Goal: Task Accomplishment & Management: Manage account settings

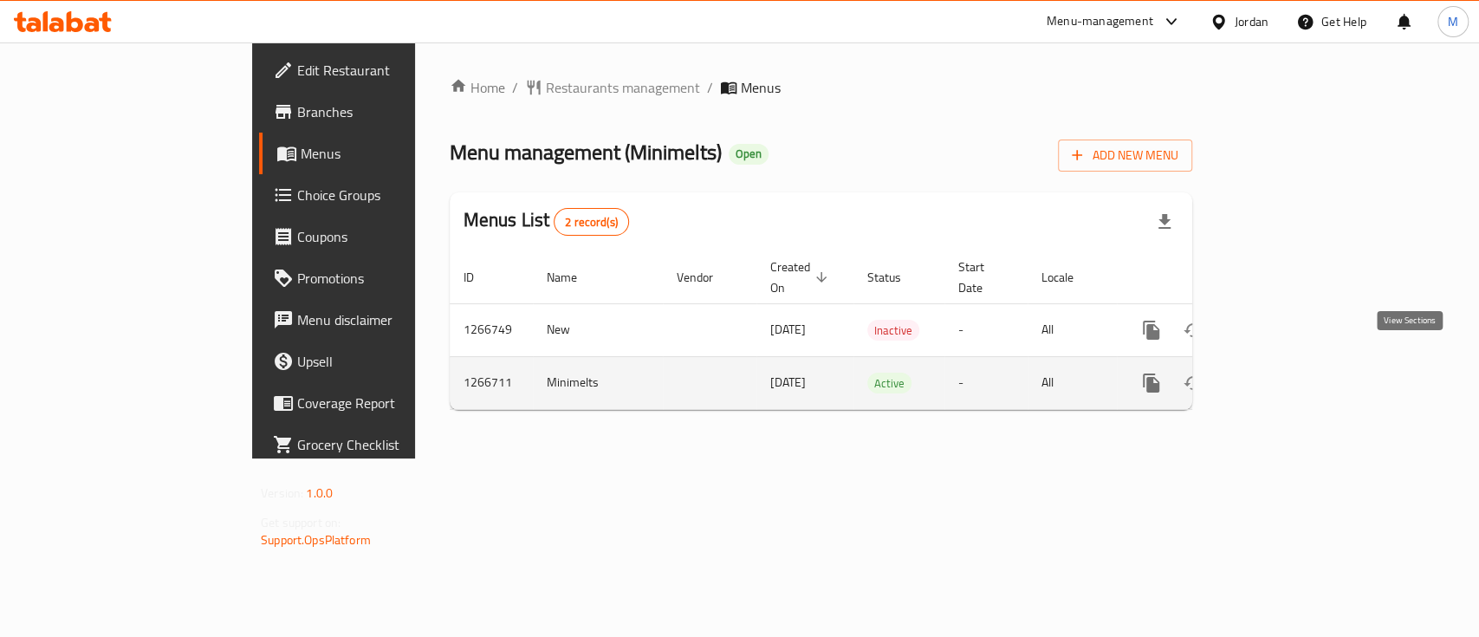
click at [1297, 362] on link "enhanced table" at bounding box center [1276, 383] width 42 height 42
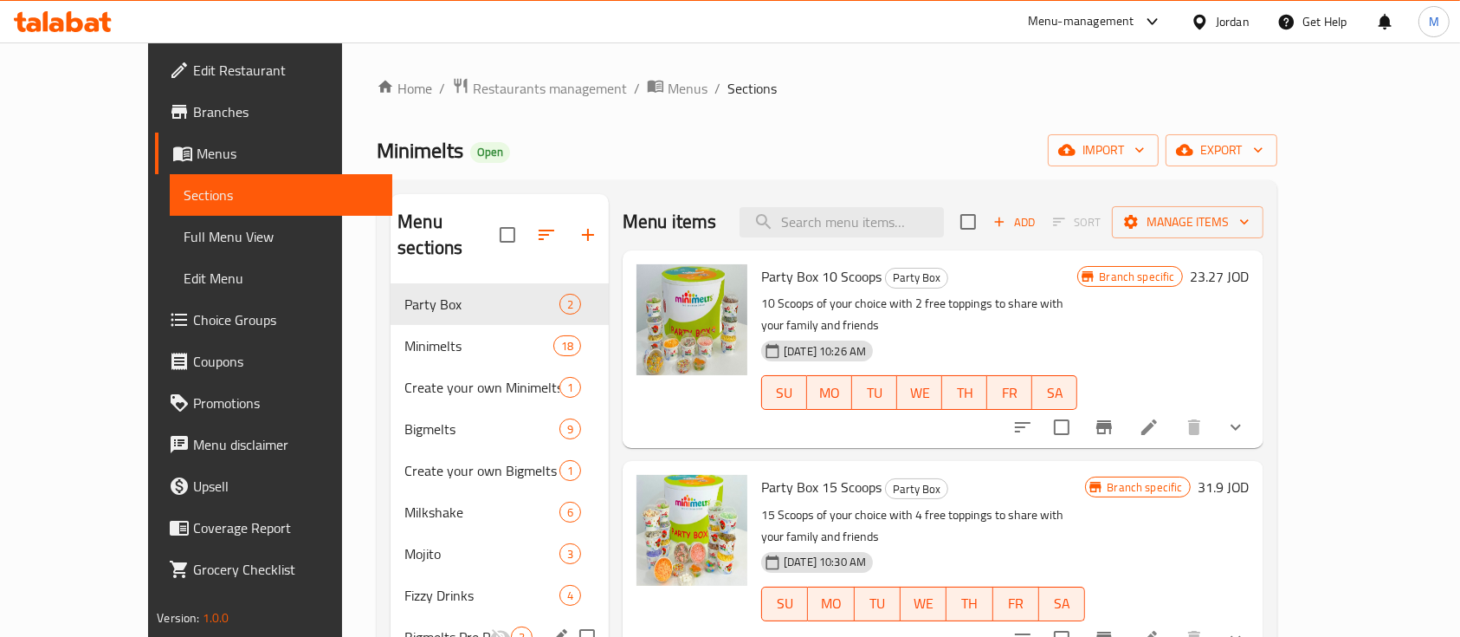
click at [398, 616] on div "Bigmelts Pre Packed 3" at bounding box center [500, 637] width 218 height 42
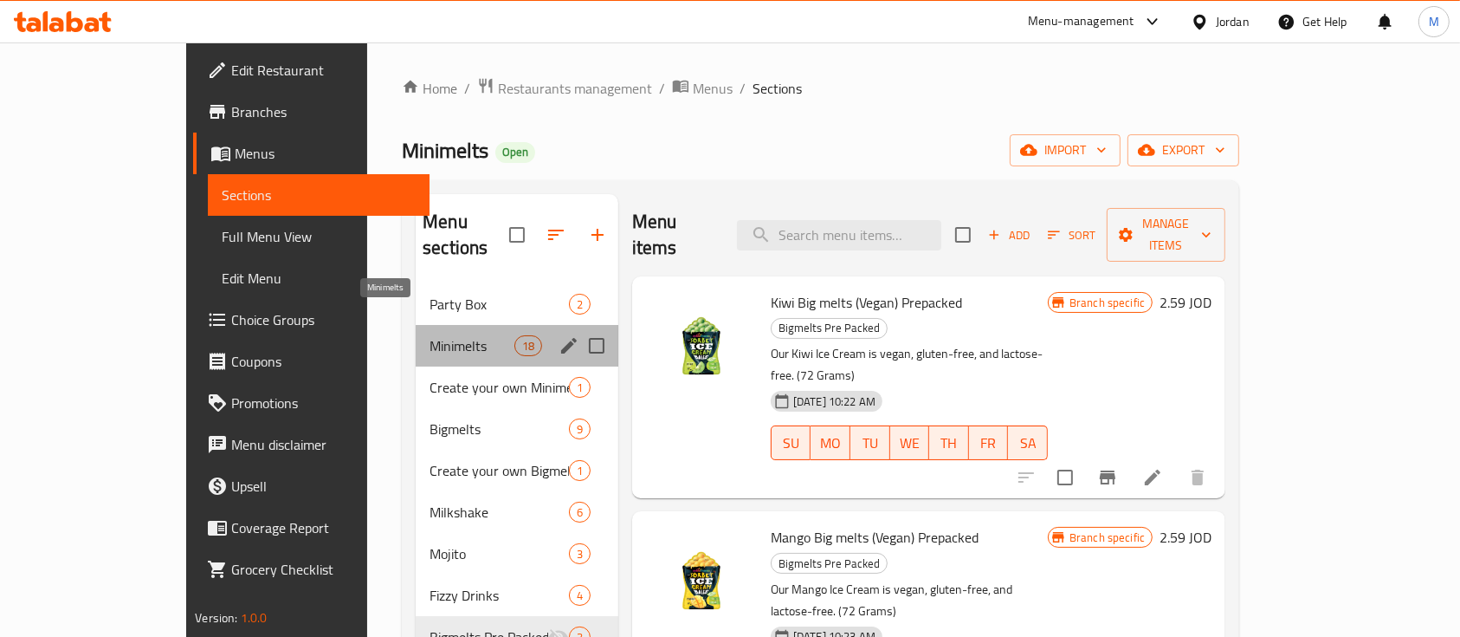
click at [430, 335] on span "Minimelts" at bounding box center [472, 345] width 84 height 21
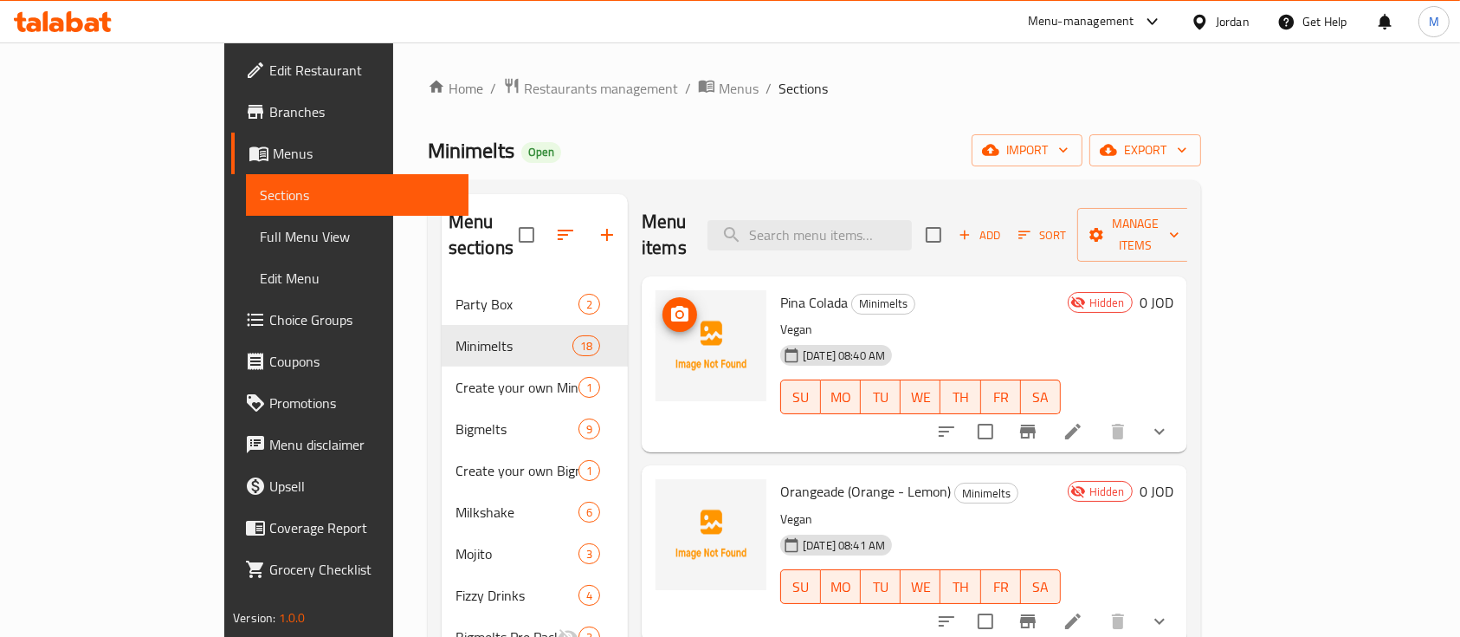
click at [671, 306] on icon "upload picture" at bounding box center [679, 314] width 17 height 16
click at [663, 493] on span "upload picture" at bounding box center [680, 503] width 35 height 21
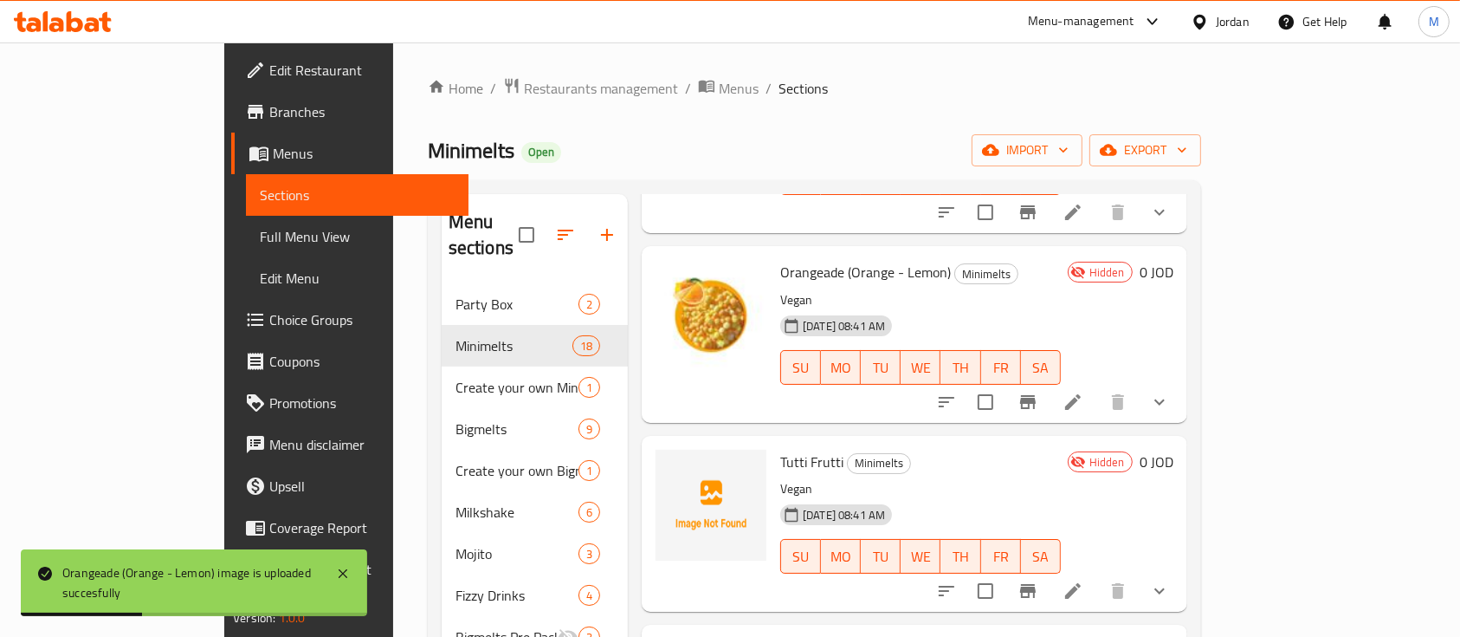
scroll to position [230, 0]
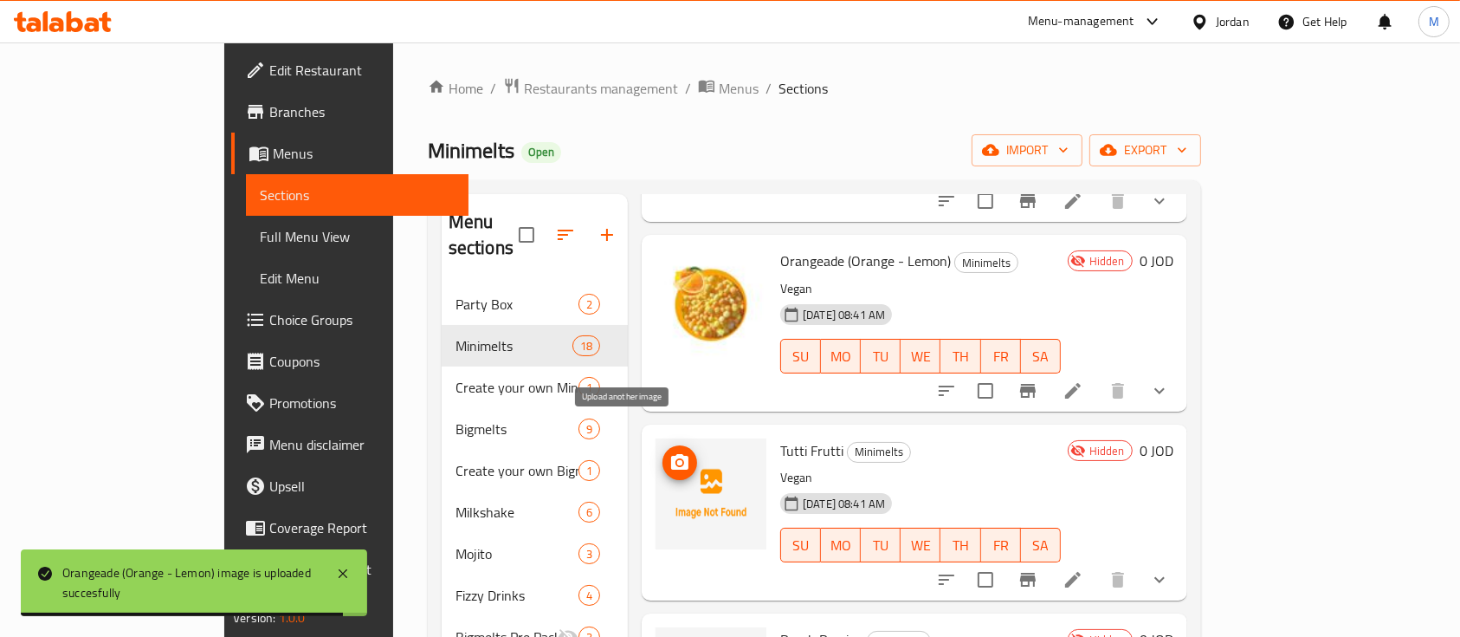
click at [663, 452] on span "upload picture" at bounding box center [680, 462] width 35 height 21
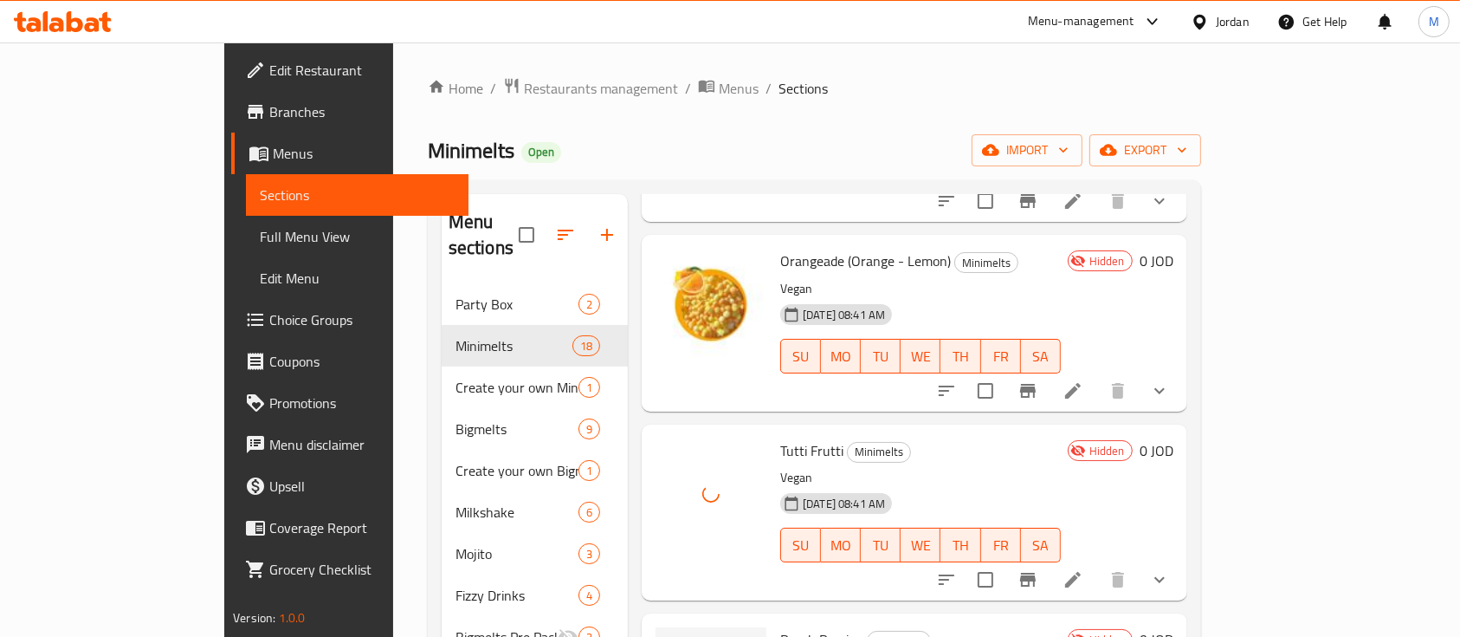
scroll to position [346, 0]
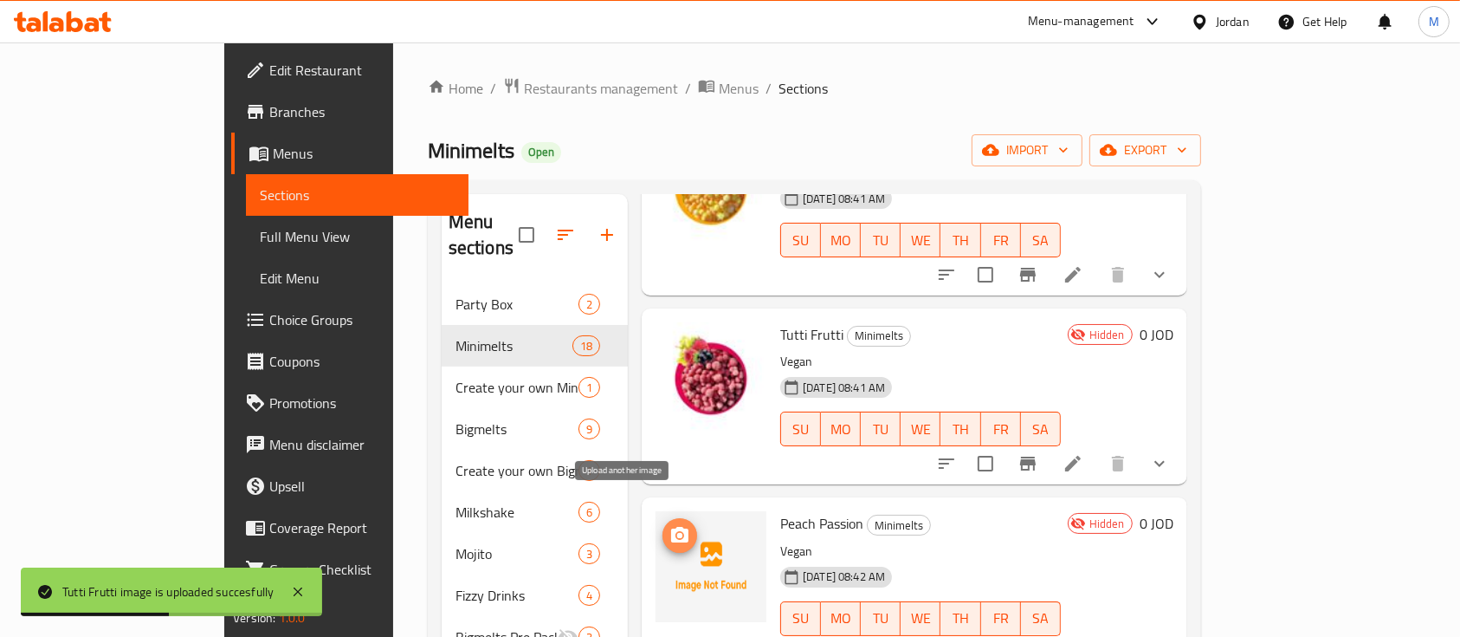
click at [663, 521] on button "upload picture" at bounding box center [680, 535] width 35 height 35
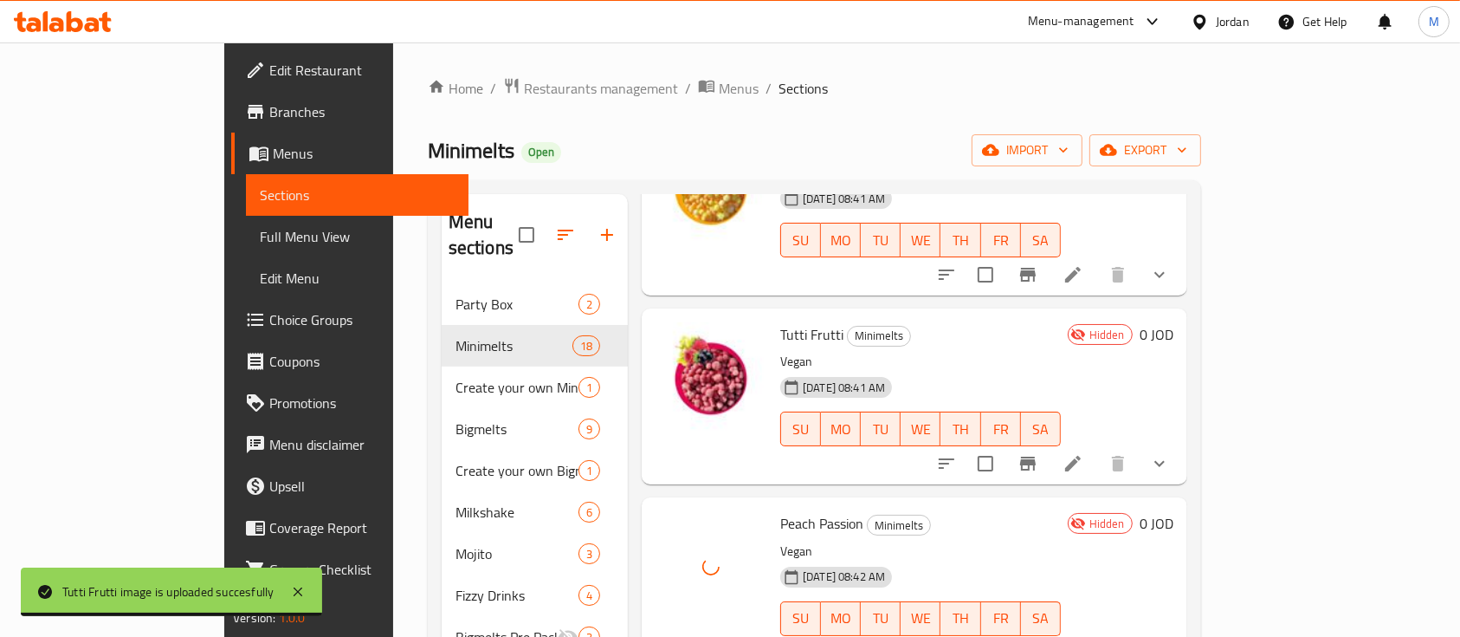
scroll to position [577, 0]
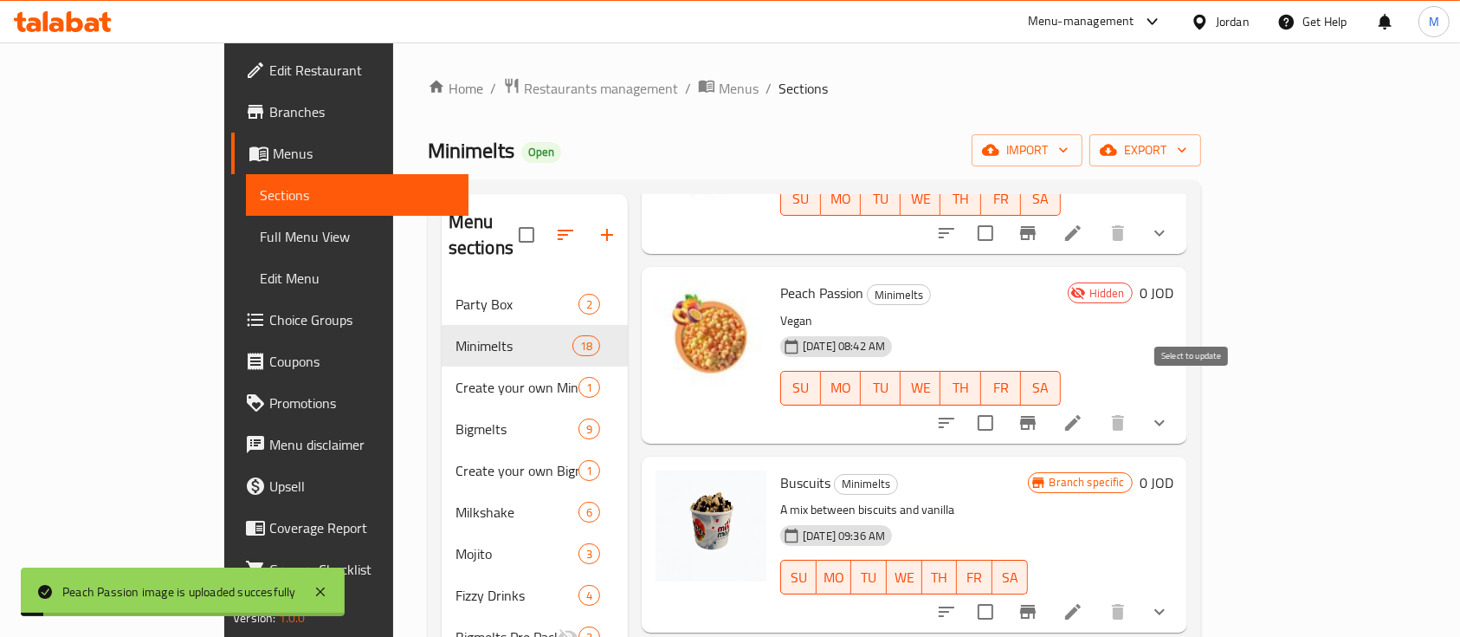
click at [1004, 405] on input "checkbox" at bounding box center [986, 423] width 36 height 36
checkbox input "true"
click at [1004, 217] on input "checkbox" at bounding box center [986, 233] width 36 height 36
checkbox input "true"
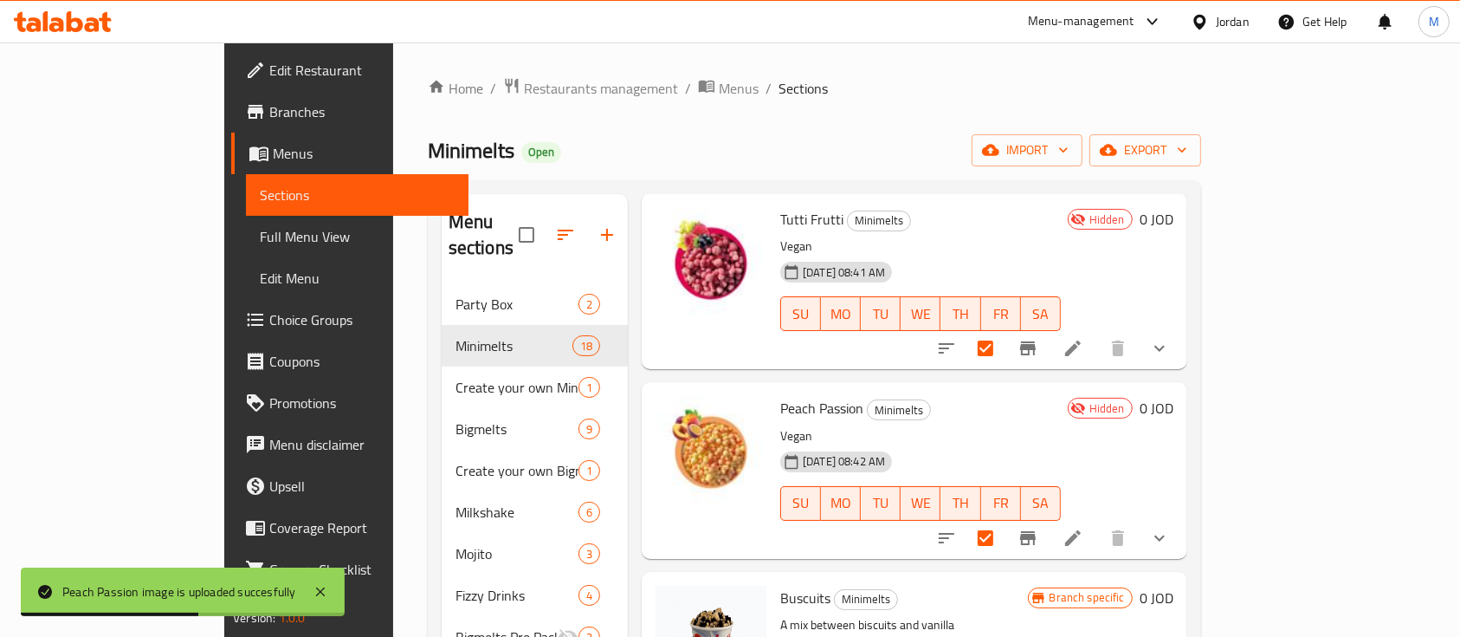
scroll to position [346, 0]
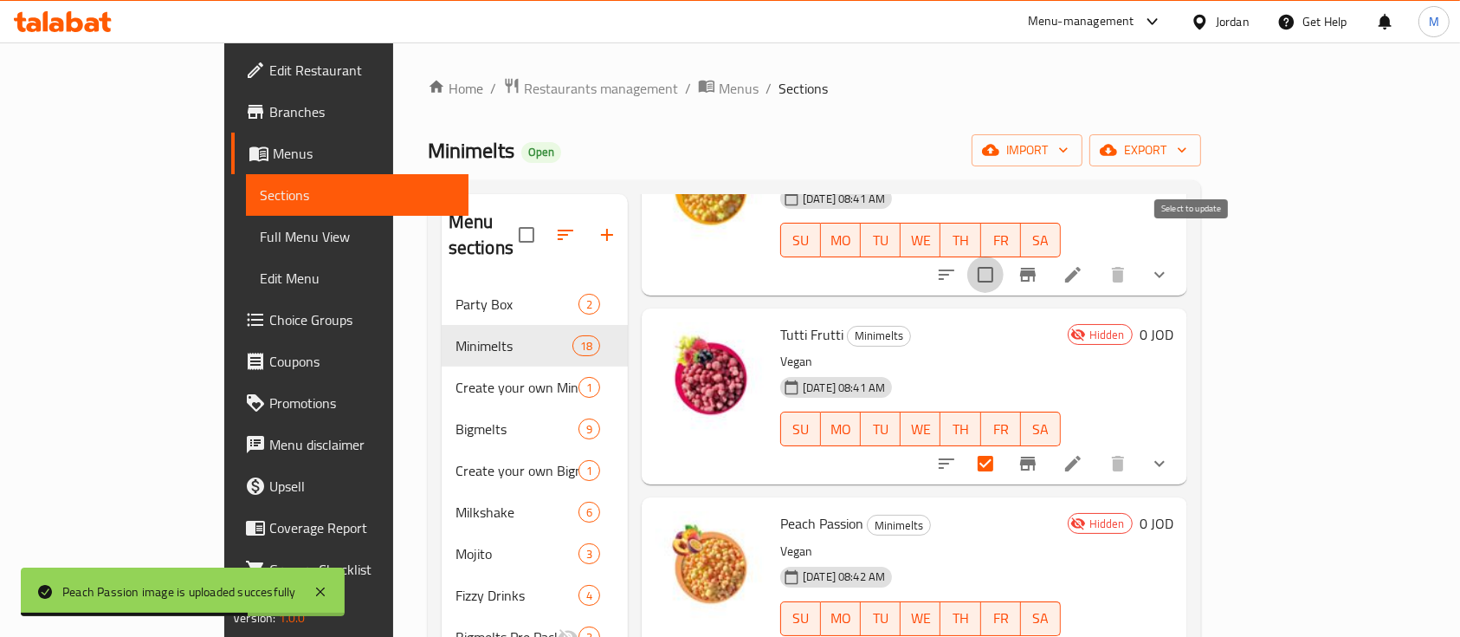
click at [1004, 256] on input "checkbox" at bounding box center [986, 274] width 36 height 36
checkbox input "true"
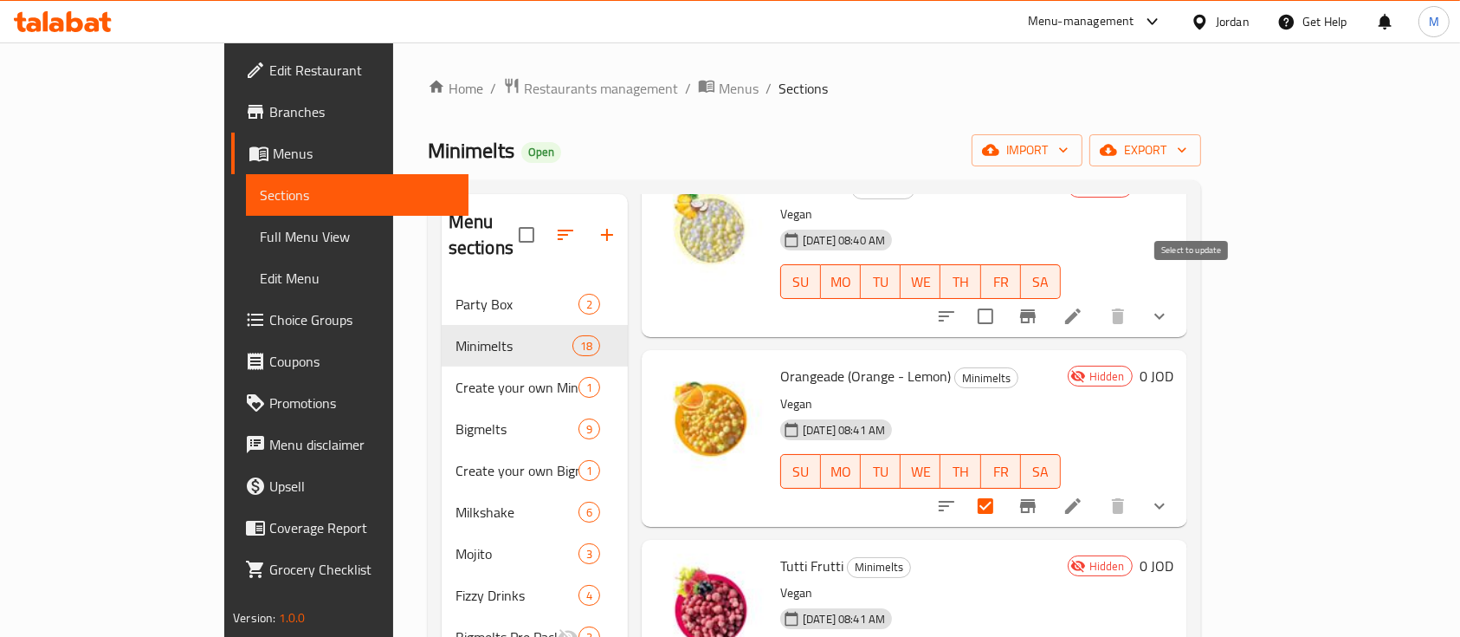
click at [1004, 298] on input "checkbox" at bounding box center [986, 316] width 36 height 36
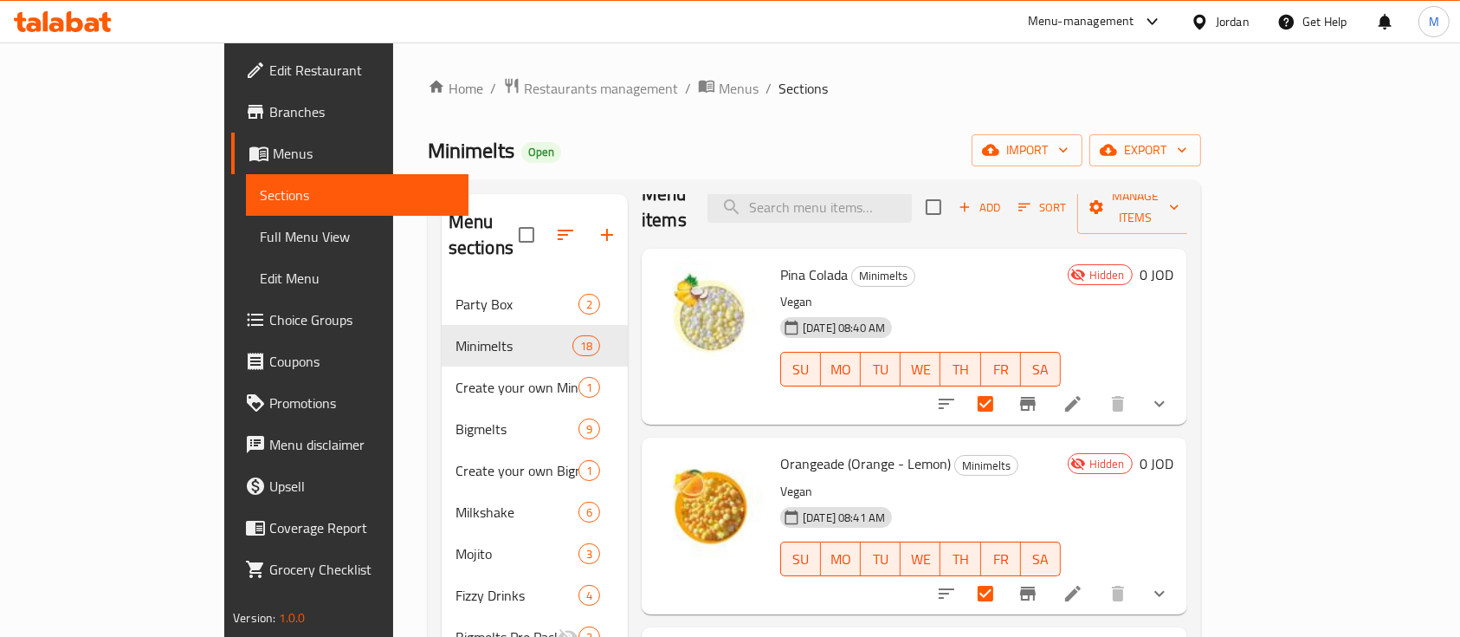
scroll to position [0, 0]
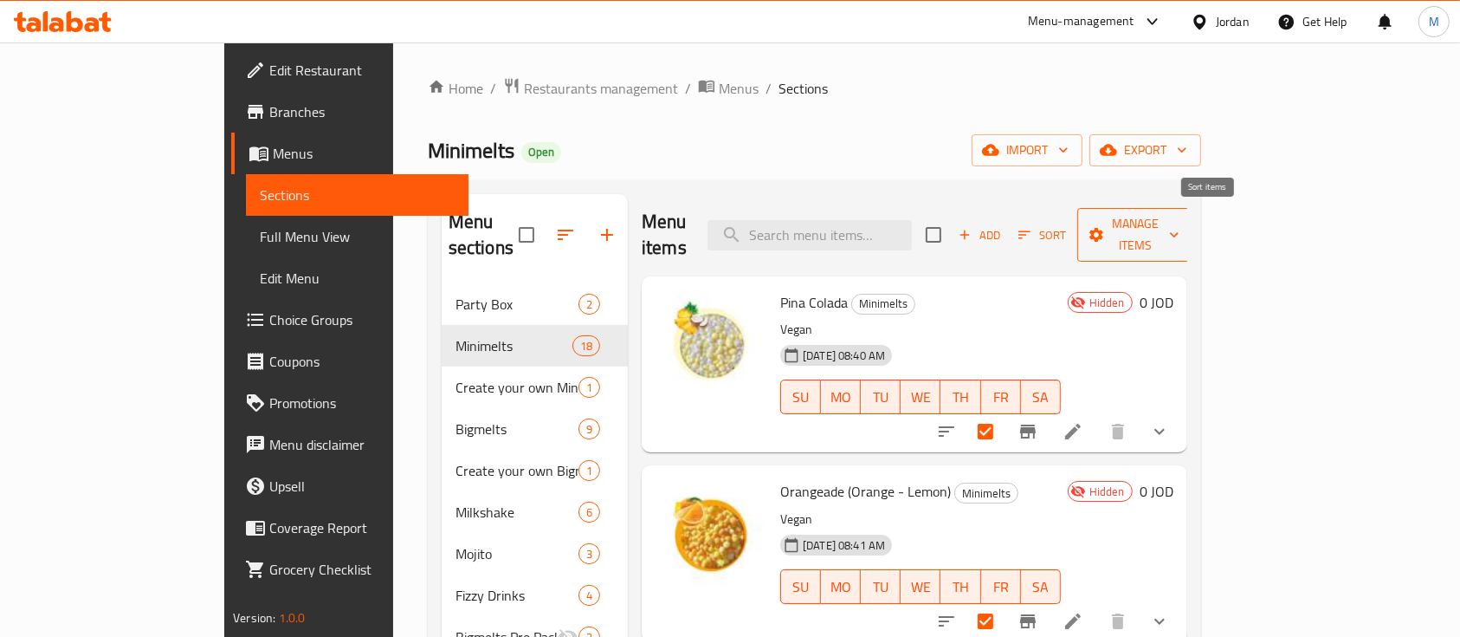
click at [1105, 226] on icon "button" at bounding box center [1096, 234] width 17 height 17
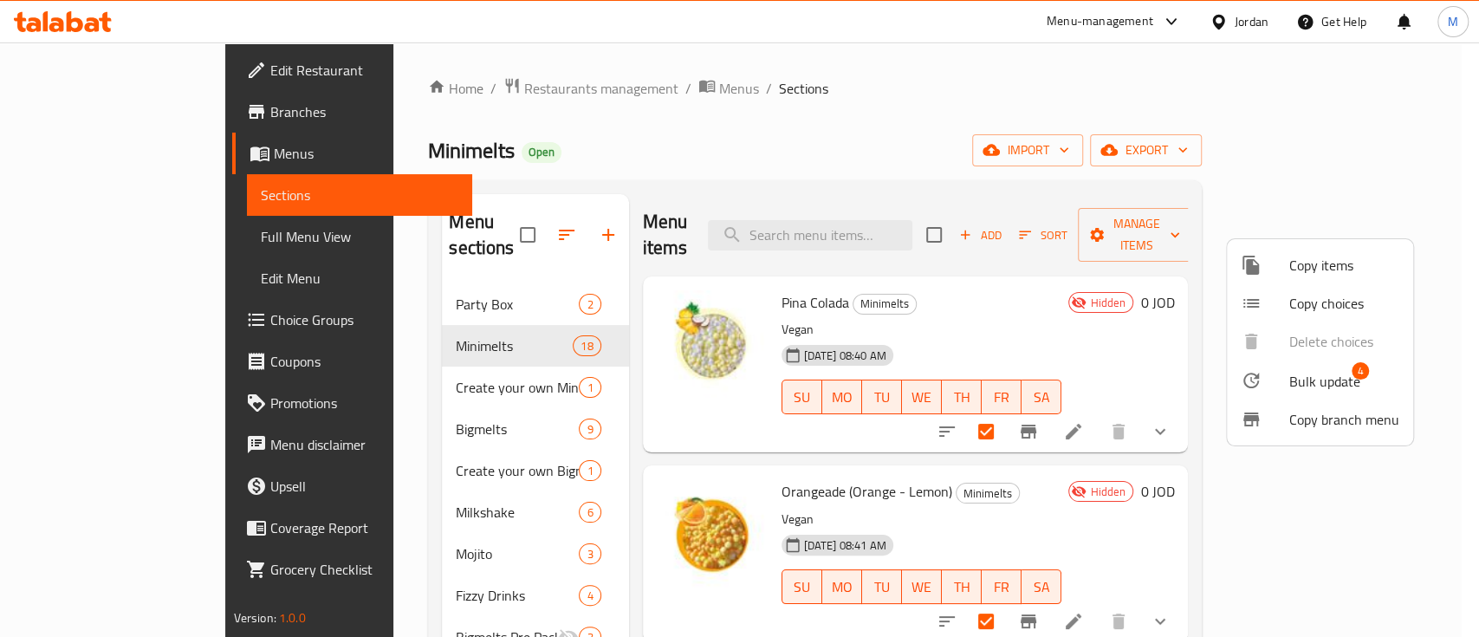
click at [1311, 371] on span "Bulk update" at bounding box center [1324, 381] width 71 height 21
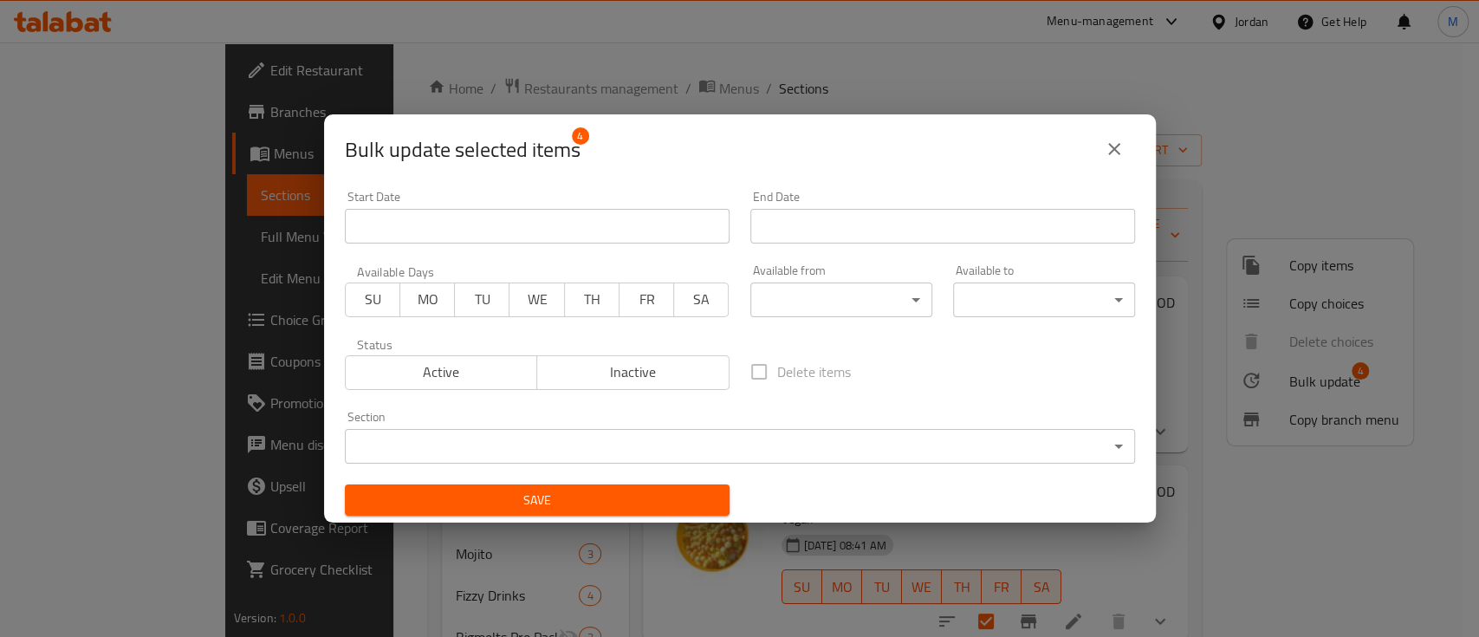
click at [494, 381] on span "Active" at bounding box center [442, 371] width 178 height 25
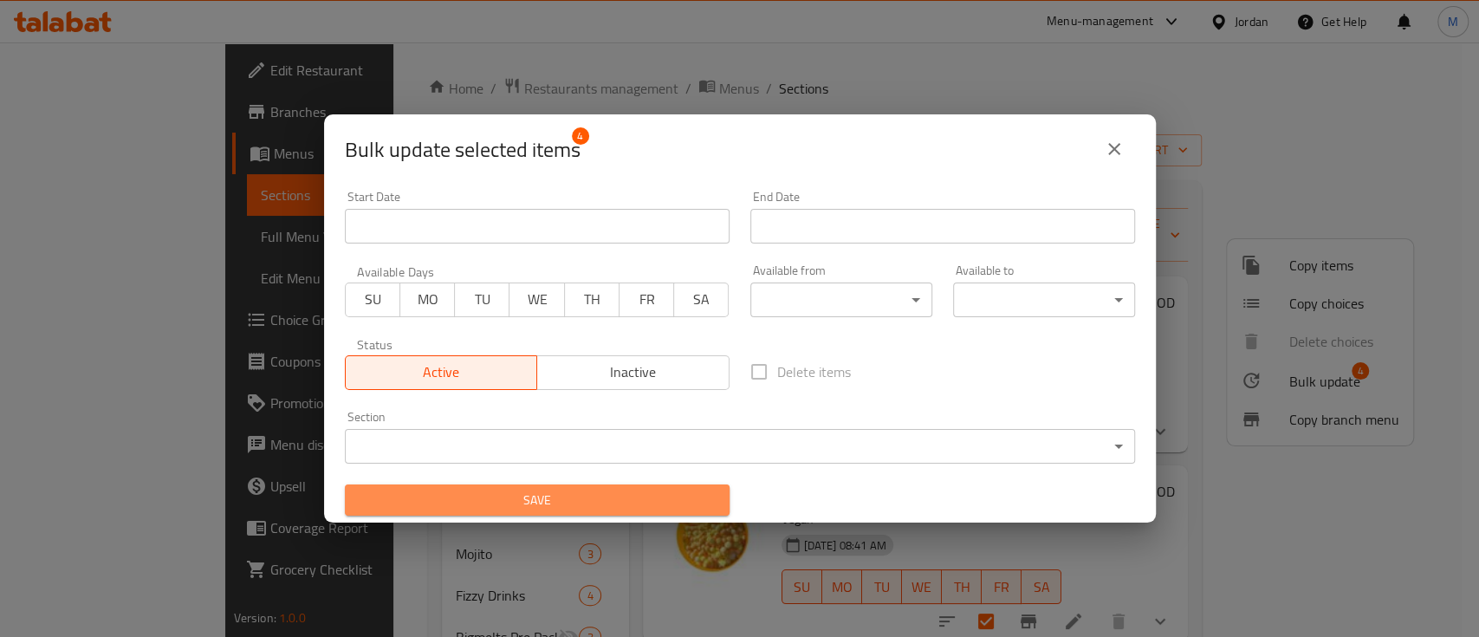
click at [571, 495] on span "Save" at bounding box center [537, 500] width 357 height 22
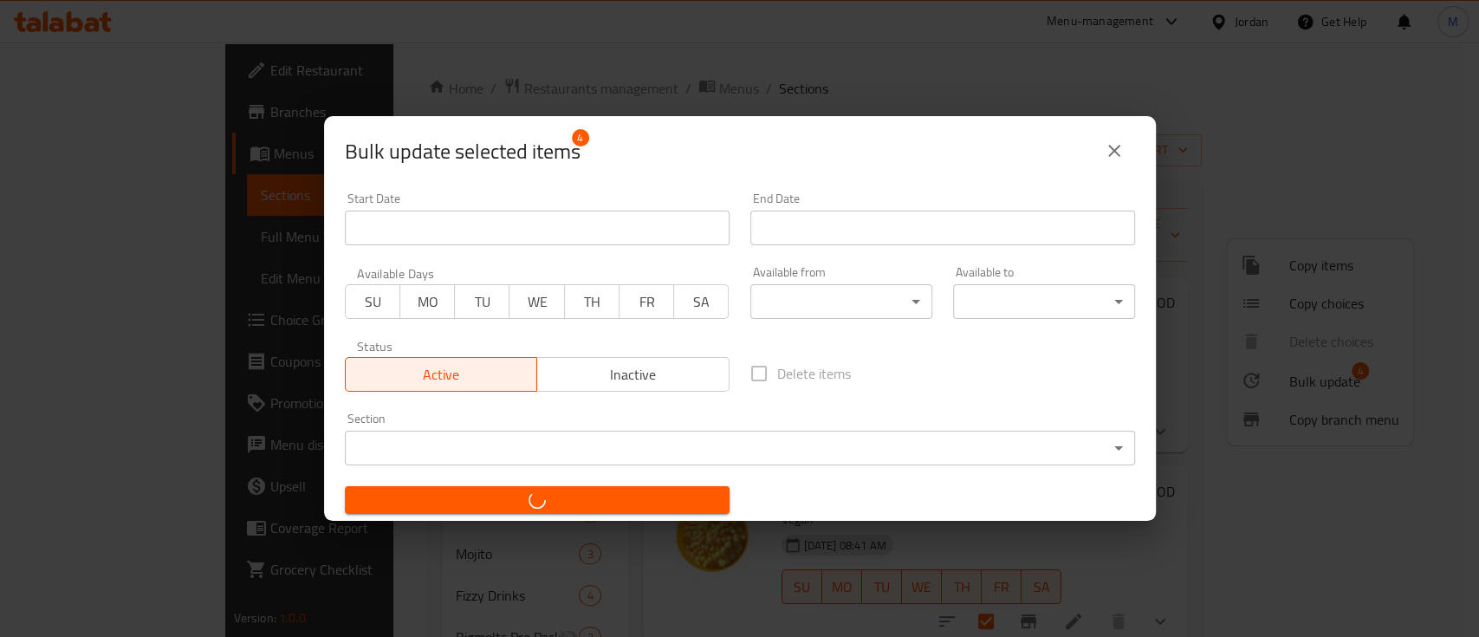
checkbox input "false"
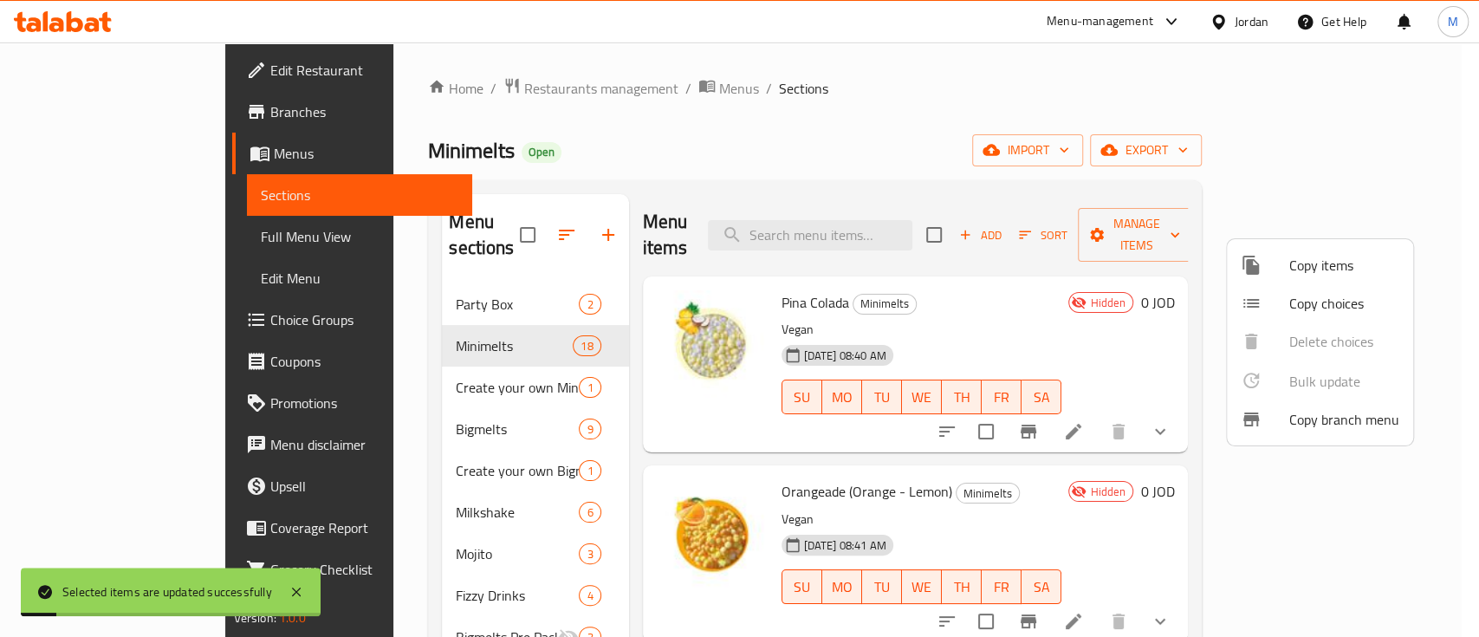
click at [1050, 149] on div at bounding box center [739, 318] width 1479 height 637
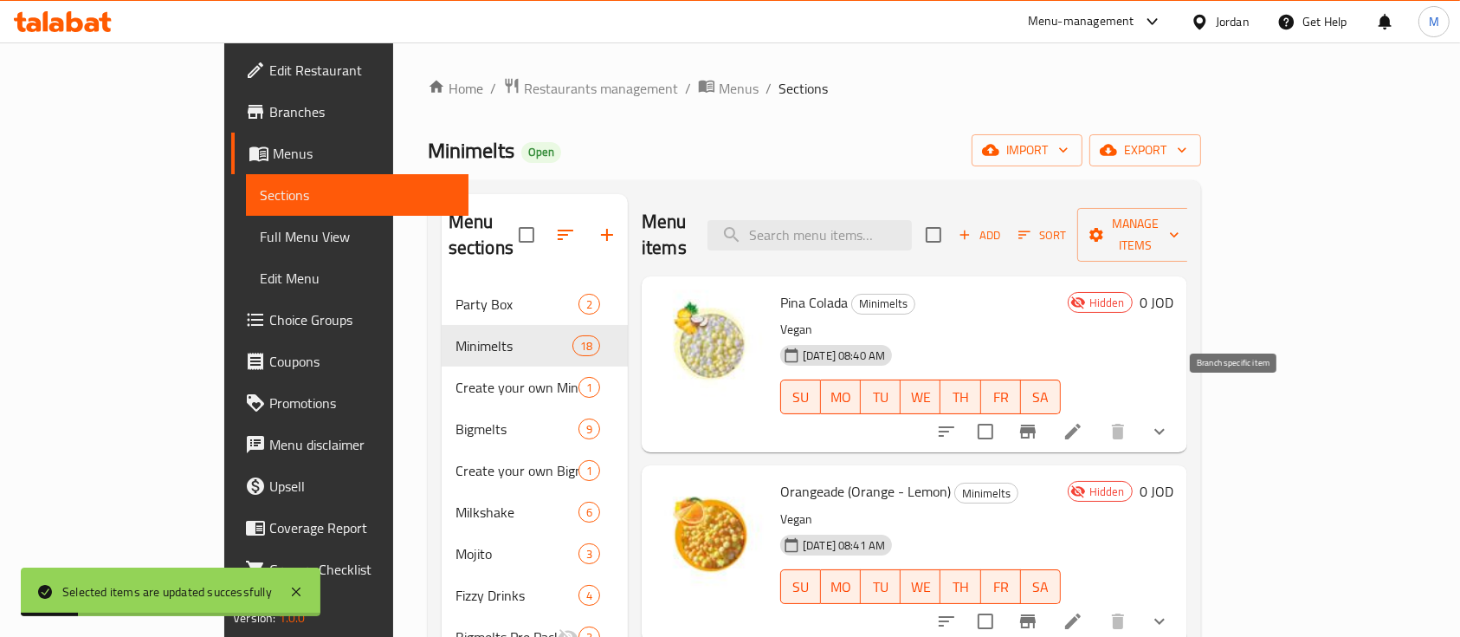
click at [1039, 421] on icon "Branch-specific-item" at bounding box center [1028, 431] width 21 height 21
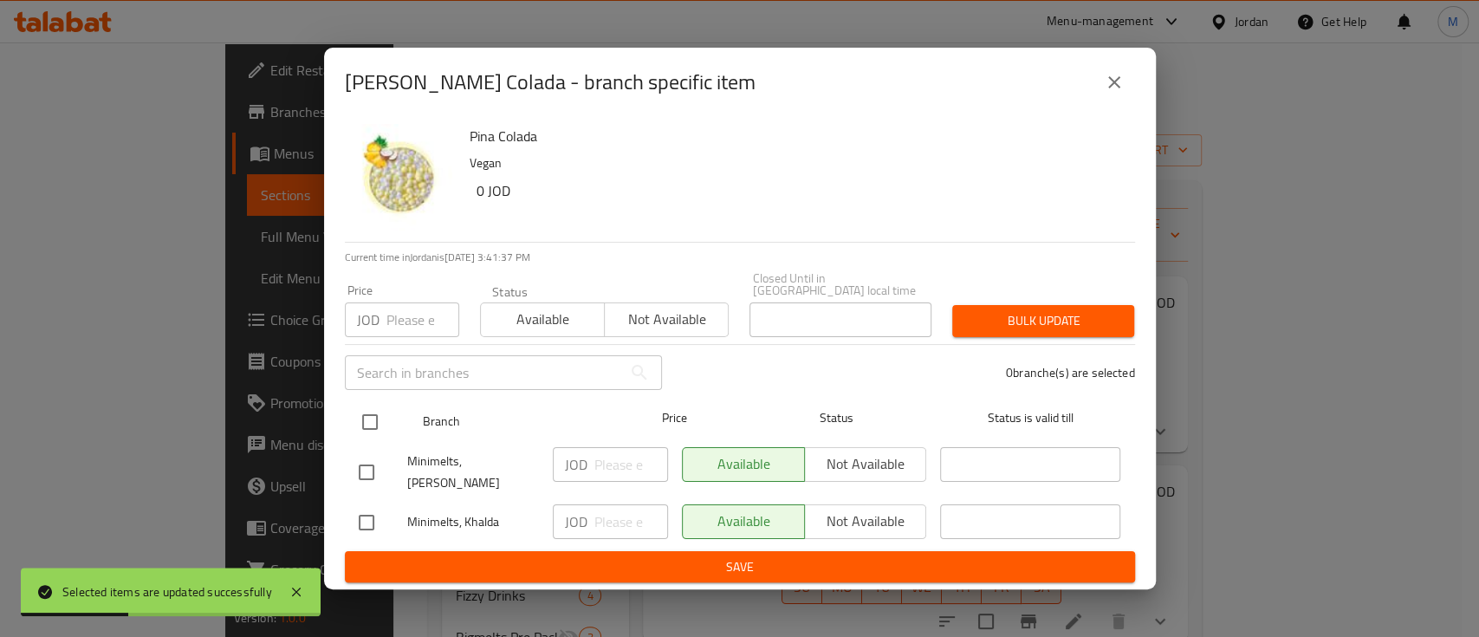
click at [372, 418] on input "checkbox" at bounding box center [370, 422] width 36 height 36
checkbox input "true"
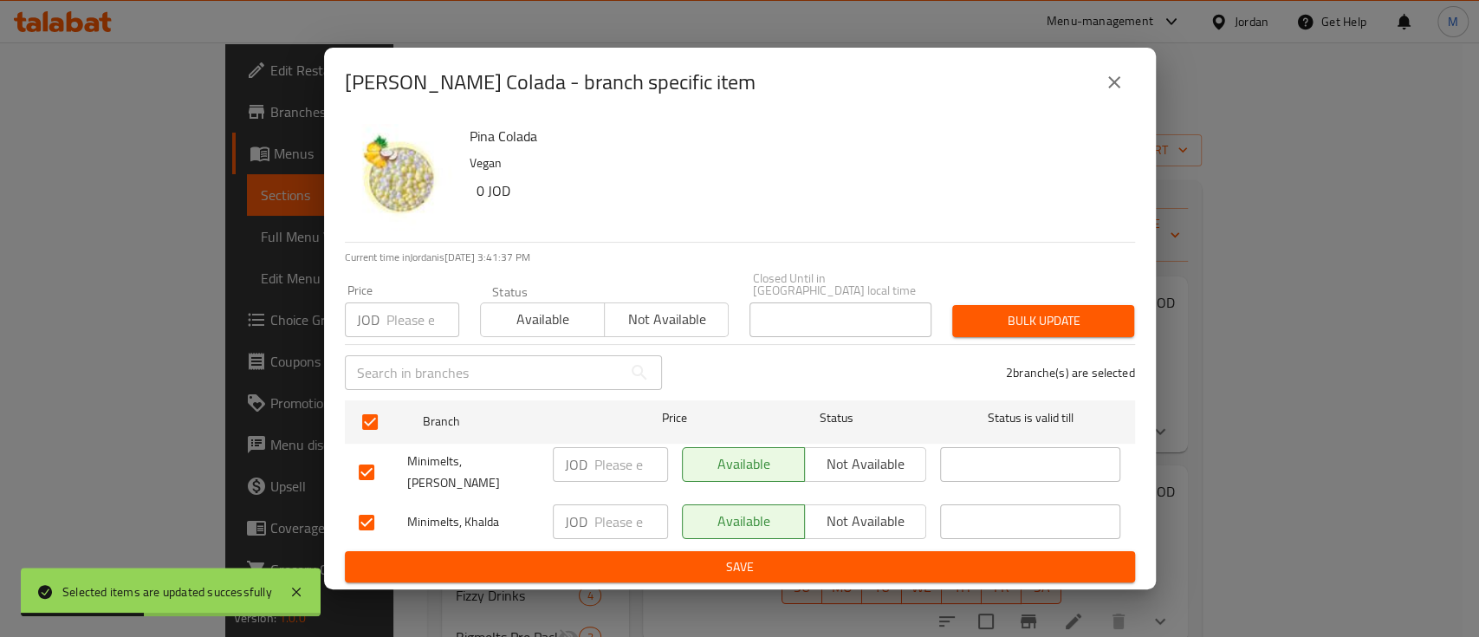
click at [877, 457] on span "Not available" at bounding box center [866, 463] width 108 height 25
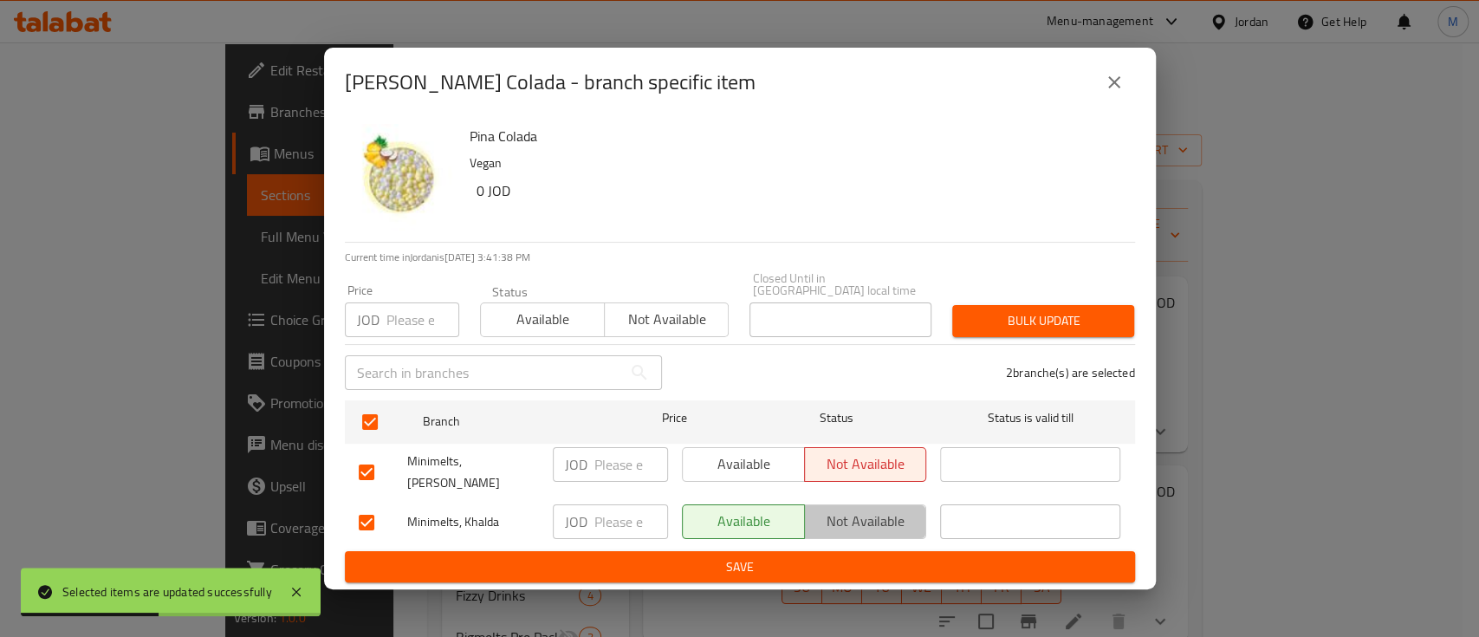
click at [884, 508] on span "Not available" at bounding box center [866, 520] width 108 height 25
click at [893, 556] on span "Save" at bounding box center [740, 567] width 762 height 22
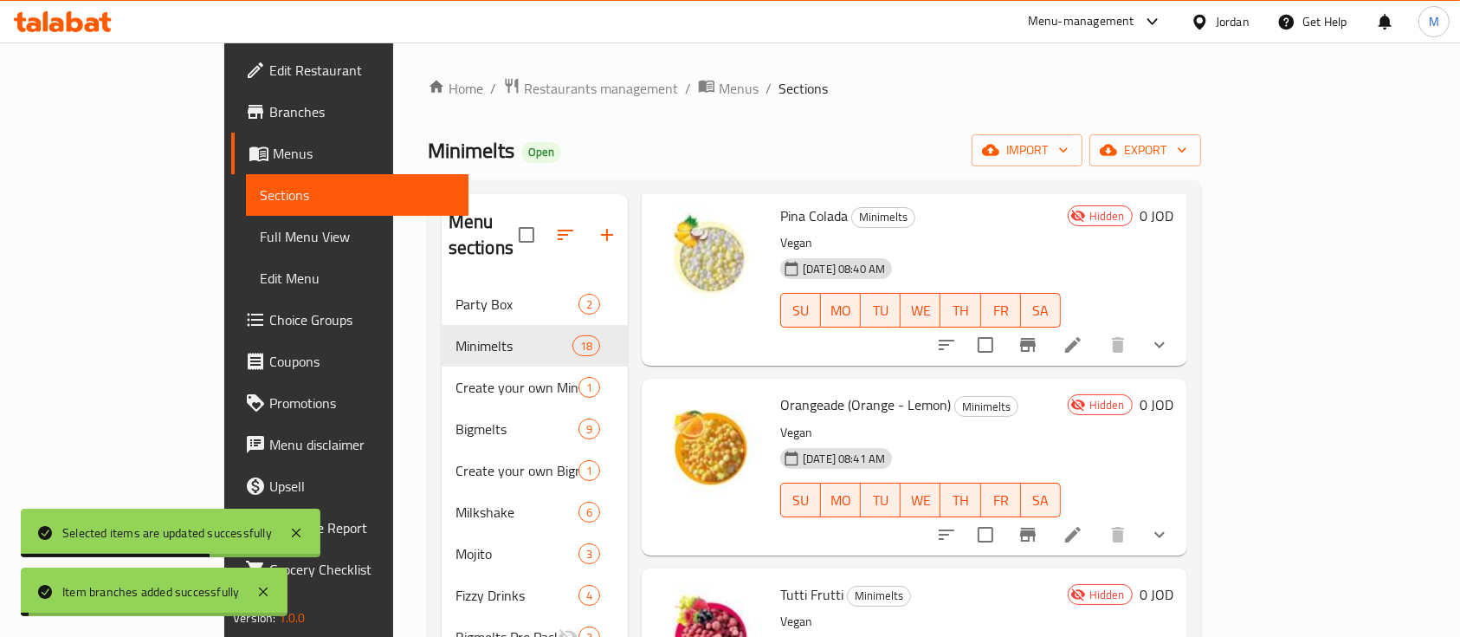
scroll to position [115, 0]
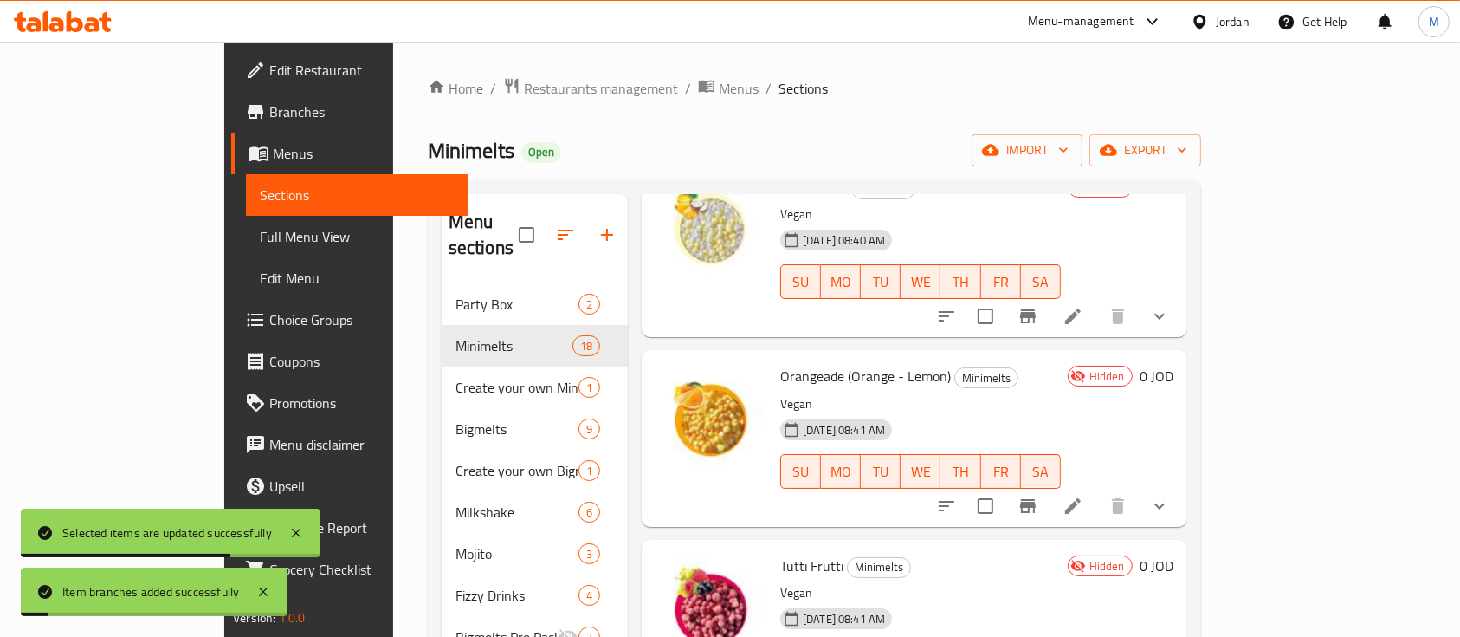
click at [1036, 499] on icon "Branch-specific-item" at bounding box center [1028, 506] width 16 height 14
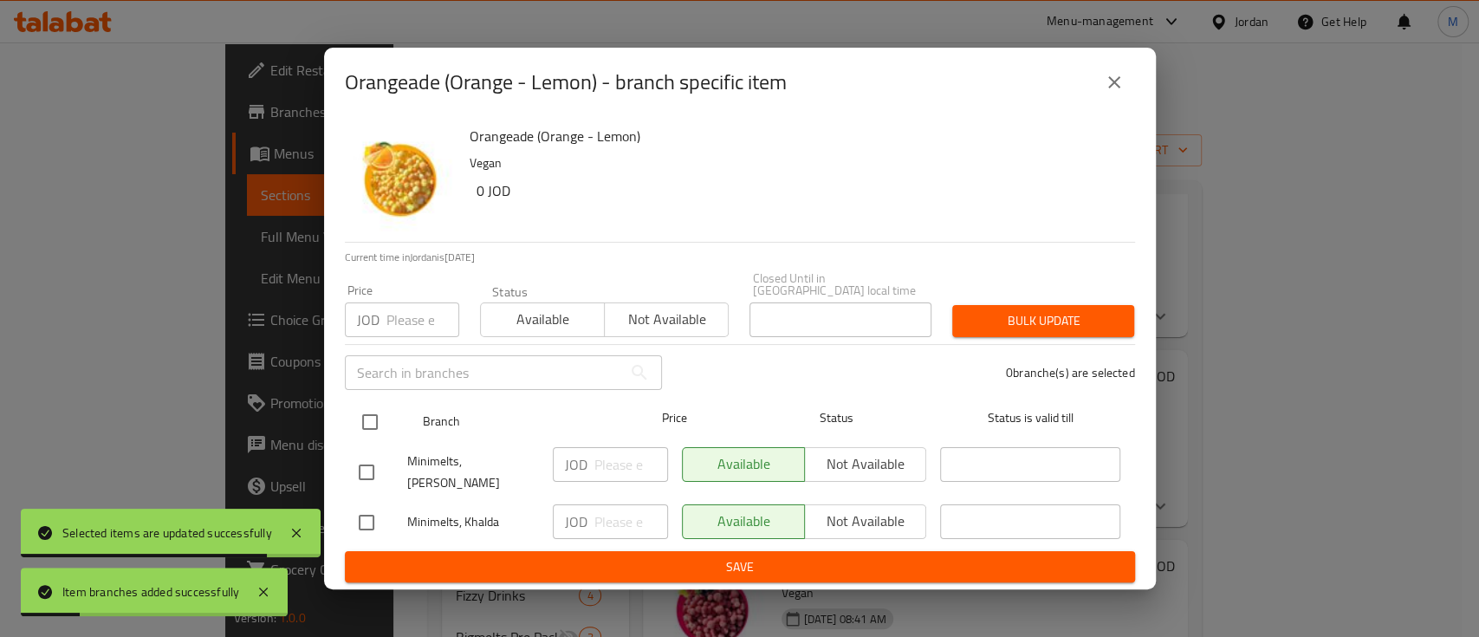
click at [371, 429] on input "checkbox" at bounding box center [370, 422] width 36 height 36
checkbox input "true"
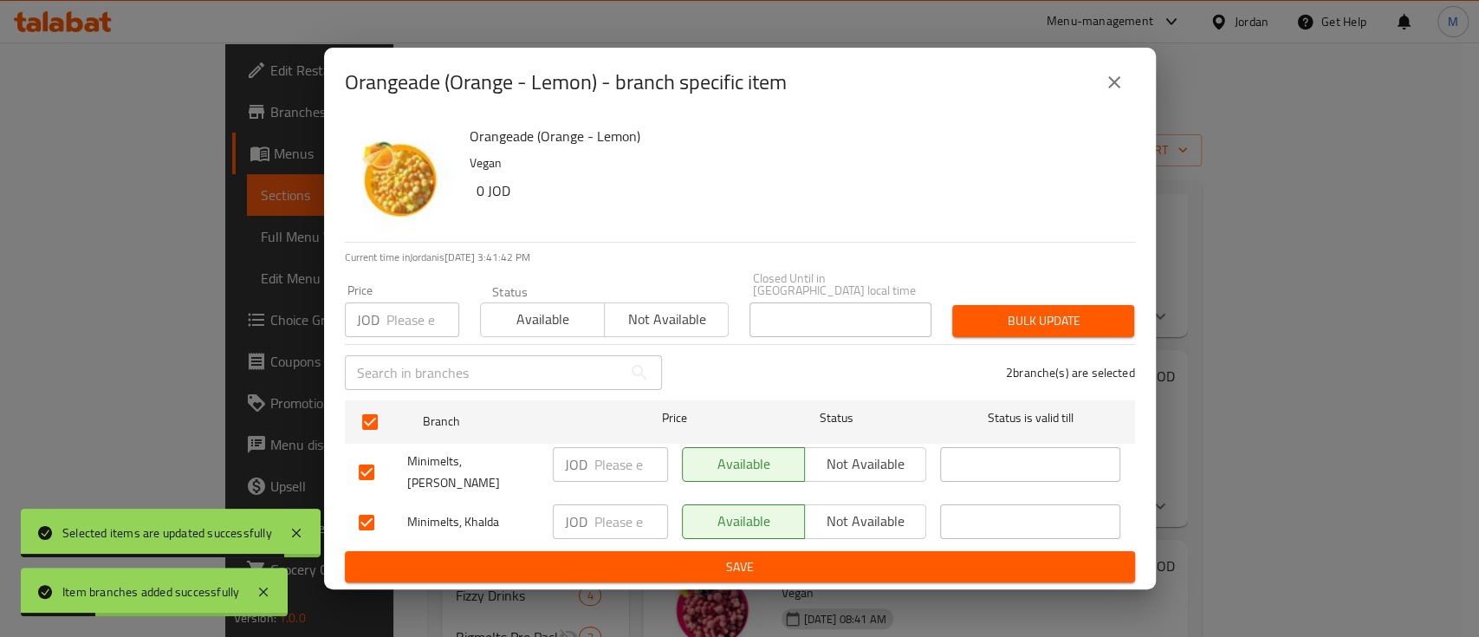
click at [848, 461] on span "Not available" at bounding box center [866, 463] width 108 height 25
click at [853, 508] on span "Not available" at bounding box center [866, 520] width 108 height 25
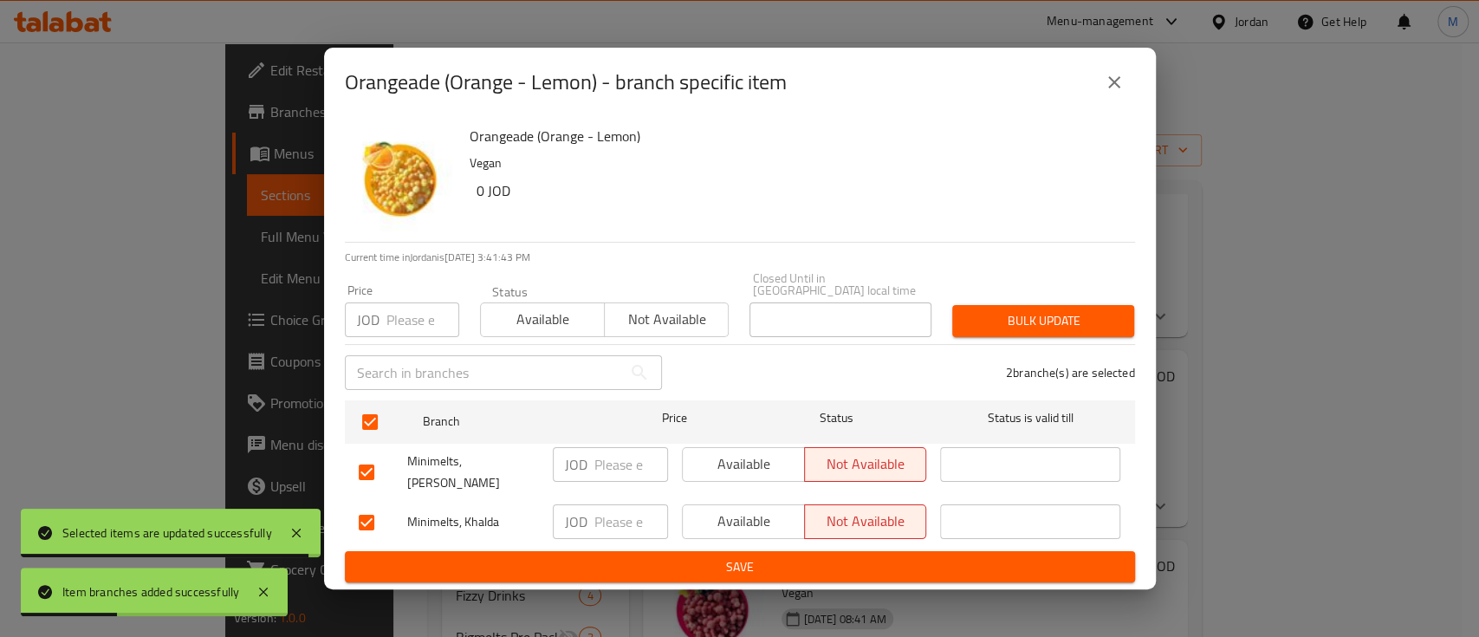
click at [865, 551] on button "Save" at bounding box center [740, 567] width 790 height 32
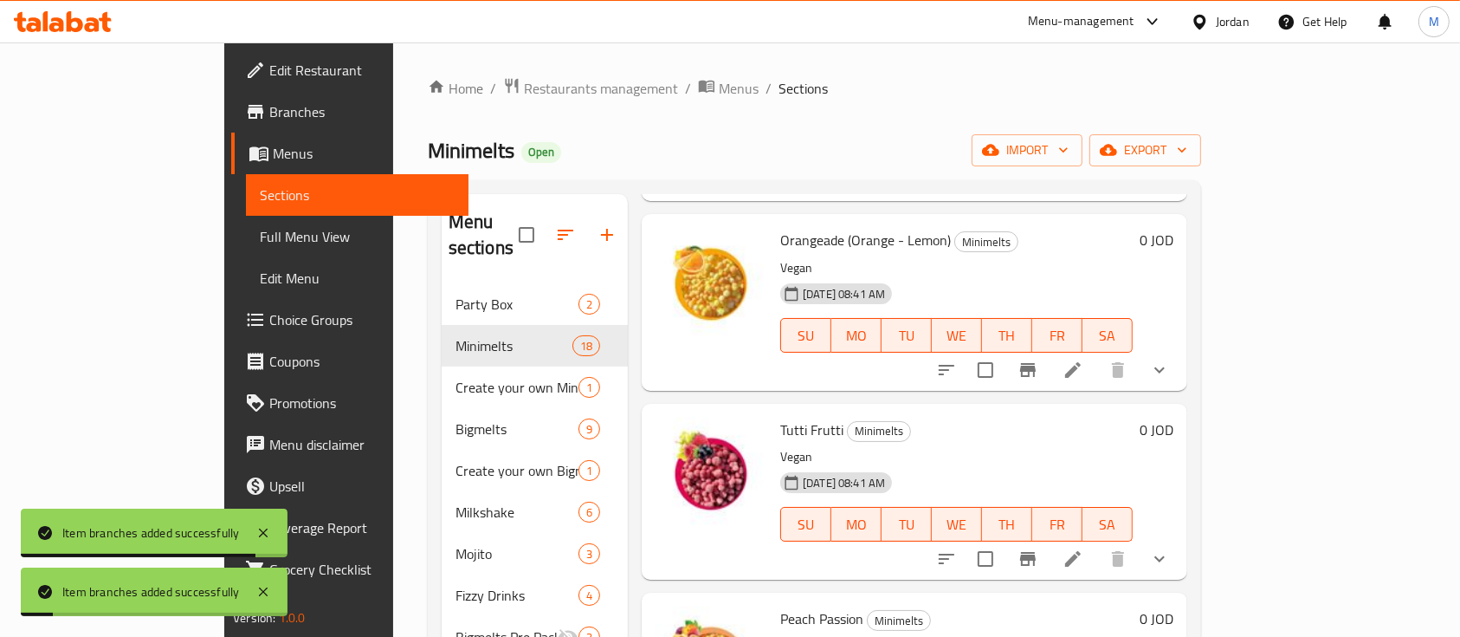
scroll to position [346, 0]
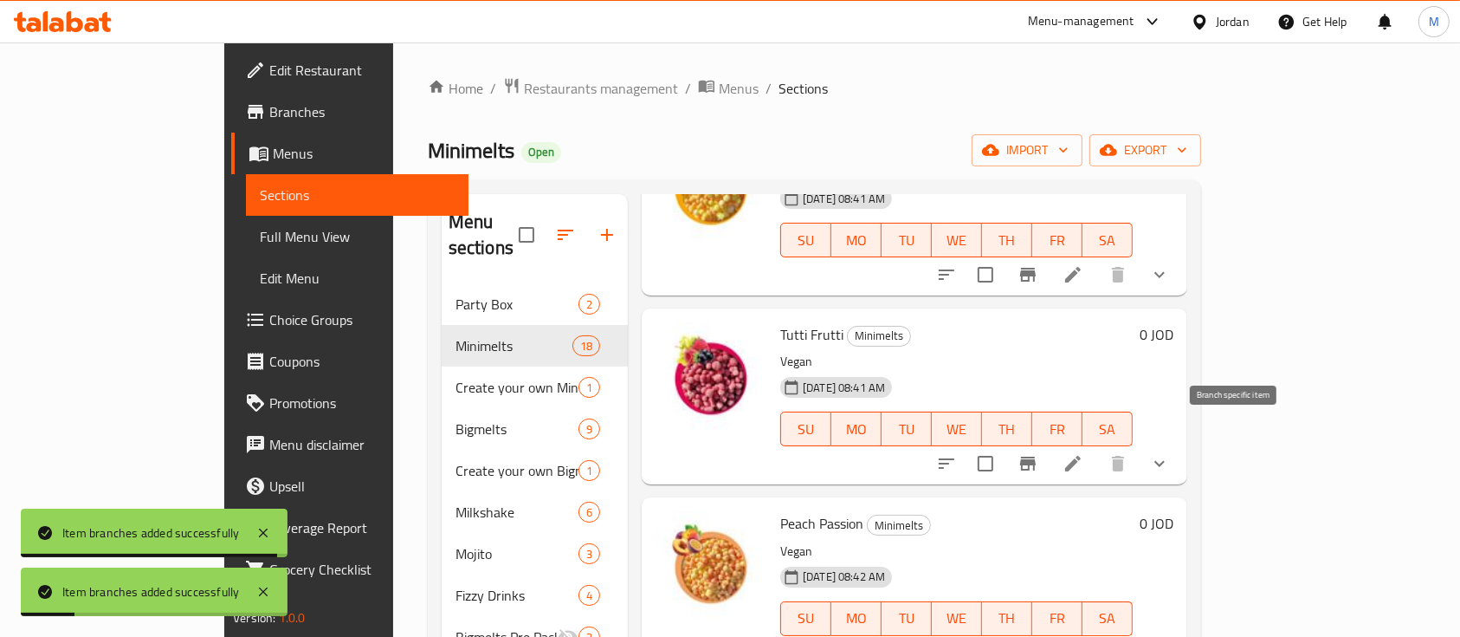
click at [1039, 453] on icon "Branch-specific-item" at bounding box center [1028, 463] width 21 height 21
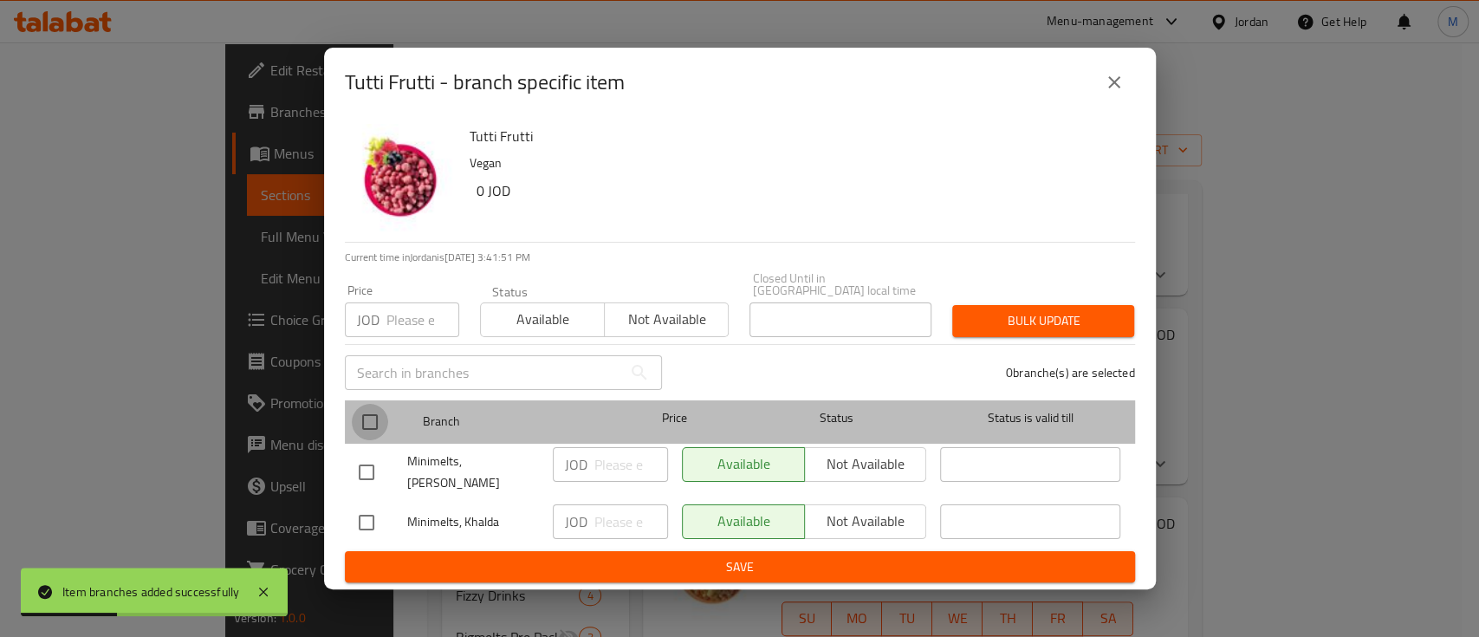
click at [379, 423] on input "checkbox" at bounding box center [370, 422] width 36 height 36
checkbox input "true"
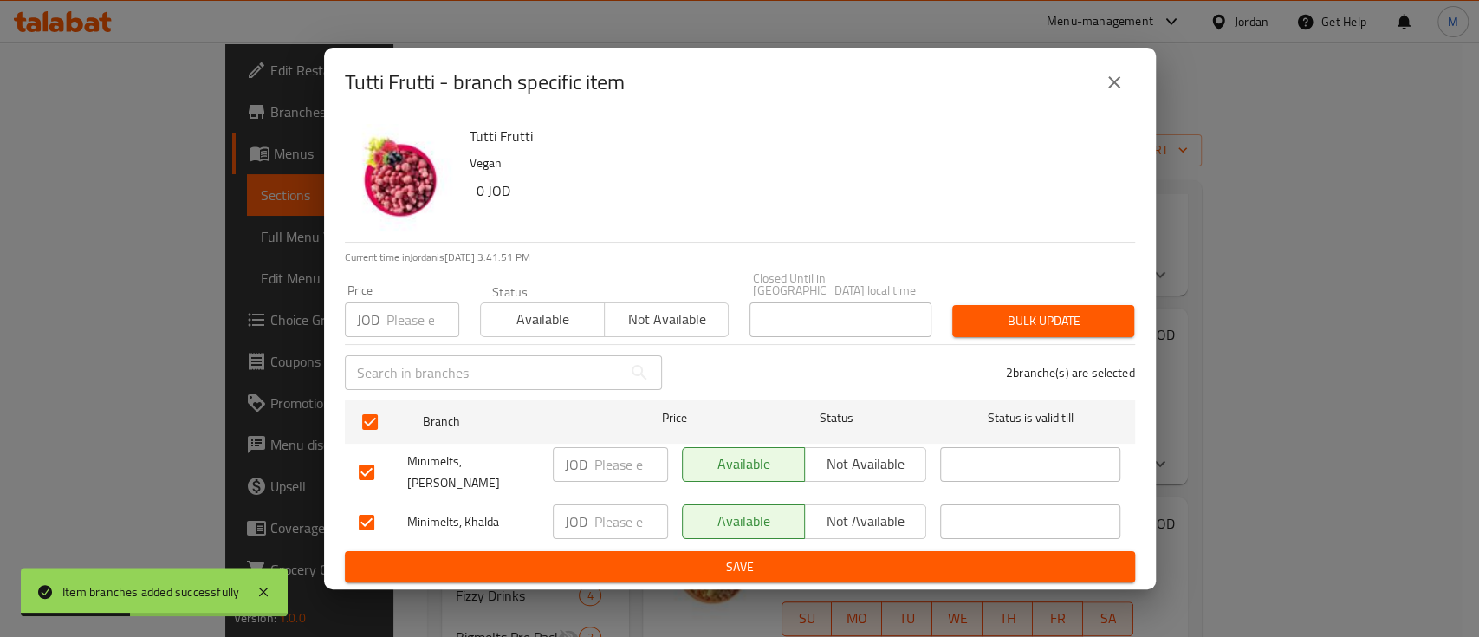
click at [832, 460] on span "Not available" at bounding box center [866, 463] width 108 height 25
click at [841, 508] on span "Not available" at bounding box center [866, 520] width 108 height 25
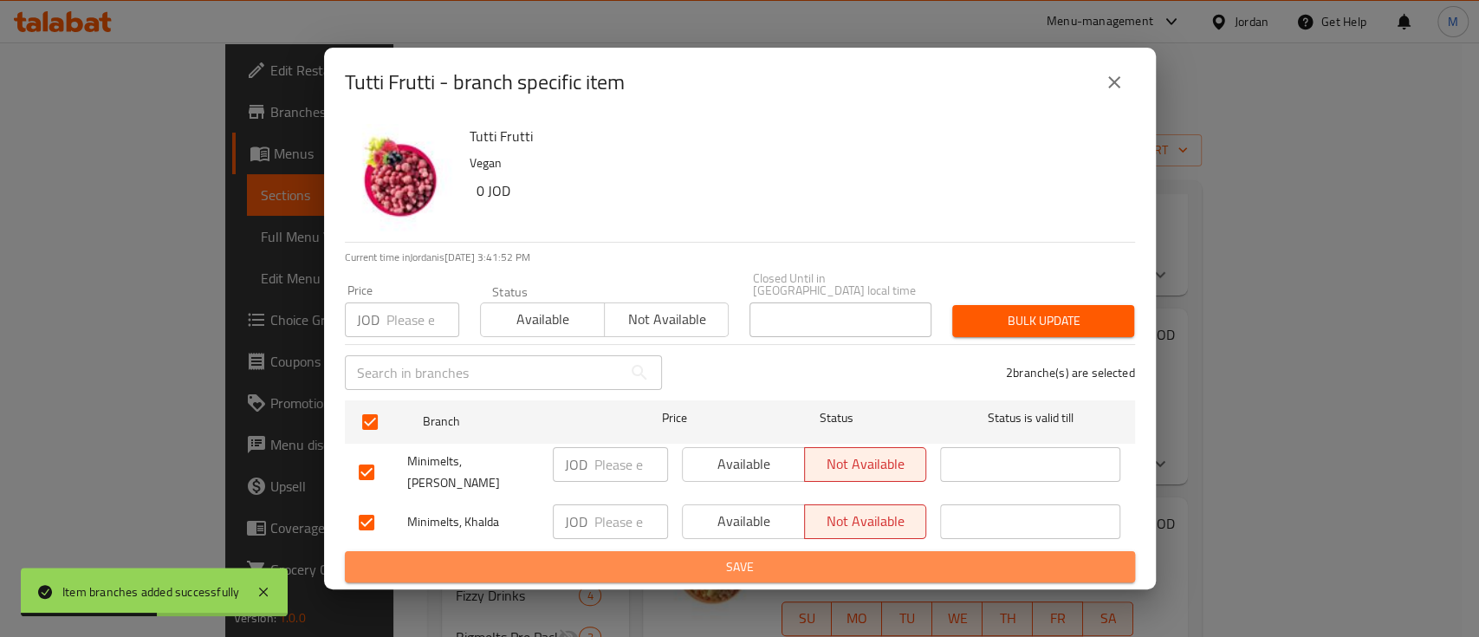
click at [845, 551] on button "Save" at bounding box center [740, 567] width 790 height 32
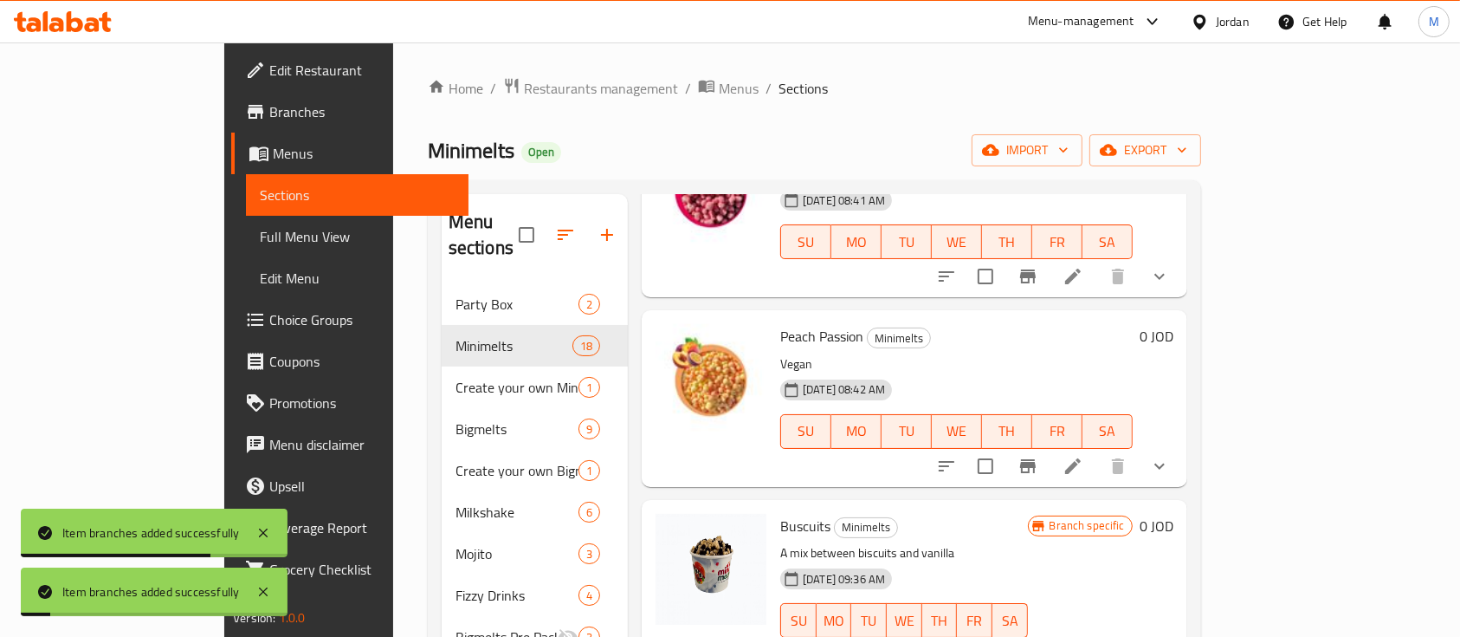
scroll to position [577, 0]
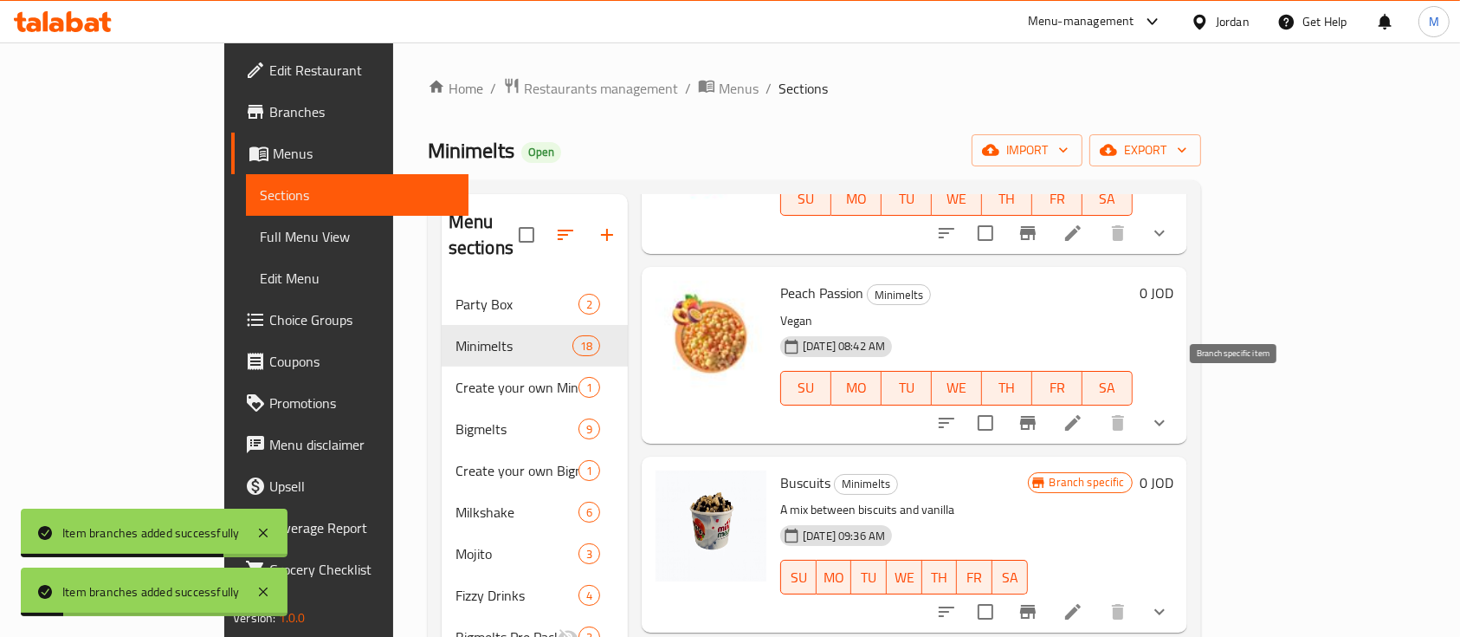
click at [1039, 412] on icon "Branch-specific-item" at bounding box center [1028, 422] width 21 height 21
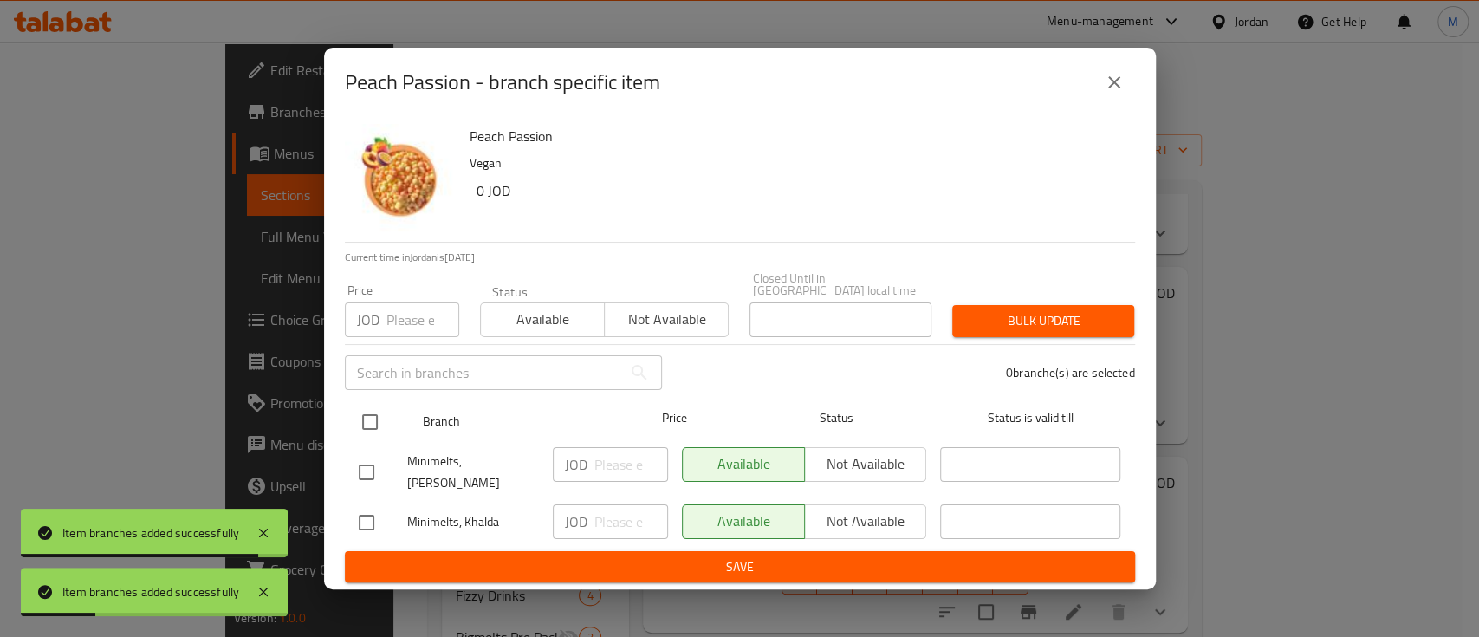
click at [365, 422] on input "checkbox" at bounding box center [370, 422] width 36 height 36
checkbox input "true"
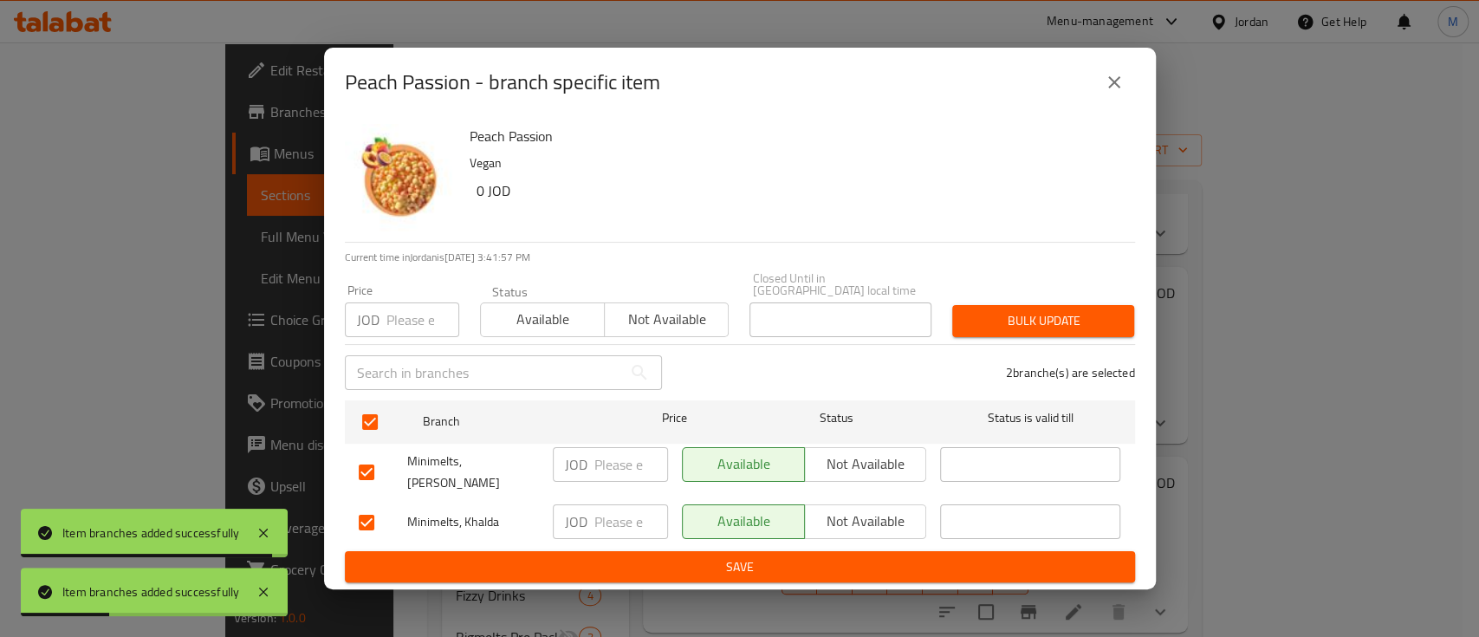
click at [879, 475] on span "Not available" at bounding box center [866, 463] width 108 height 25
click at [878, 508] on span "Not available" at bounding box center [866, 520] width 108 height 25
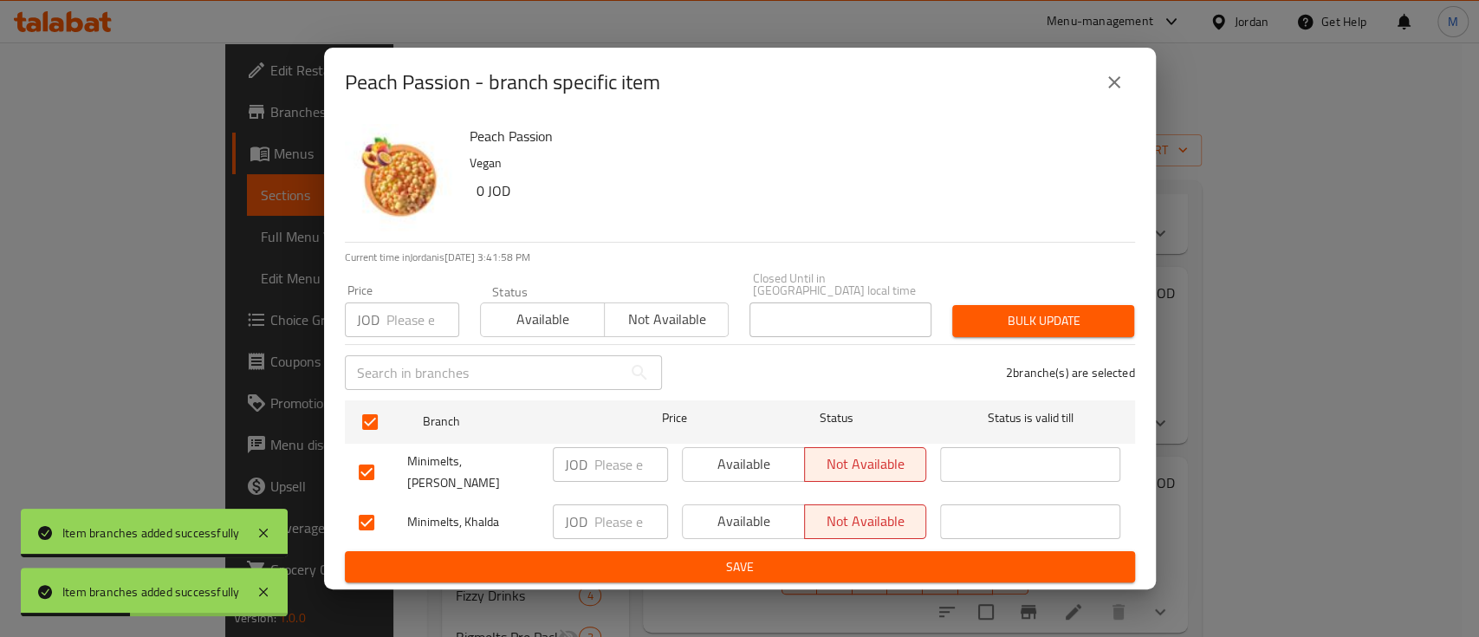
click at [891, 556] on span "Save" at bounding box center [740, 567] width 762 height 22
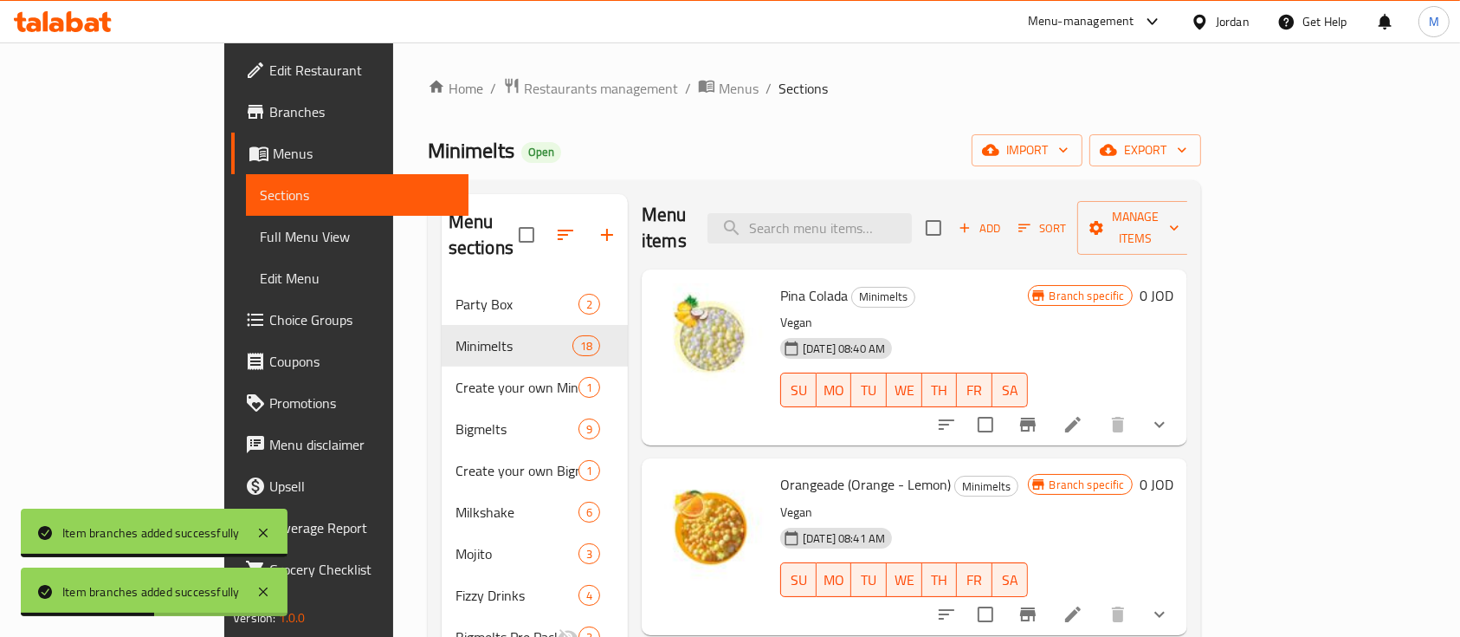
scroll to position [0, 0]
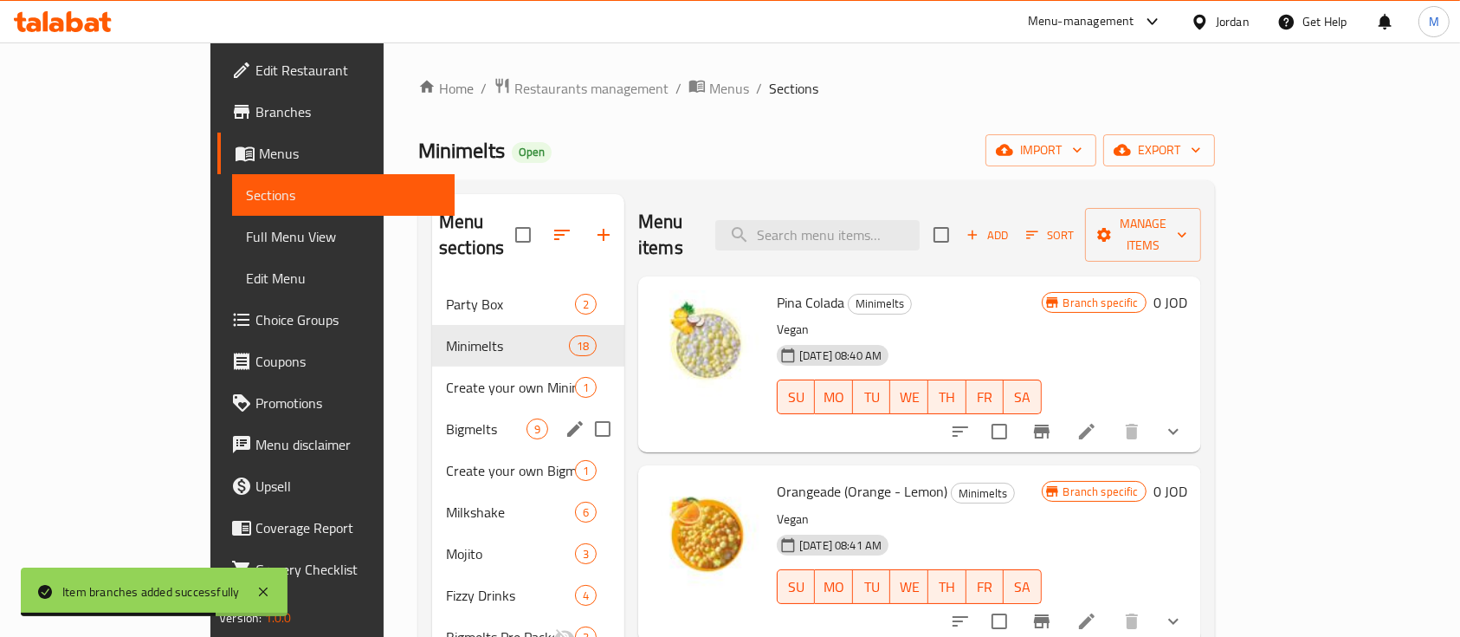
click at [432, 413] on div "Bigmelts 9" at bounding box center [528, 429] width 192 height 42
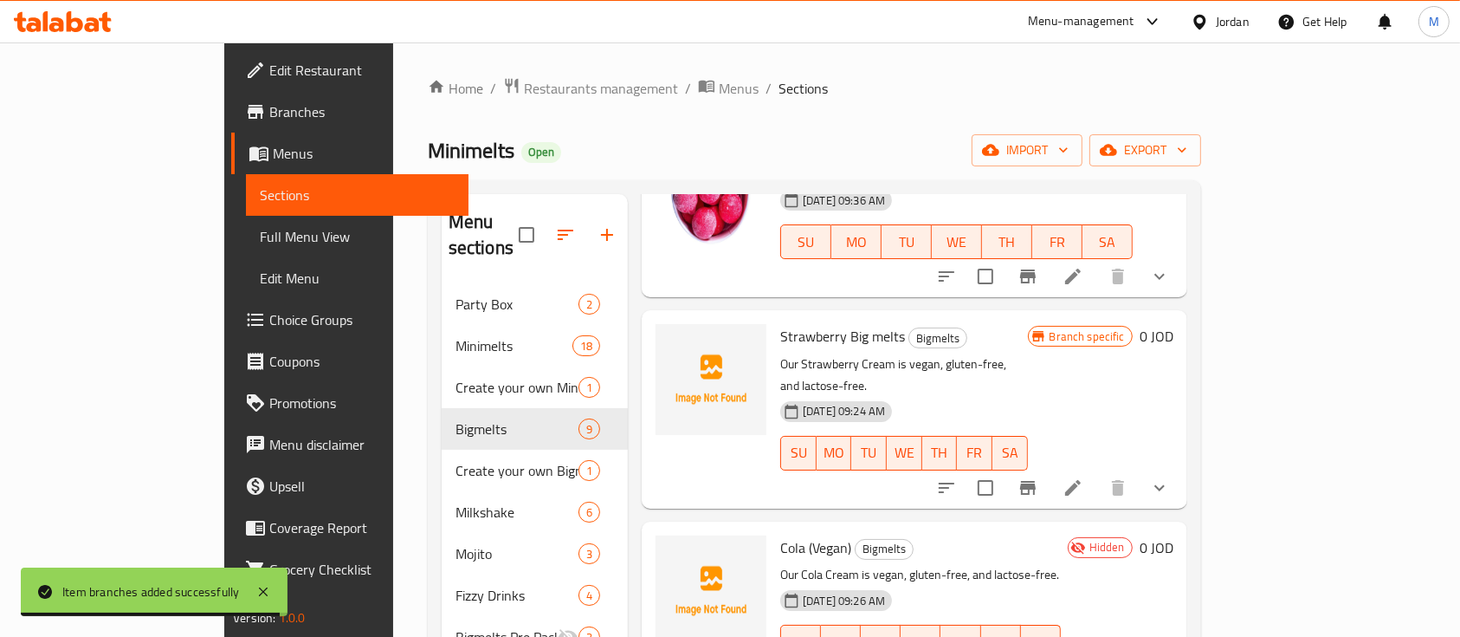
scroll to position [577, 0]
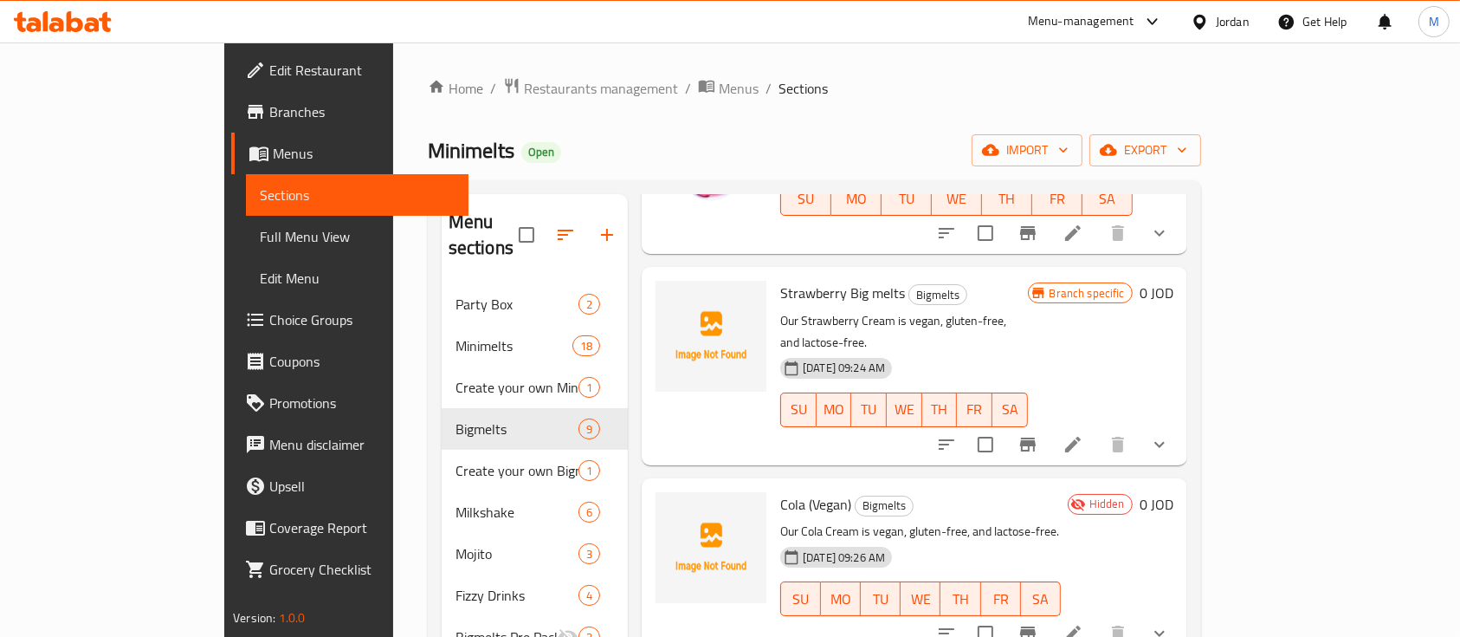
click at [649, 379] on div at bounding box center [711, 366] width 125 height 184
click at [670, 506] on icon "upload picture" at bounding box center [680, 516] width 21 height 21
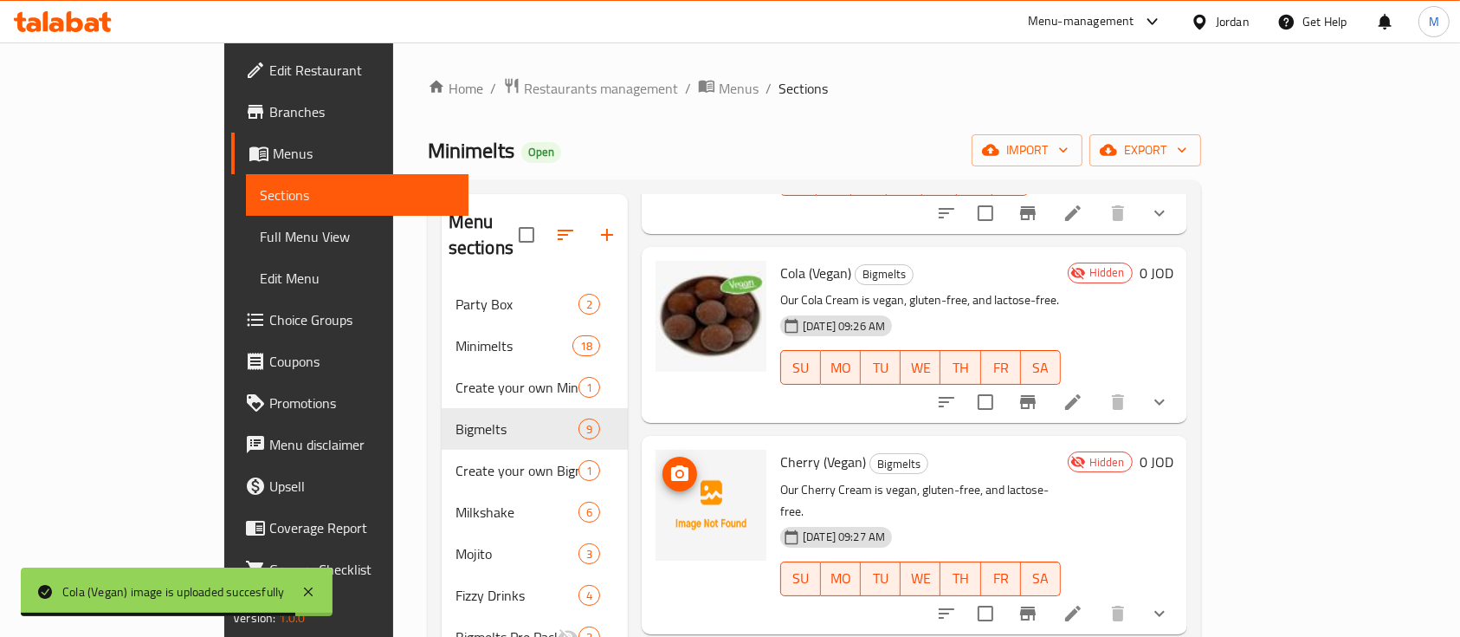
scroll to position [923, 0]
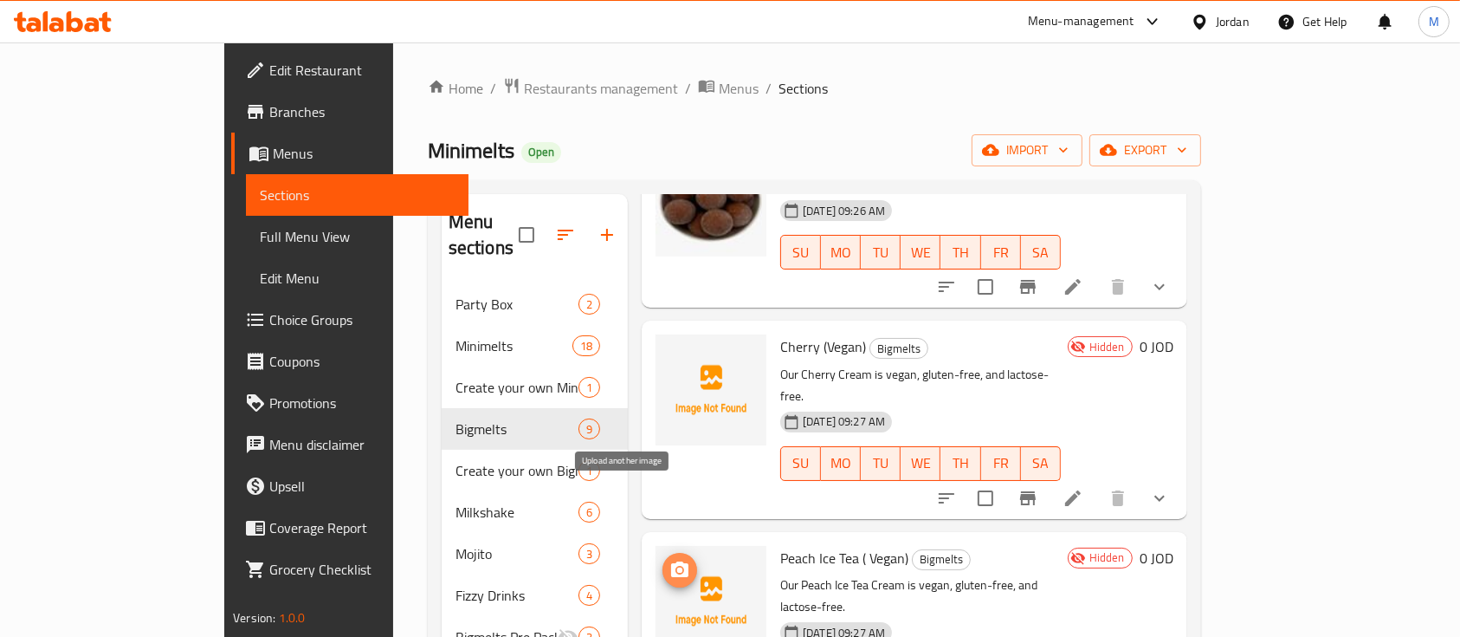
click at [671, 561] on icon "upload picture" at bounding box center [679, 569] width 17 height 16
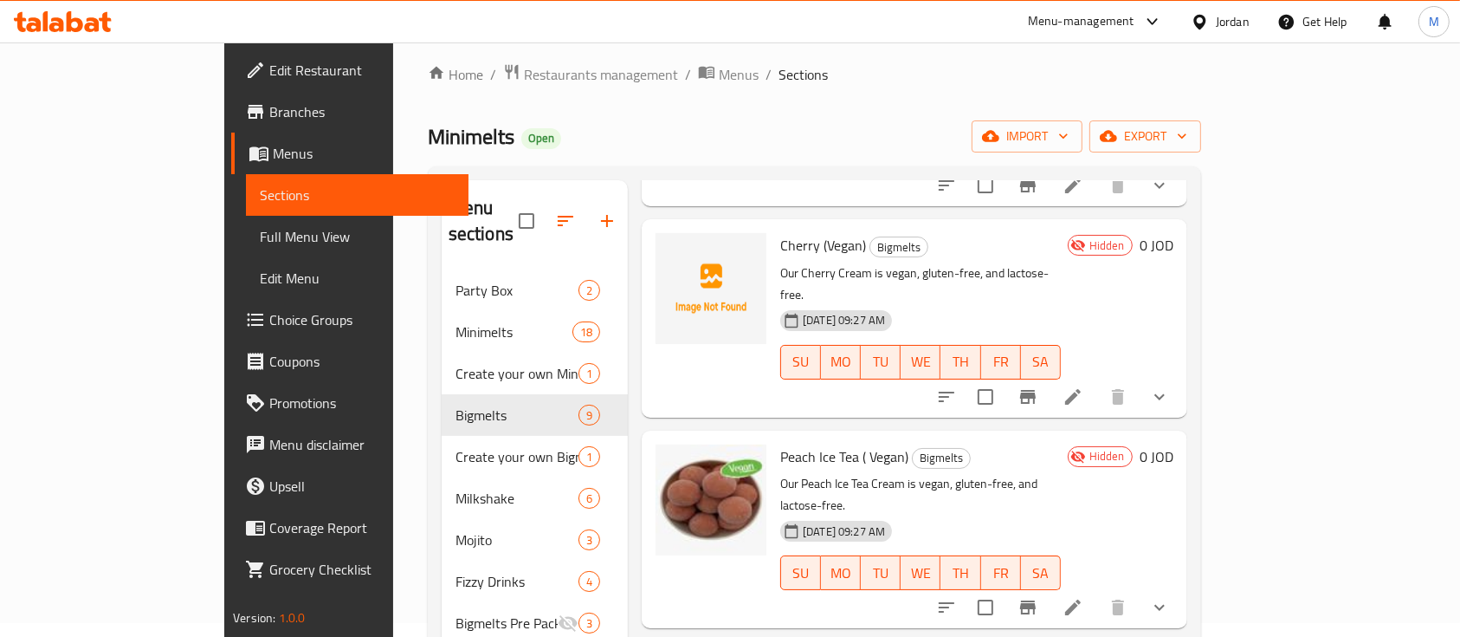
scroll to position [340, 0]
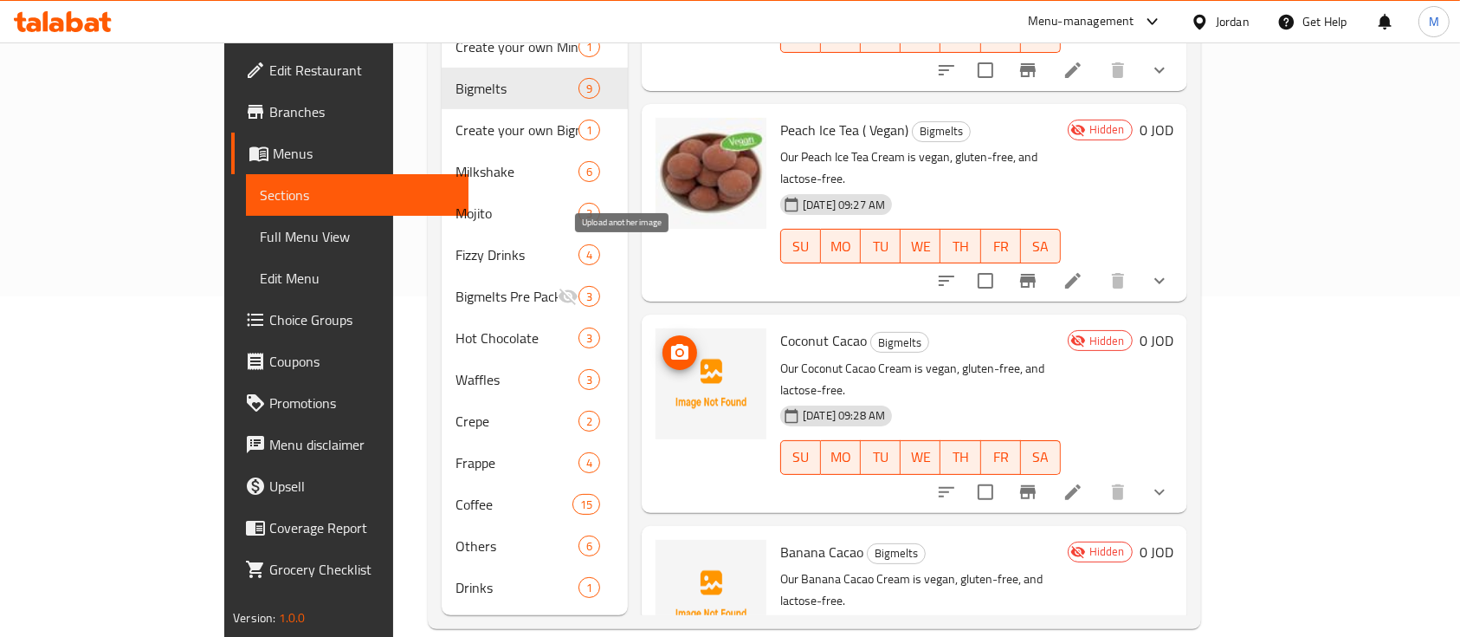
click at [671, 344] on icon "upload picture" at bounding box center [679, 352] width 17 height 16
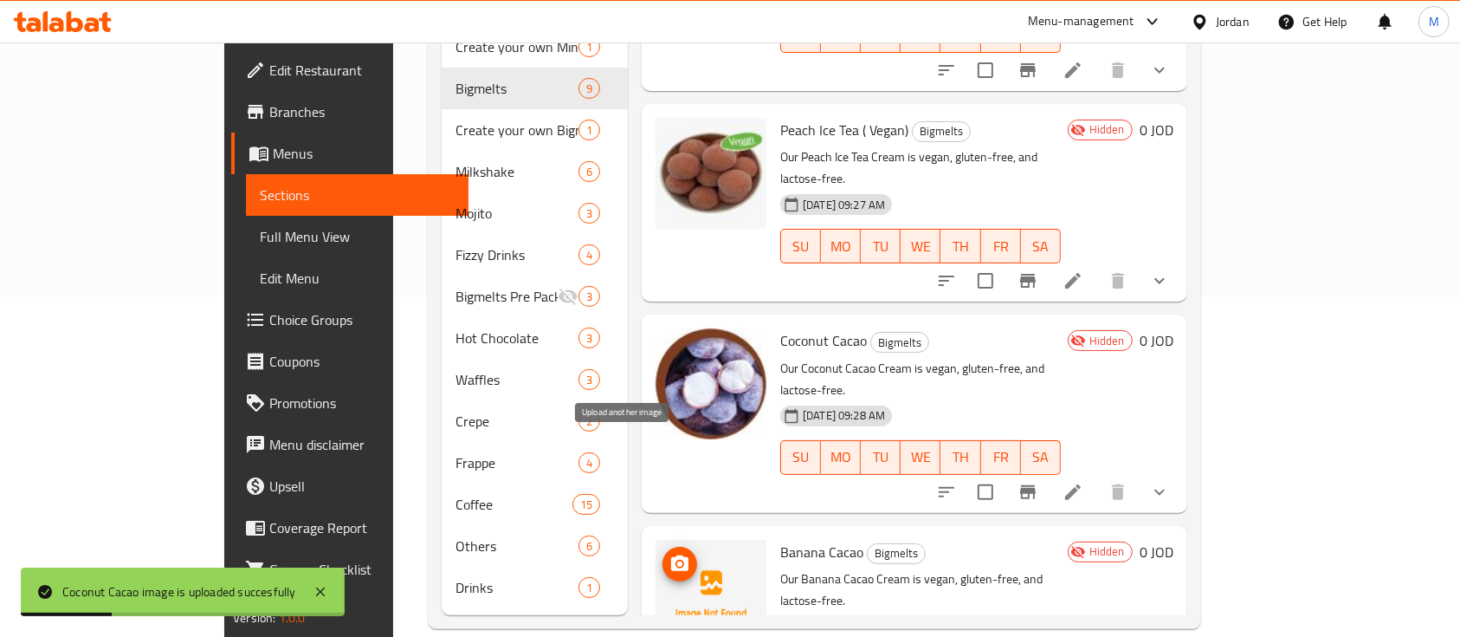
click at [671, 555] on icon "upload picture" at bounding box center [679, 563] width 17 height 16
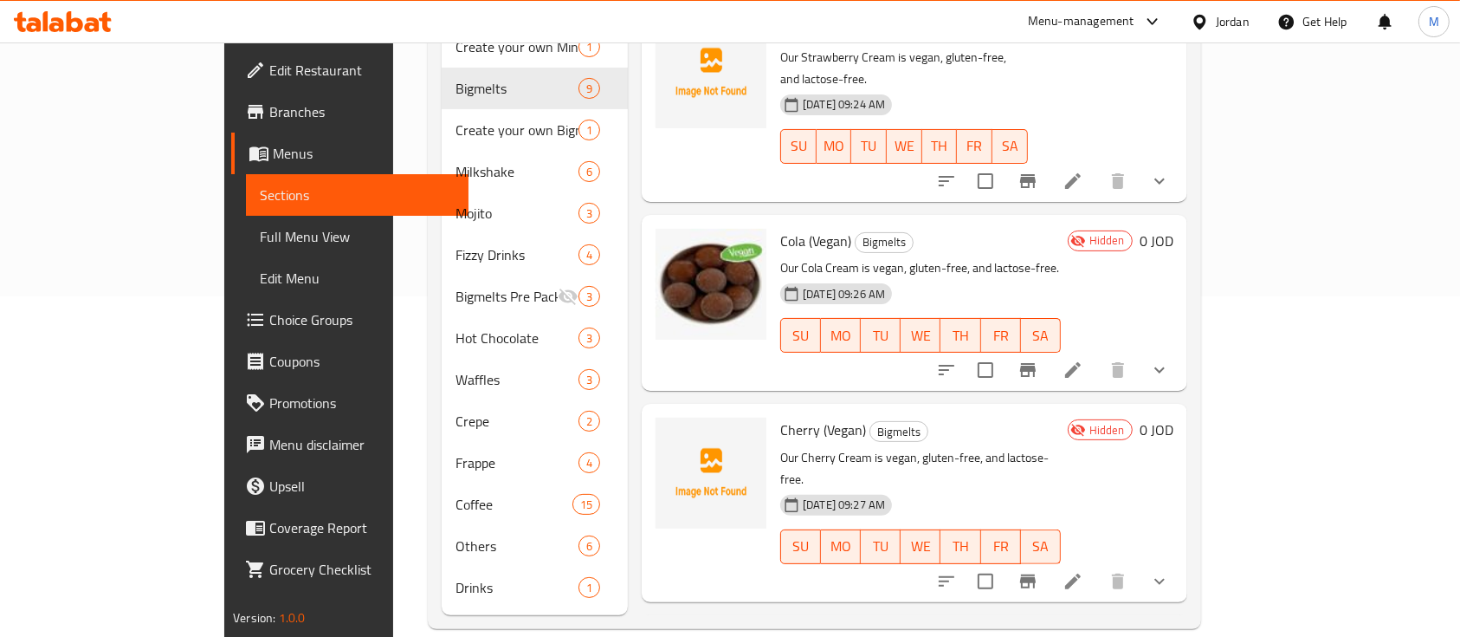
scroll to position [433, 0]
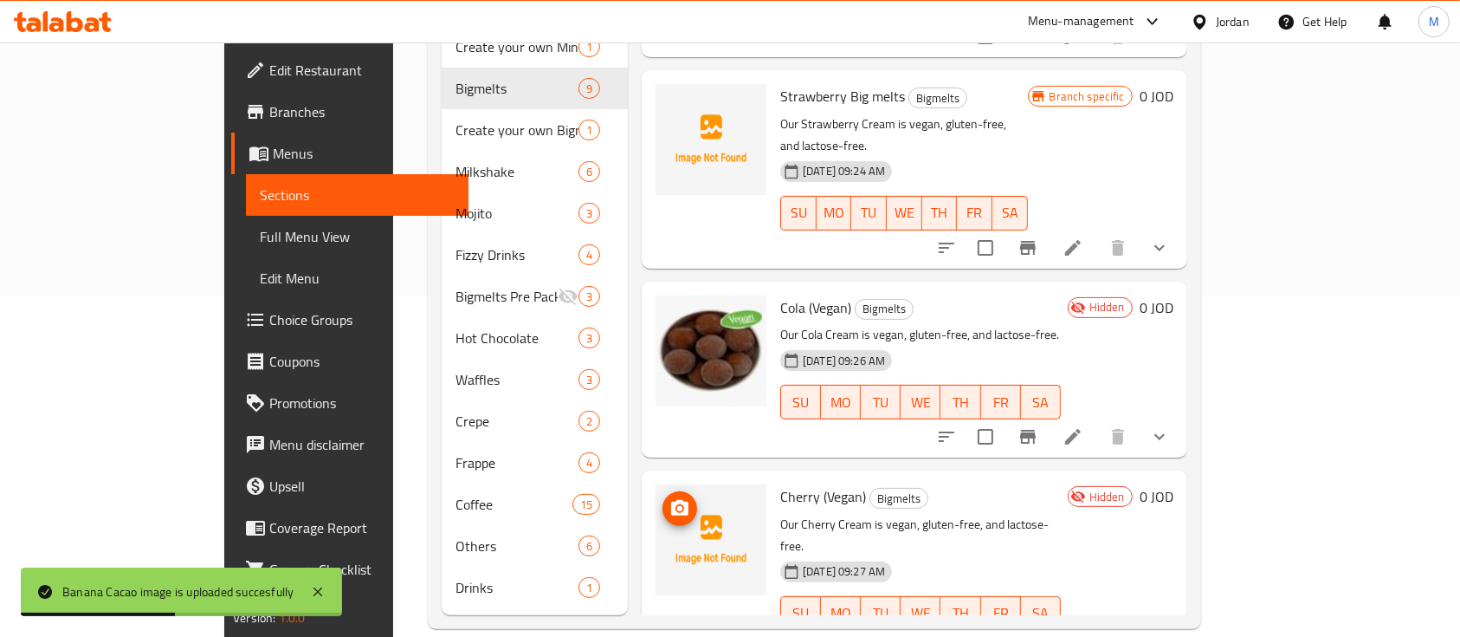
click at [670, 498] on icon "upload picture" at bounding box center [680, 508] width 21 height 21
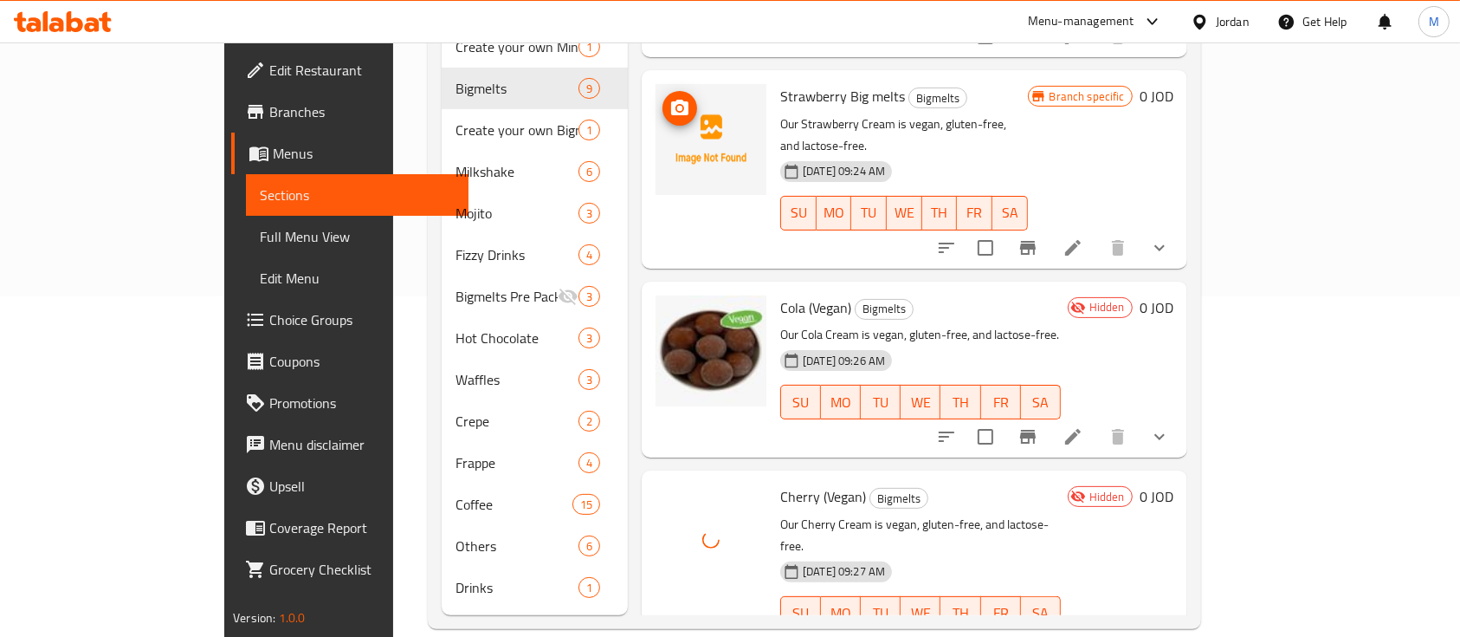
click at [671, 100] on icon "upload picture" at bounding box center [679, 108] width 17 height 16
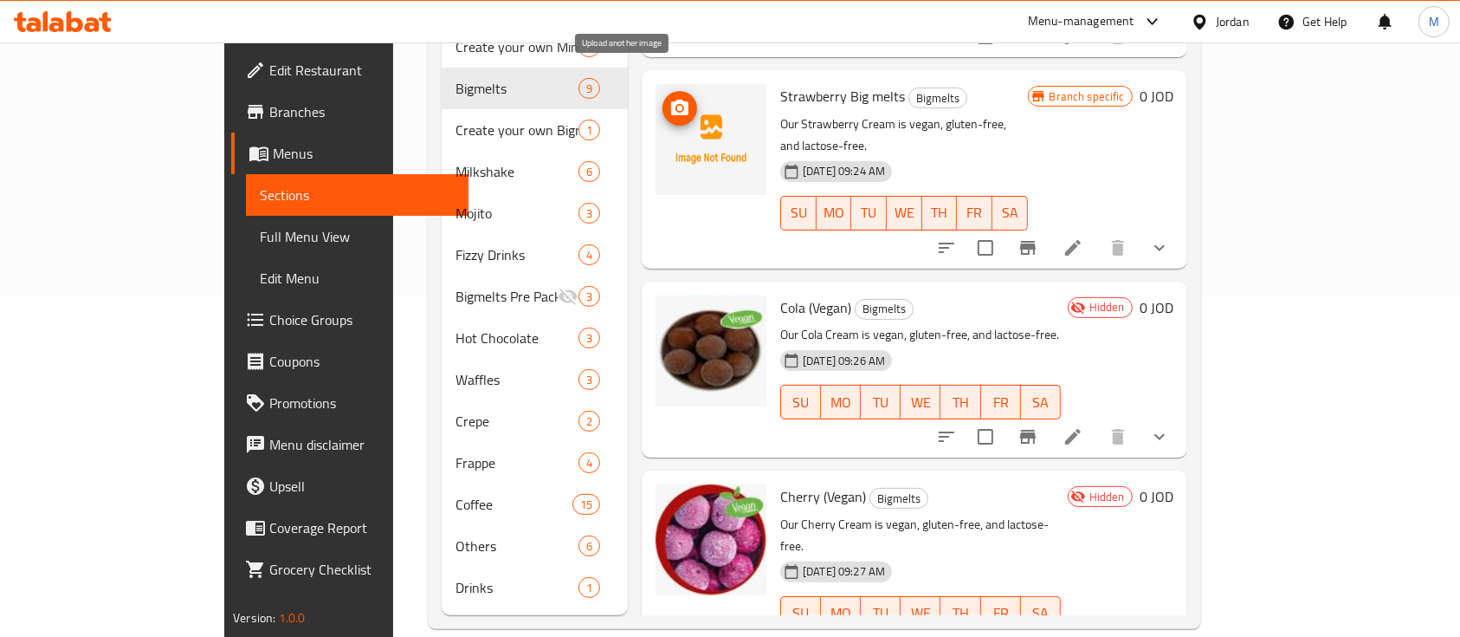
click at [670, 98] on icon "upload picture" at bounding box center [680, 108] width 21 height 21
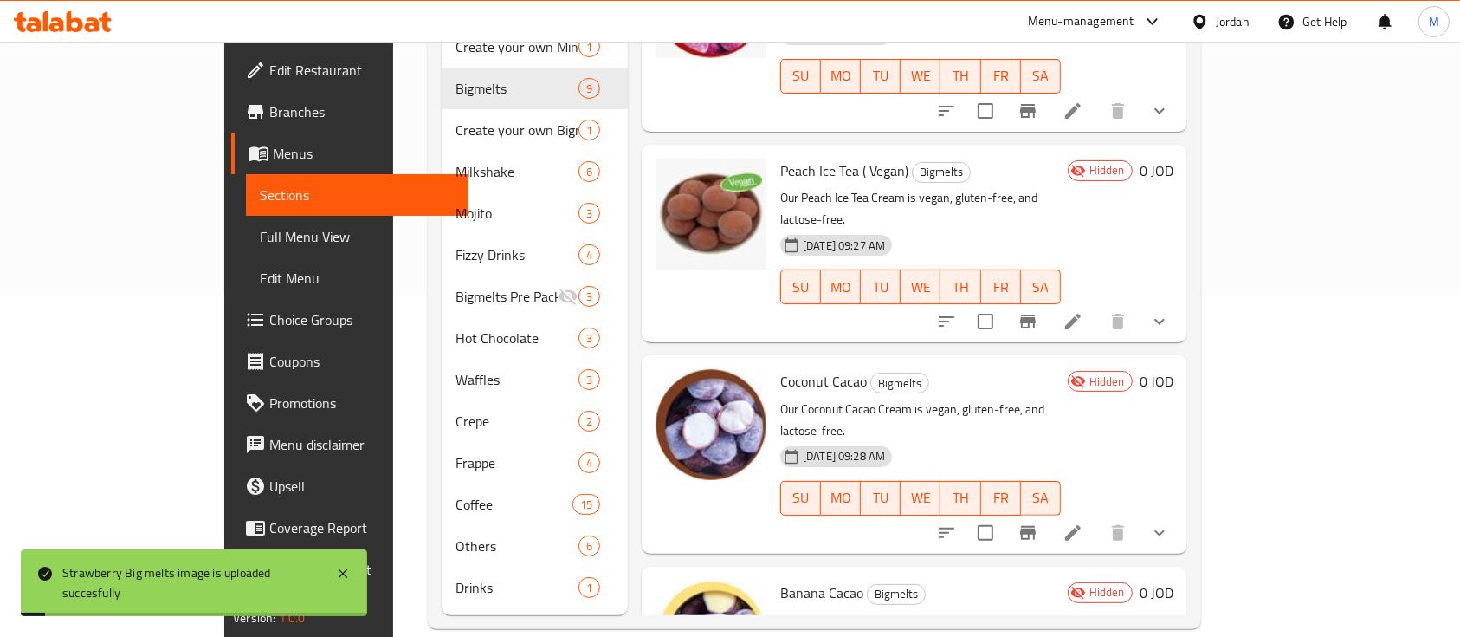
scroll to position [1011, 0]
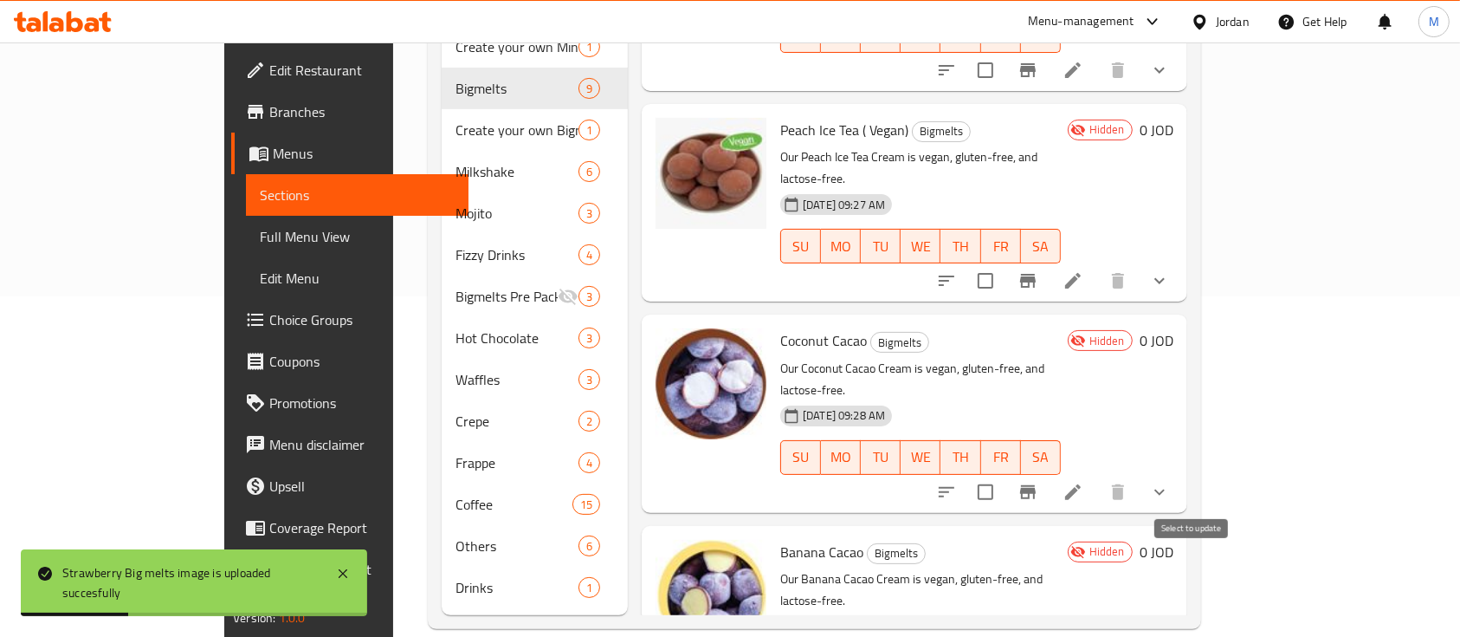
checkbox input "true"
click at [1004, 474] on input "checkbox" at bounding box center [986, 492] width 36 height 36
checkbox input "true"
click at [1004, 262] on input "checkbox" at bounding box center [986, 280] width 36 height 36
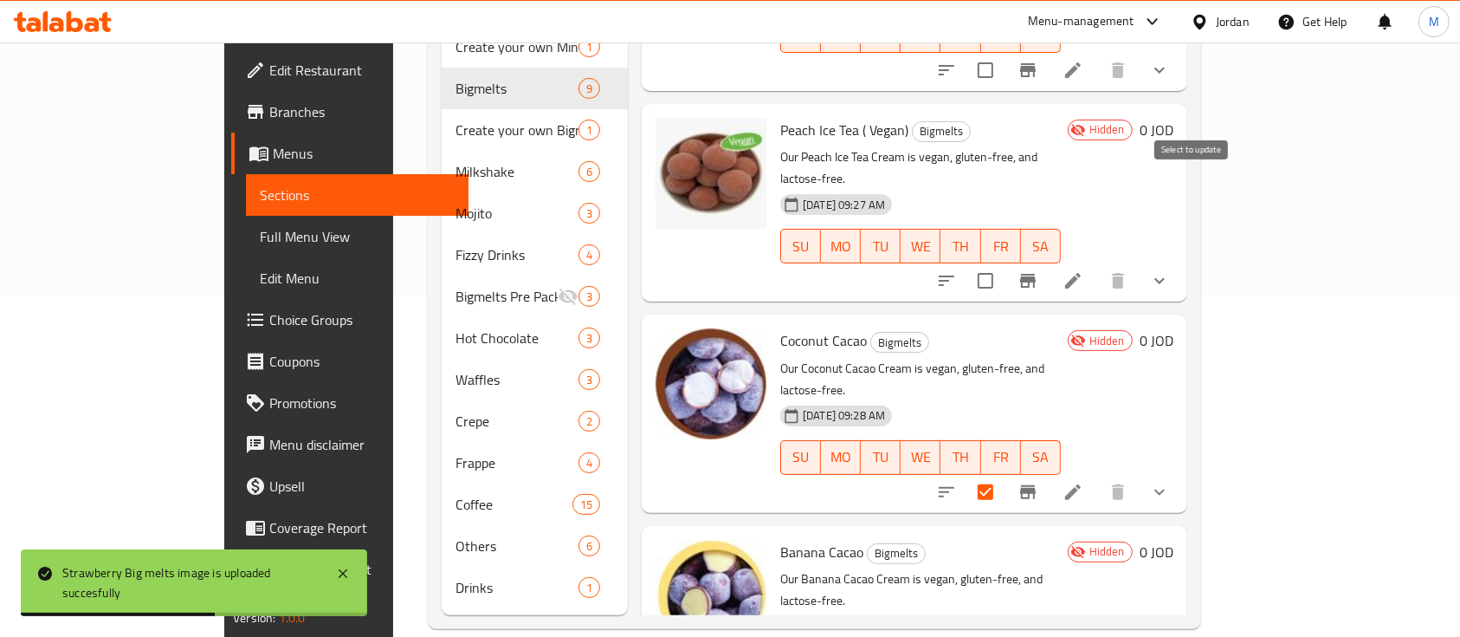
checkbox input "true"
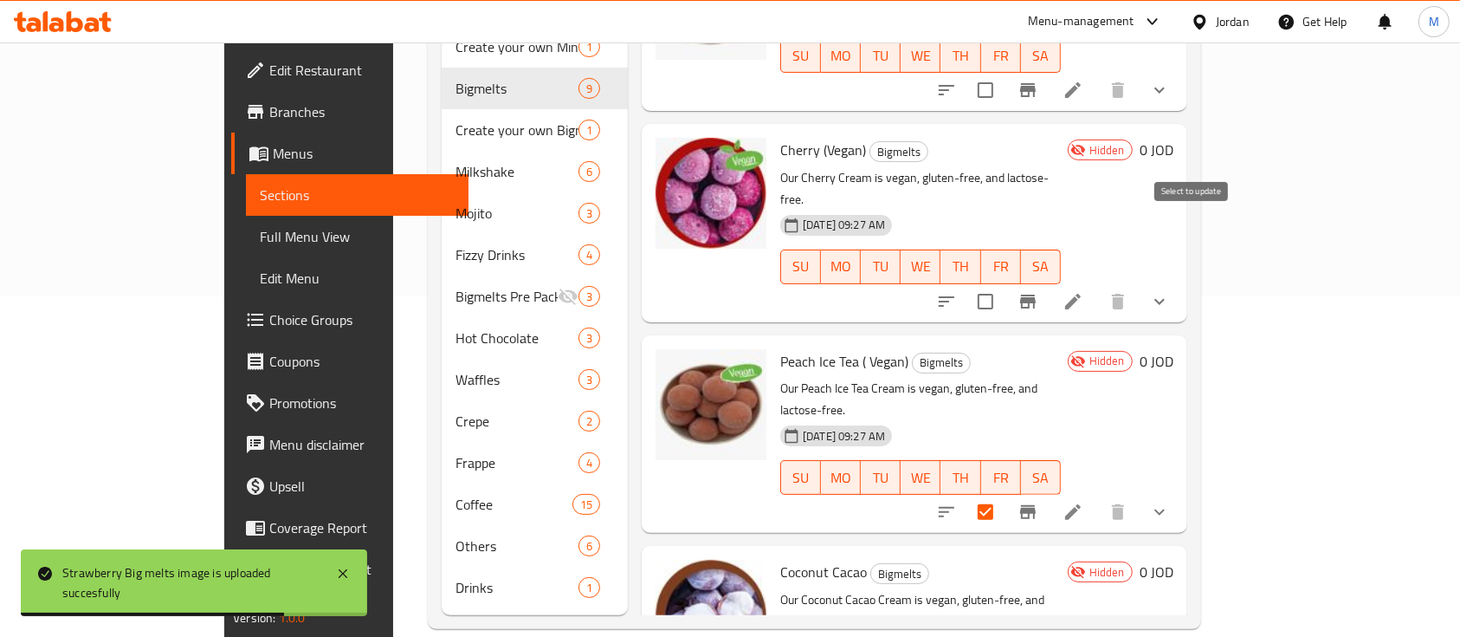
click at [1004, 283] on input "checkbox" at bounding box center [986, 301] width 36 height 36
checkbox input "true"
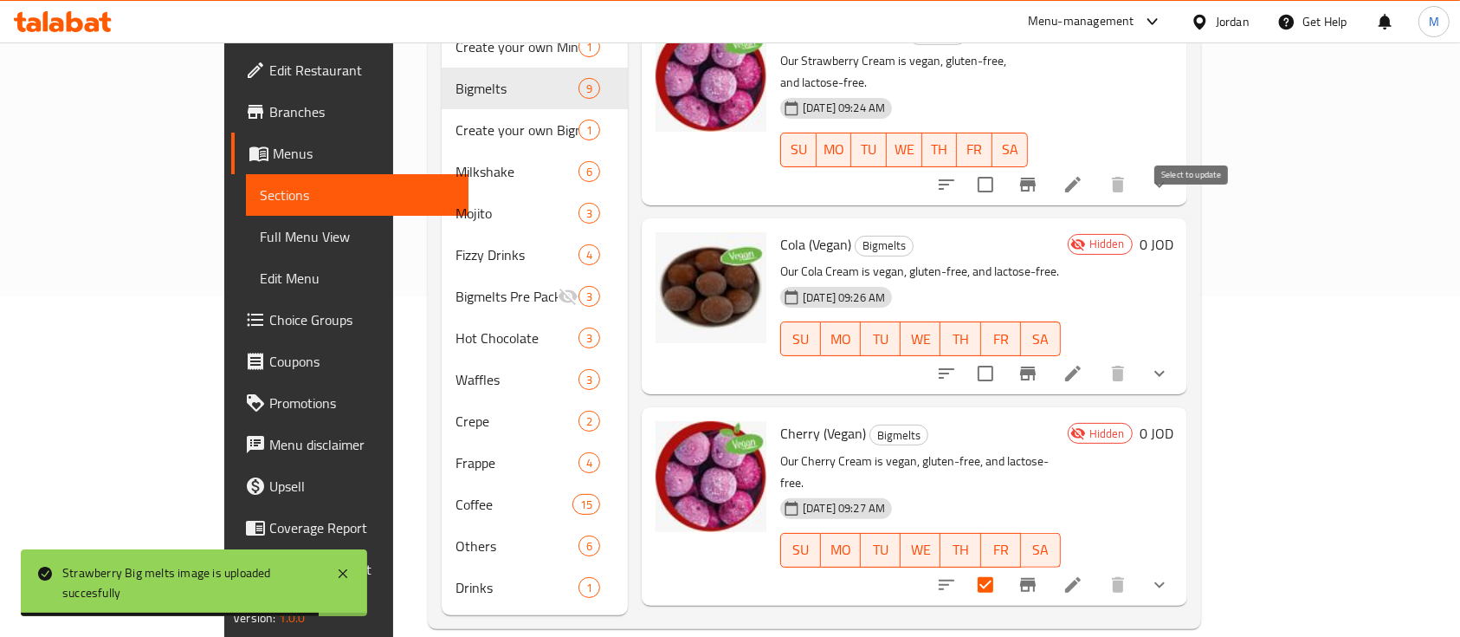
scroll to position [433, 0]
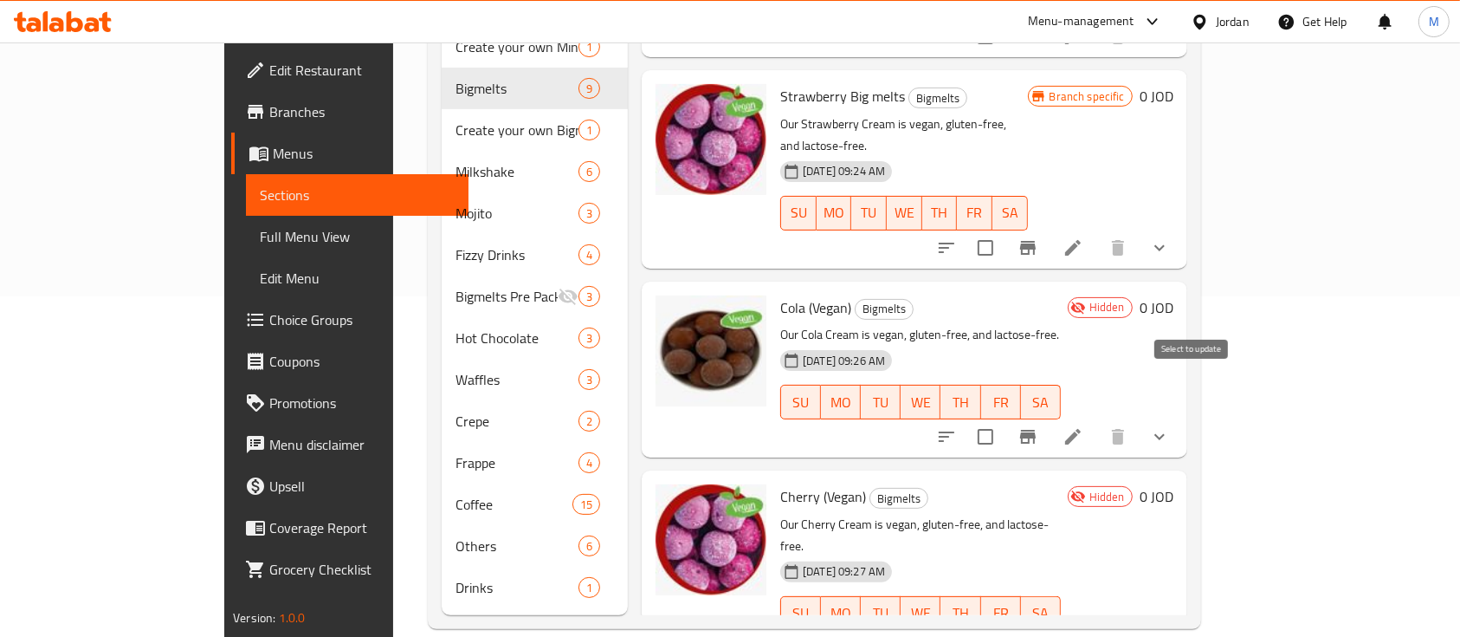
click at [1004, 418] on input "checkbox" at bounding box center [986, 436] width 36 height 36
checkbox input "true"
click at [1004, 230] on input "checkbox" at bounding box center [986, 248] width 36 height 36
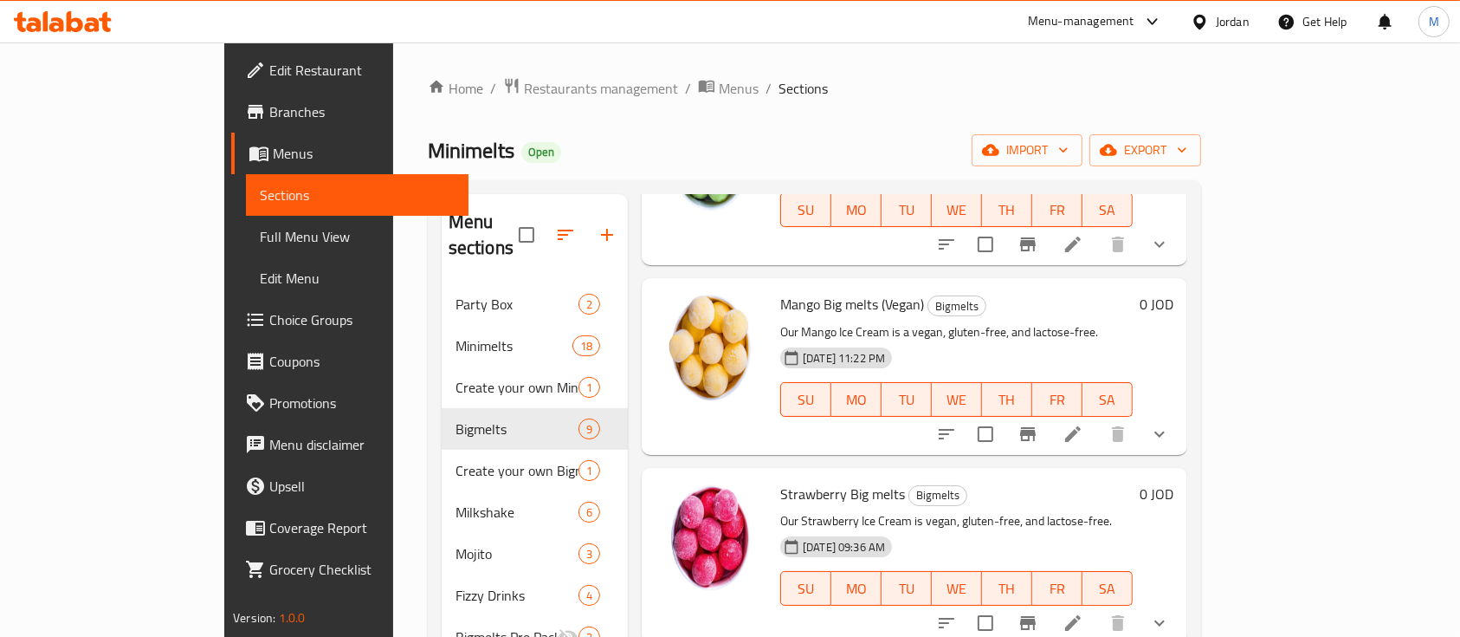
scroll to position [0, 0]
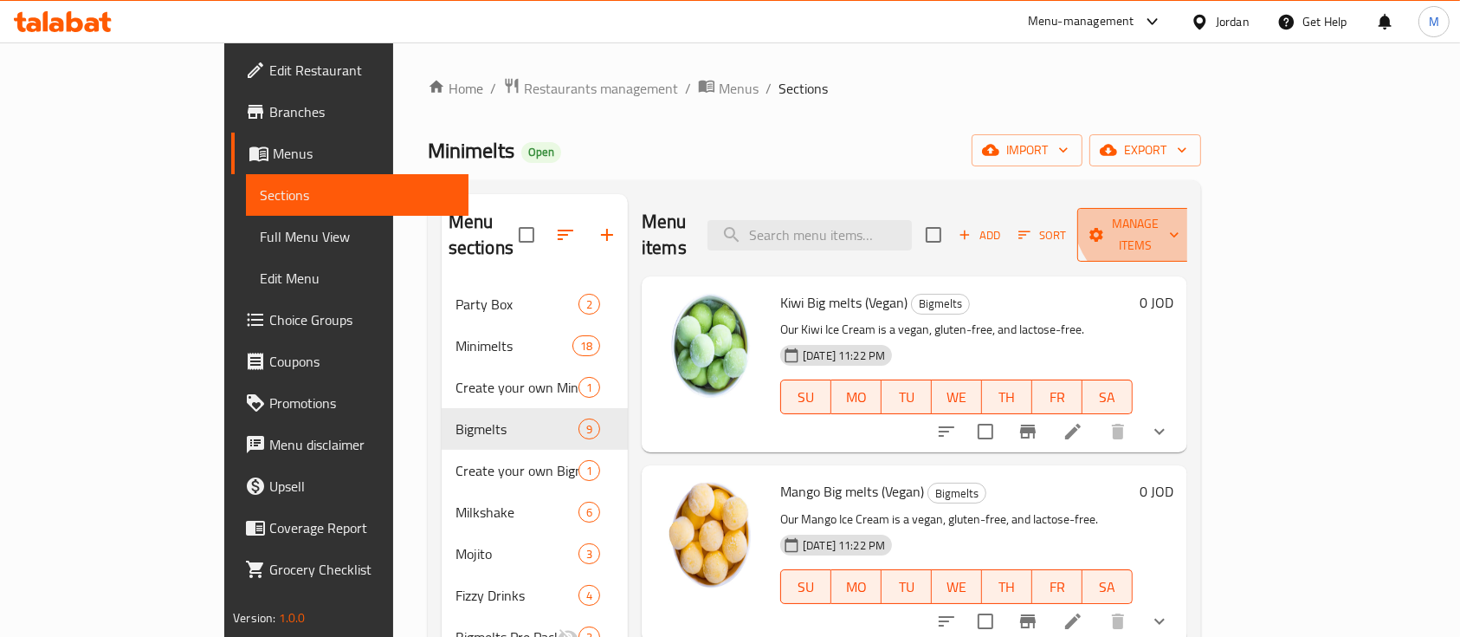
click at [1180, 213] on span "Manage items" at bounding box center [1135, 234] width 88 height 43
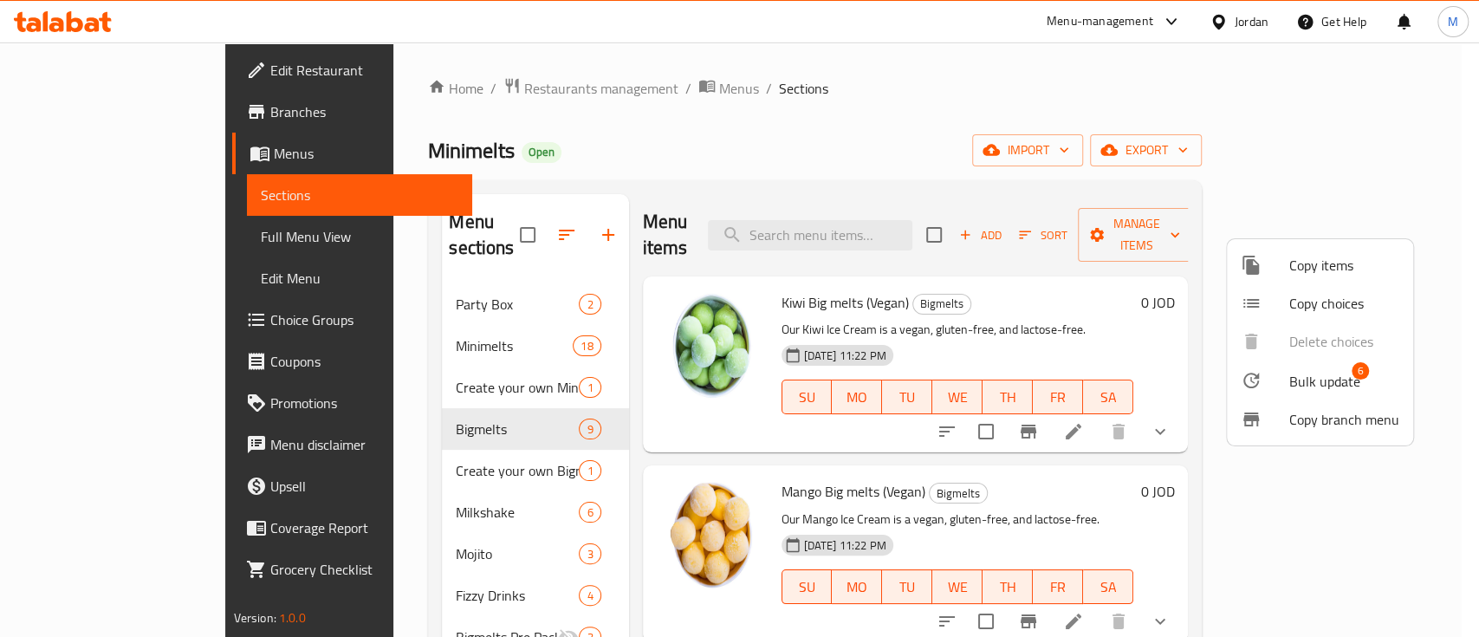
click at [1275, 333] on ul "Copy items Copy choices Delete choices Bulk update 6 Copy branch menu" at bounding box center [1320, 342] width 186 height 206
click at [1275, 306] on div at bounding box center [1264, 303] width 49 height 21
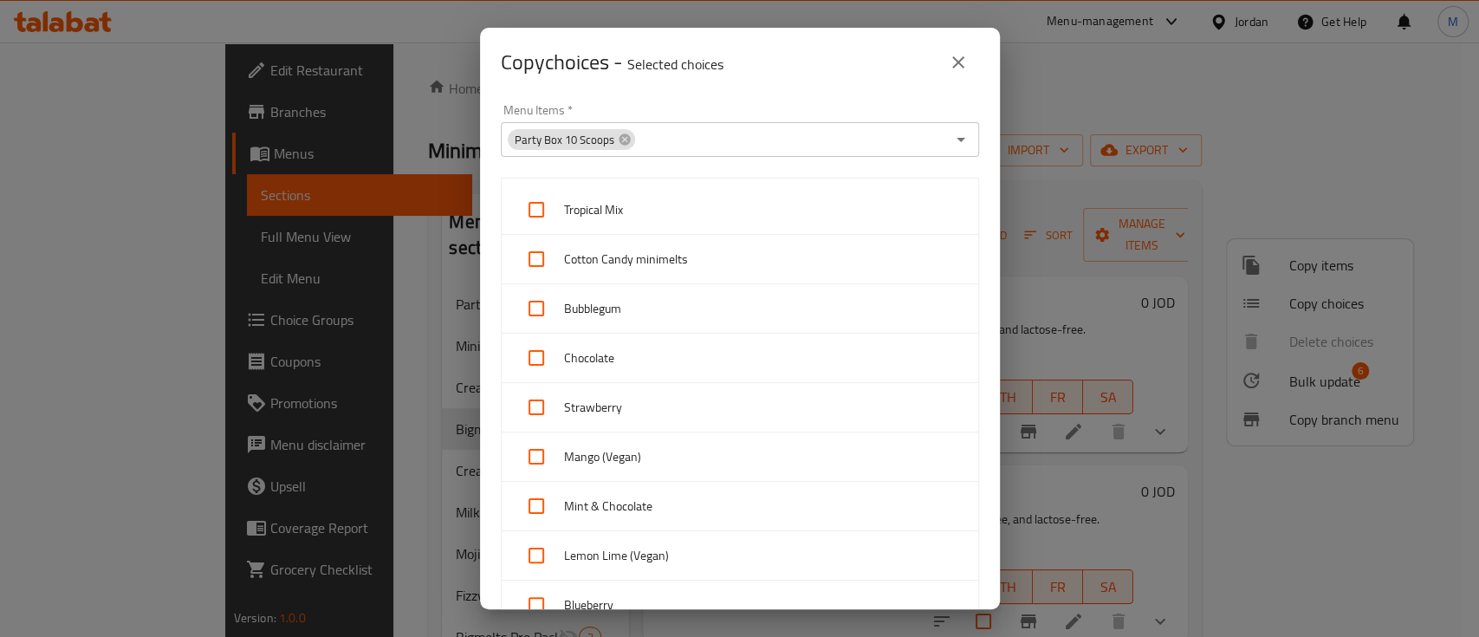
click at [961, 66] on icon "close" at bounding box center [958, 62] width 12 height 12
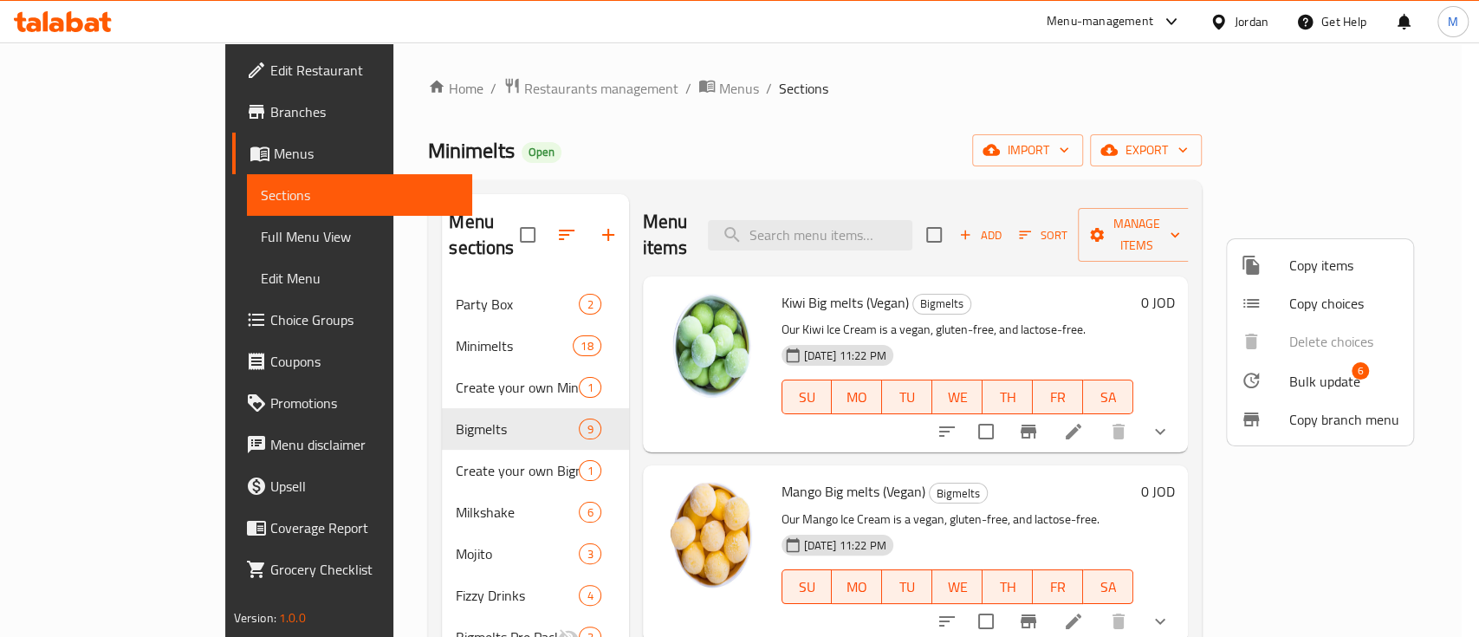
click at [1294, 386] on span "Bulk update" at bounding box center [1324, 381] width 71 height 21
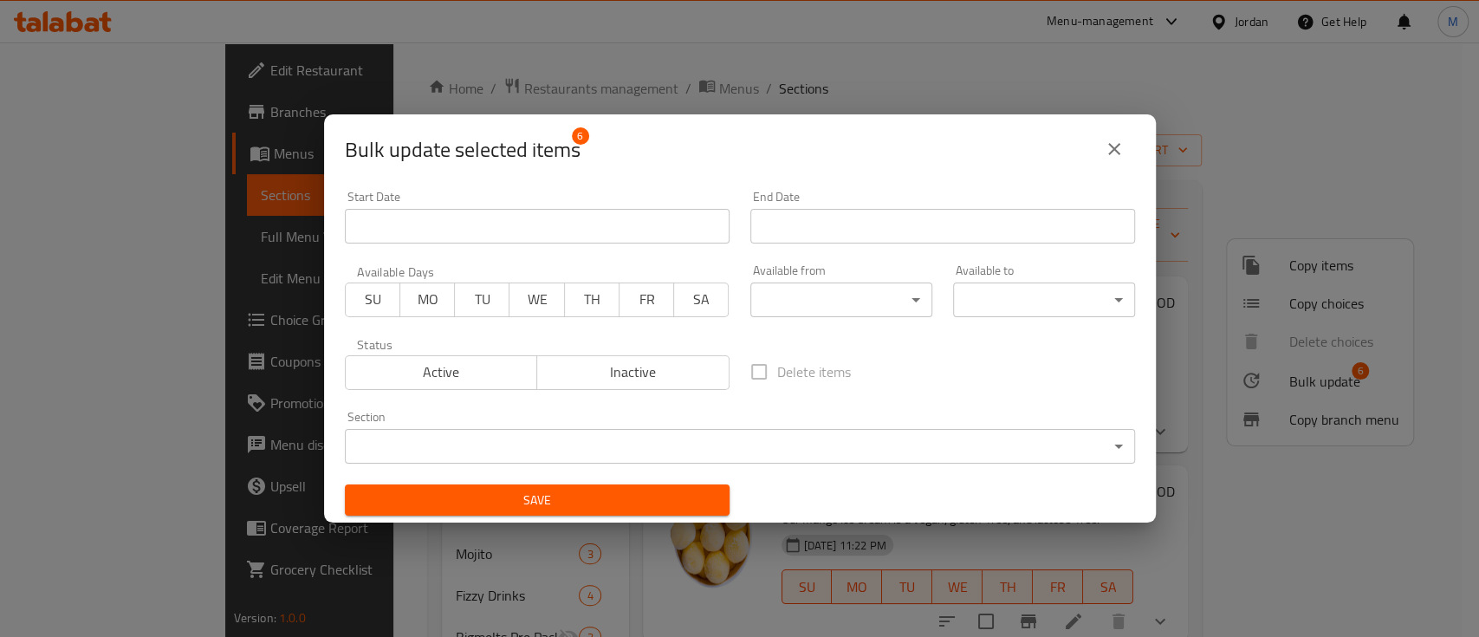
click at [487, 362] on span "Active" at bounding box center [442, 371] width 178 height 25
click at [532, 499] on span "Save" at bounding box center [537, 500] width 357 height 22
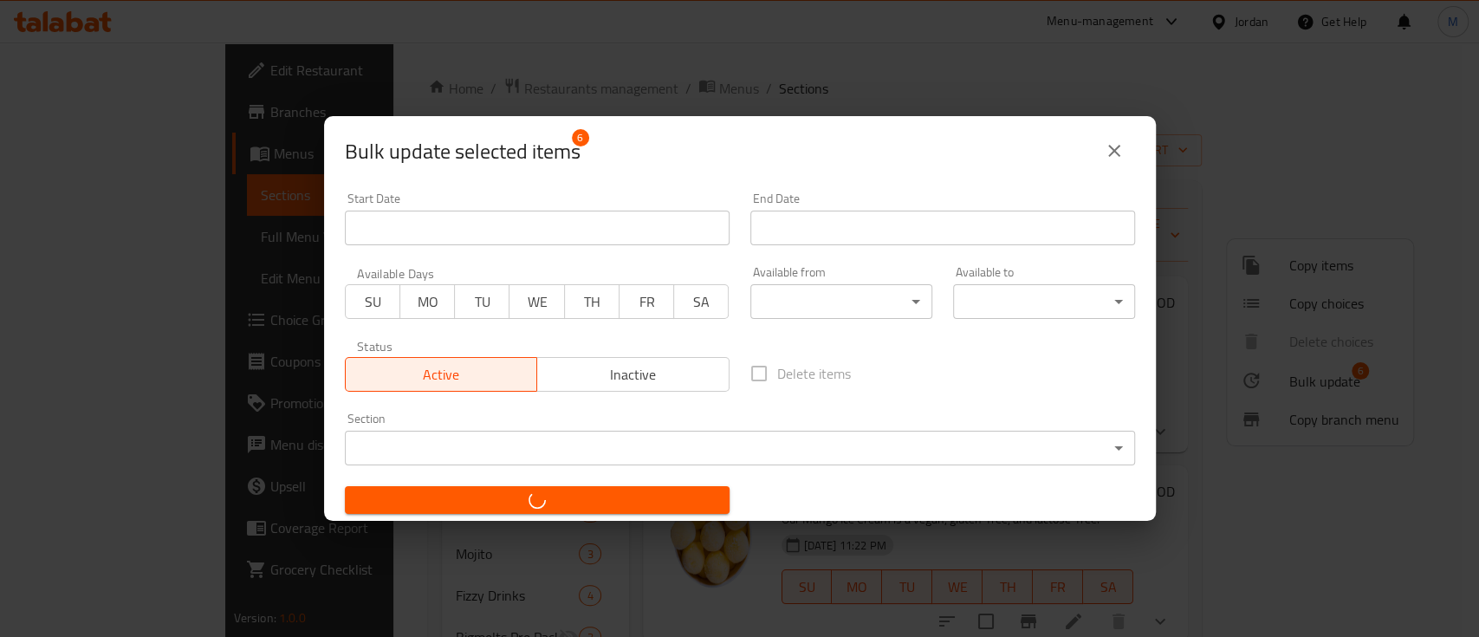
checkbox input "false"
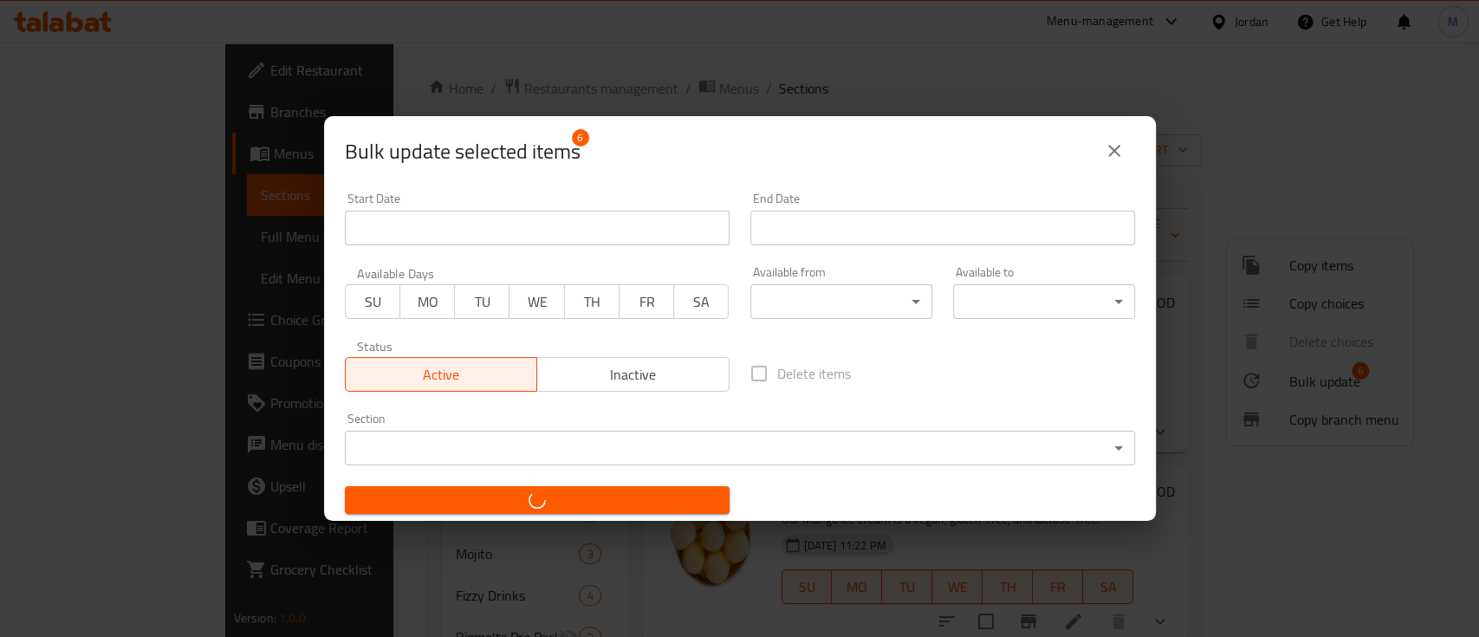
checkbox input "false"
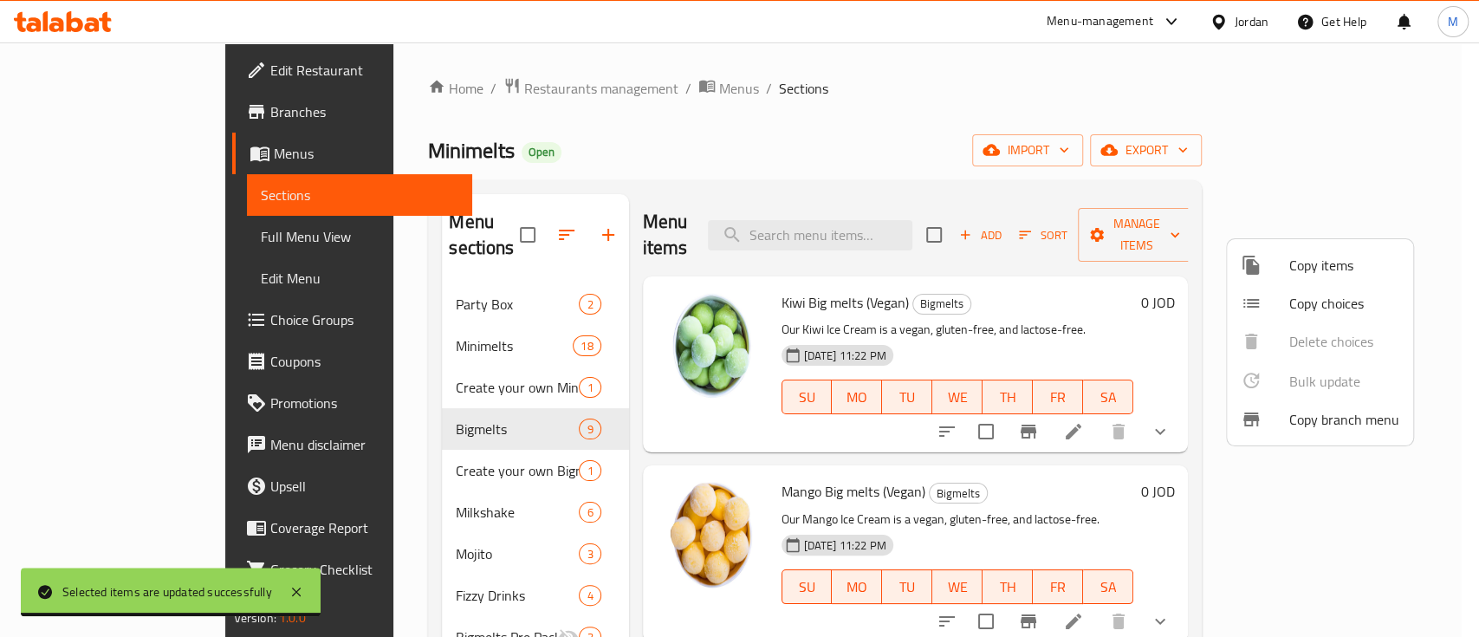
click at [1021, 83] on div at bounding box center [739, 318] width 1479 height 637
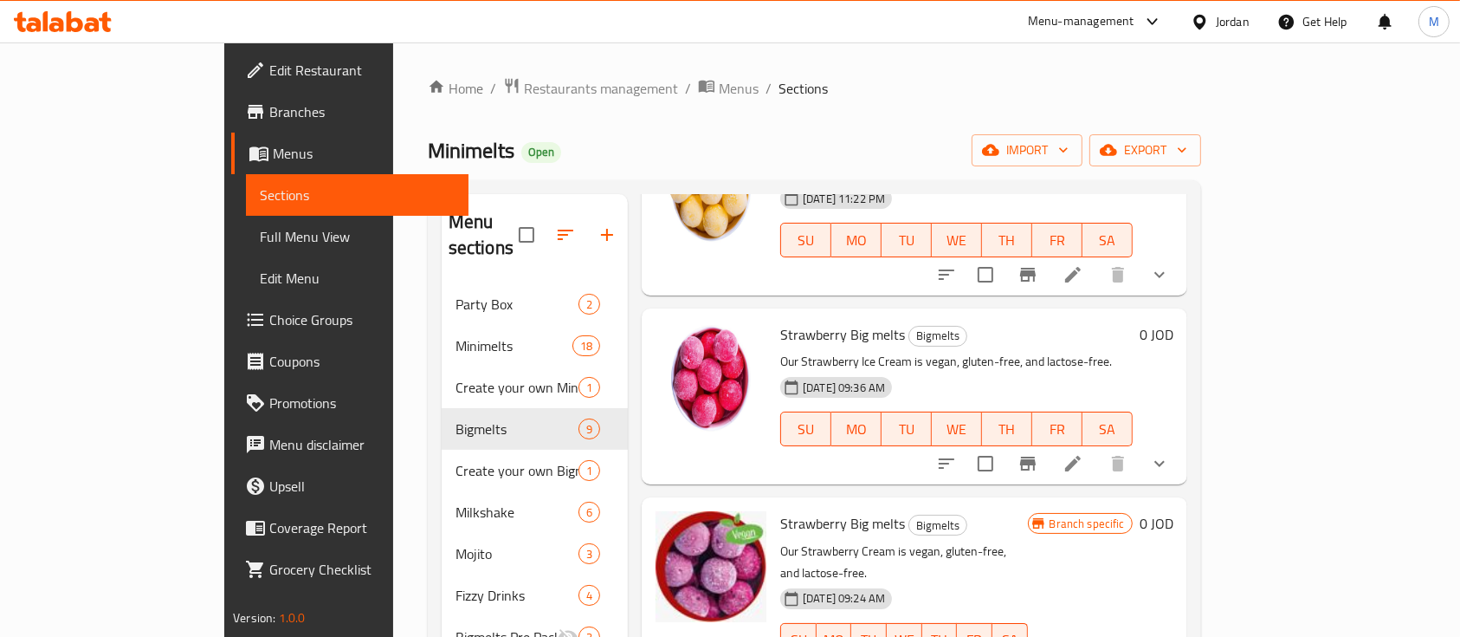
scroll to position [577, 0]
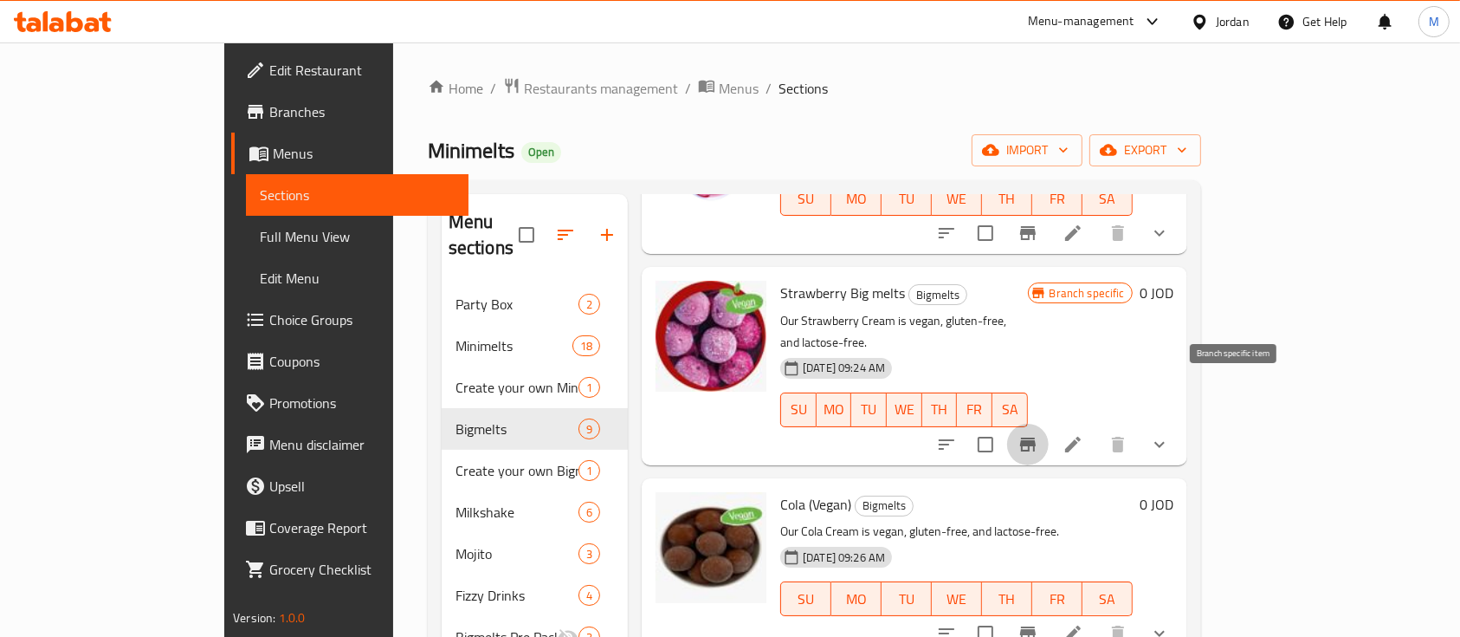
click at [1039, 434] on icon "Branch-specific-item" at bounding box center [1028, 444] width 21 height 21
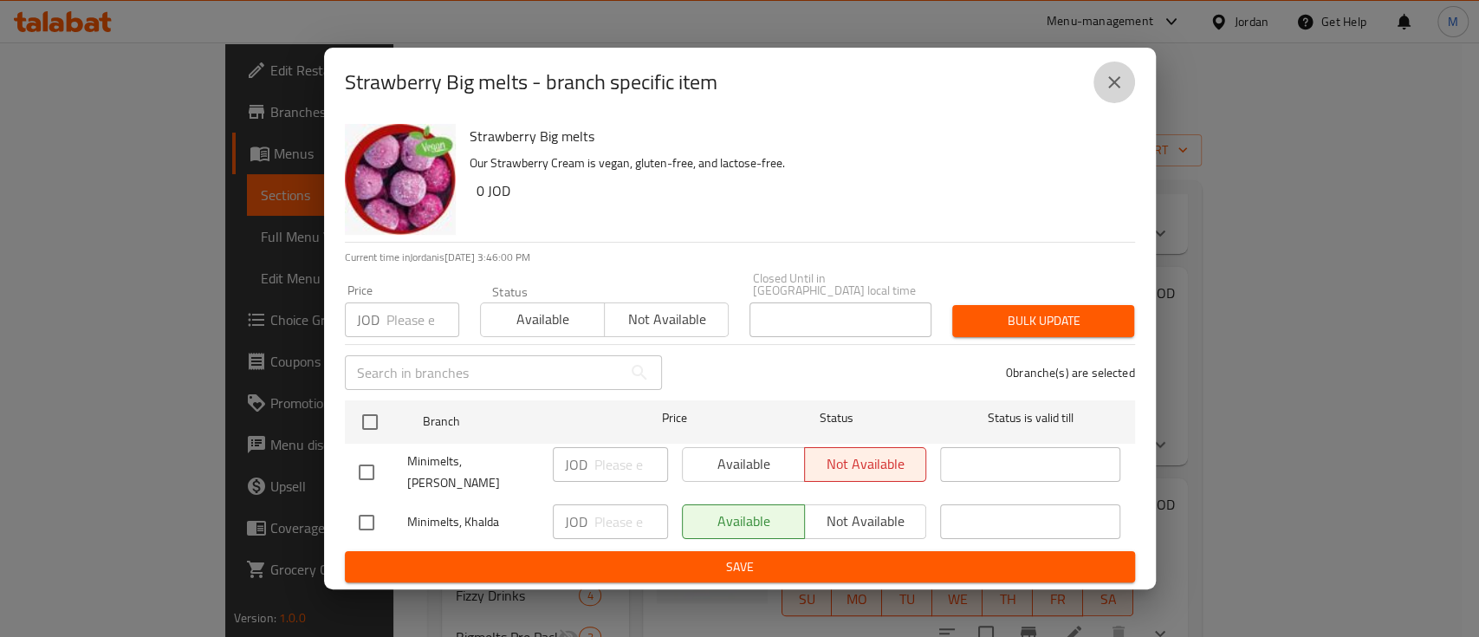
click at [1117, 103] on button "close" at bounding box center [1114, 83] width 42 height 42
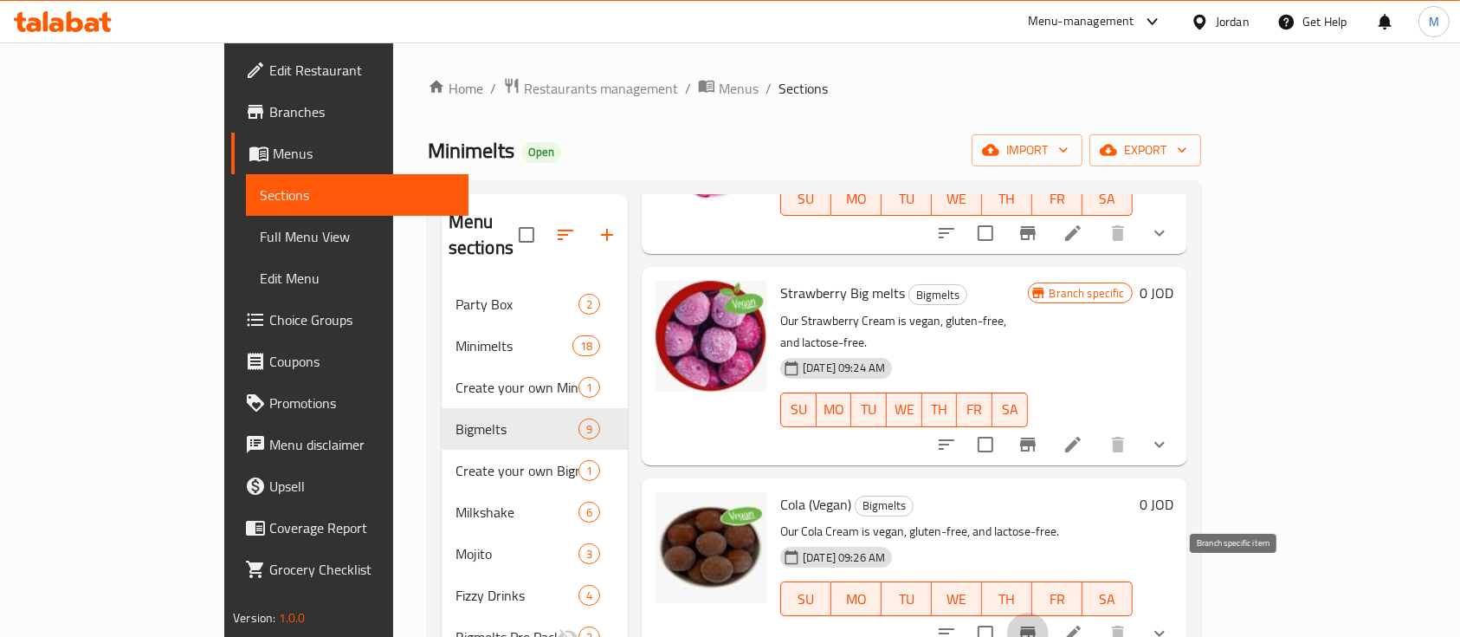
click at [1036, 626] on icon "Branch-specific-item" at bounding box center [1028, 633] width 16 height 14
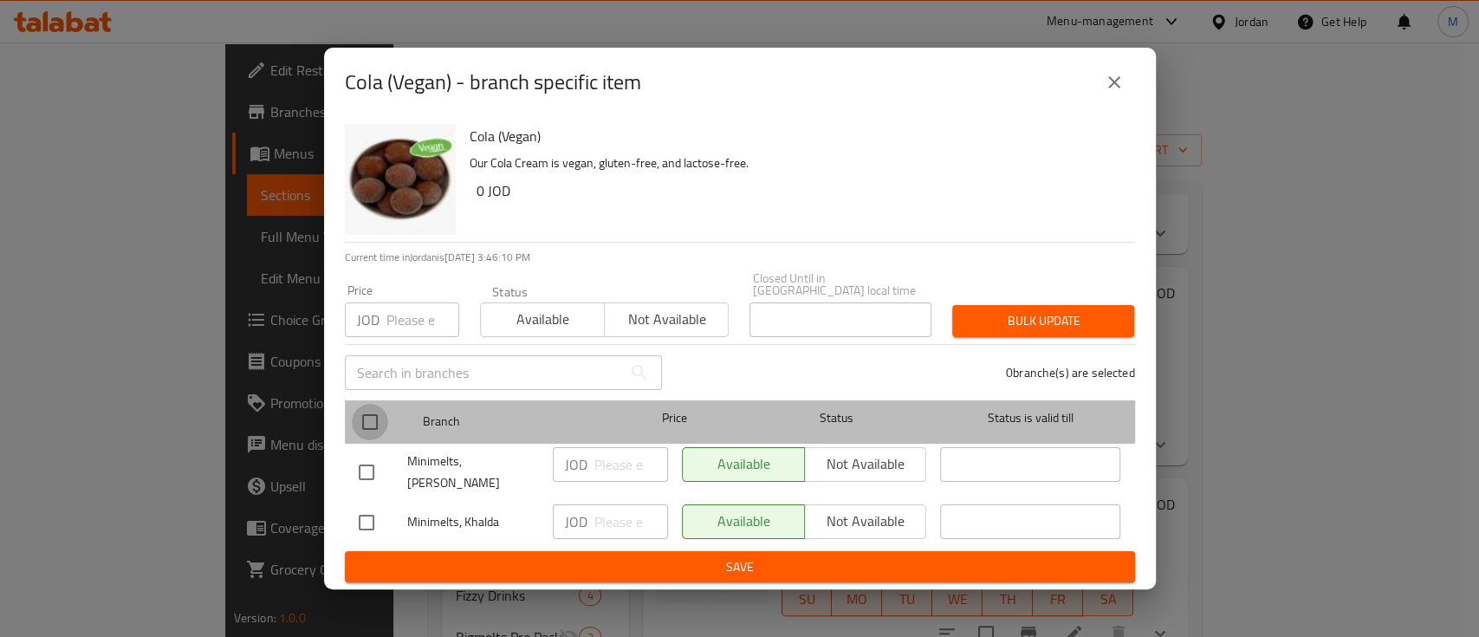
click at [367, 419] on input "checkbox" at bounding box center [370, 422] width 36 height 36
checkbox input "true"
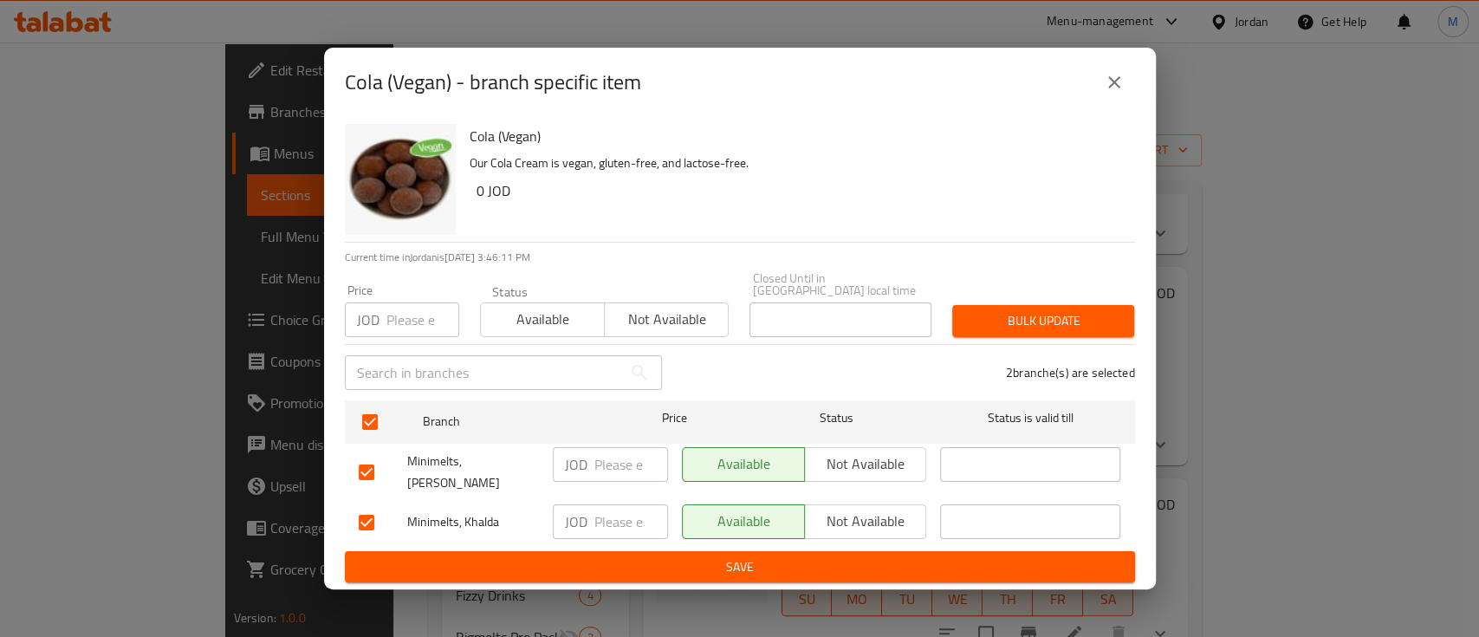
click at [833, 459] on span "Not available" at bounding box center [866, 463] width 108 height 25
click at [843, 508] on span "Not available" at bounding box center [866, 520] width 108 height 25
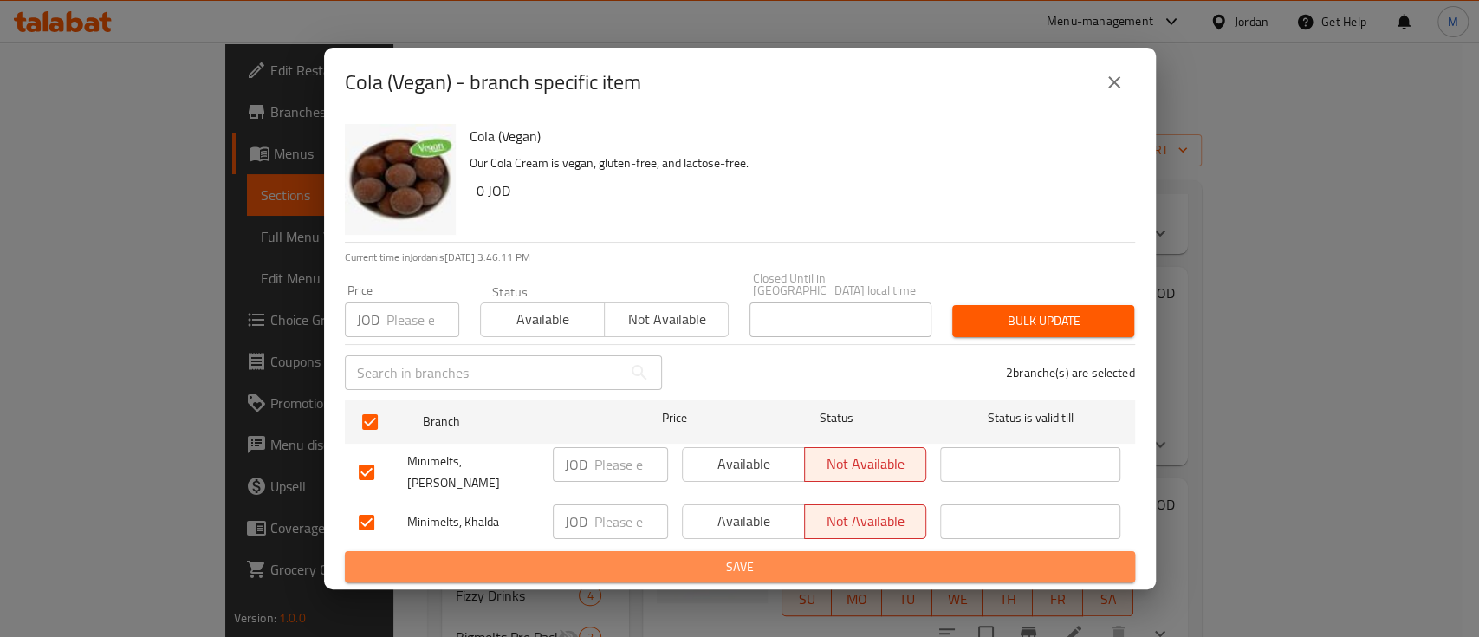
click at [853, 560] on span "Save" at bounding box center [740, 567] width 762 height 22
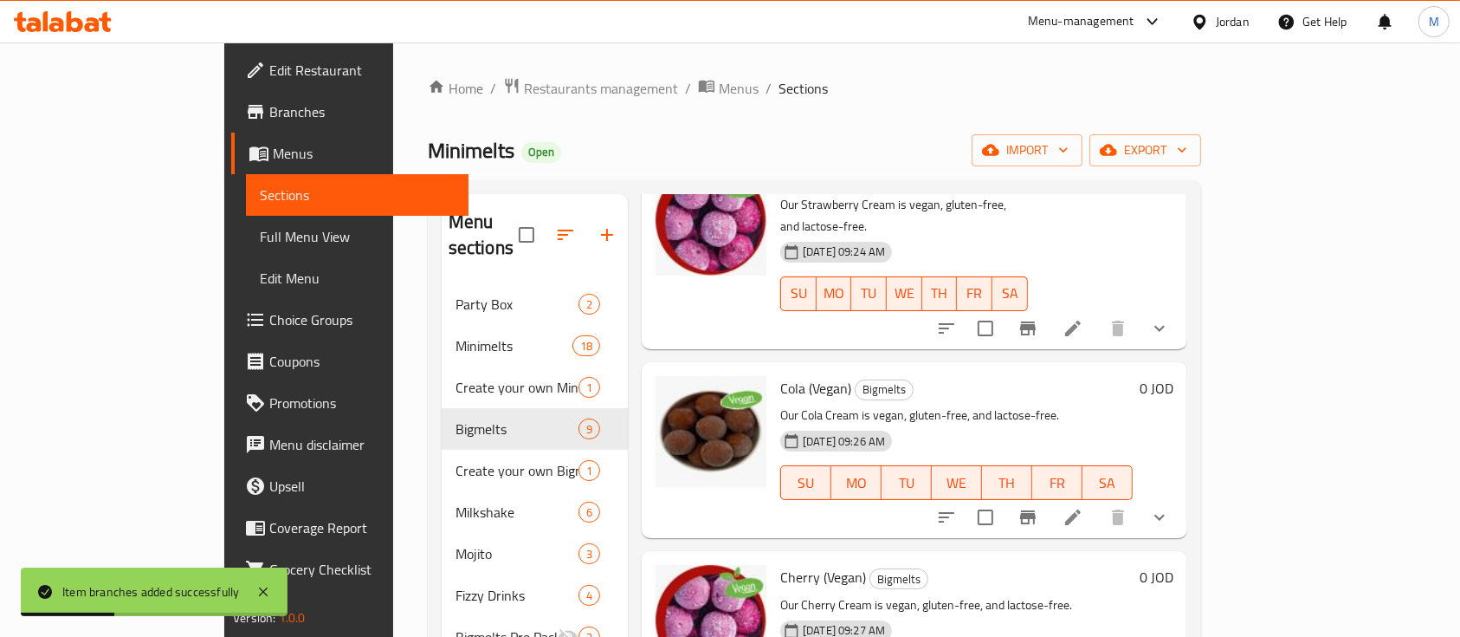
scroll to position [808, 0]
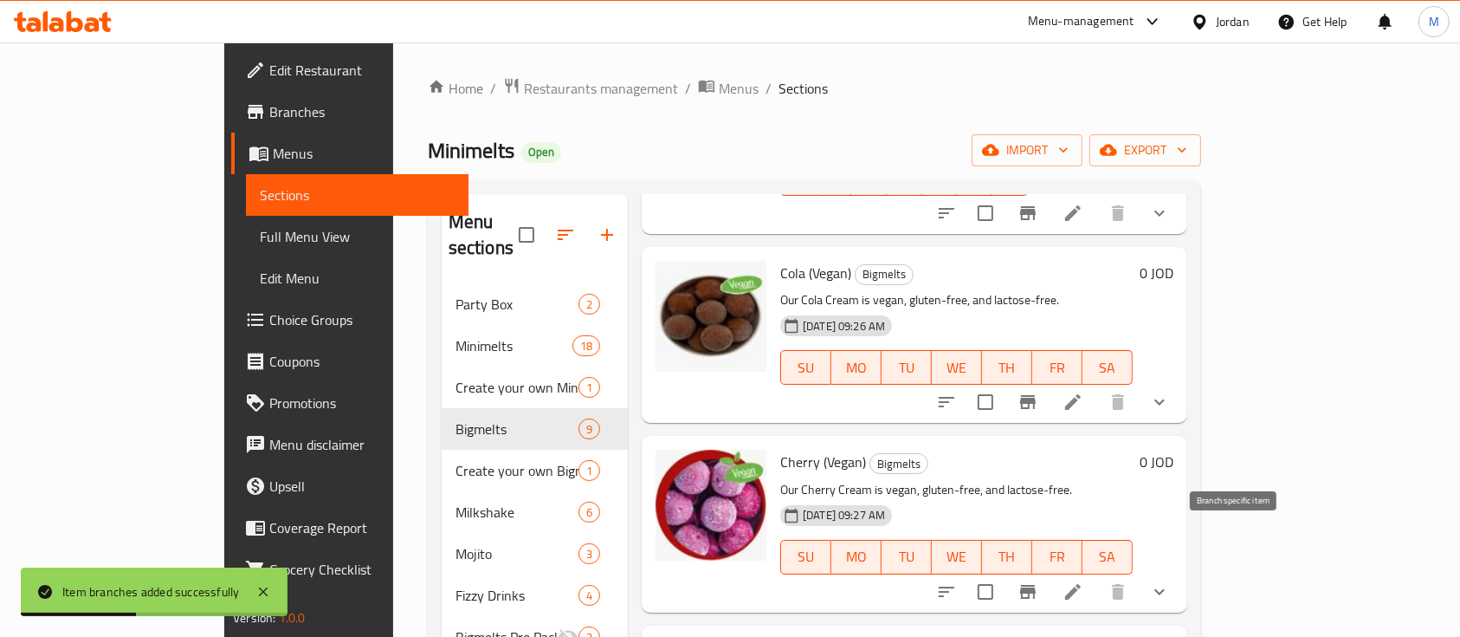
click at [1039, 581] on icon "Branch-specific-item" at bounding box center [1028, 591] width 21 height 21
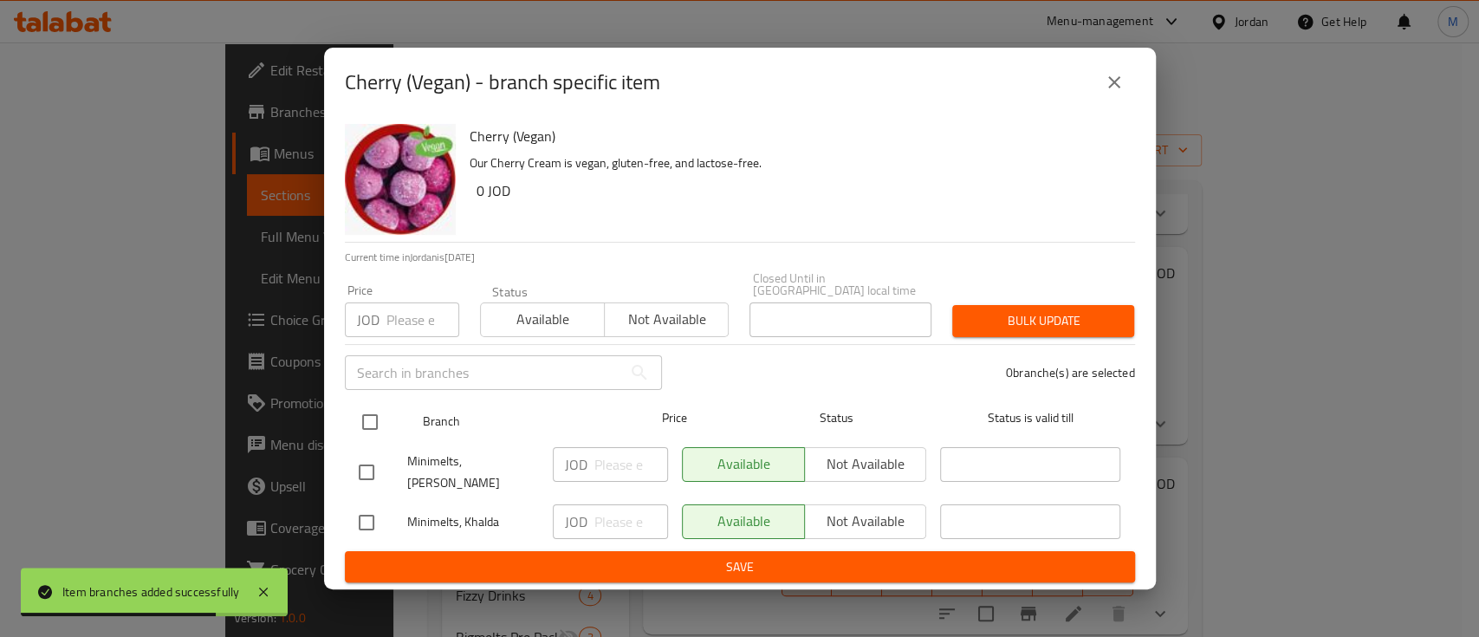
click at [366, 421] on input "checkbox" at bounding box center [370, 422] width 36 height 36
checkbox input "true"
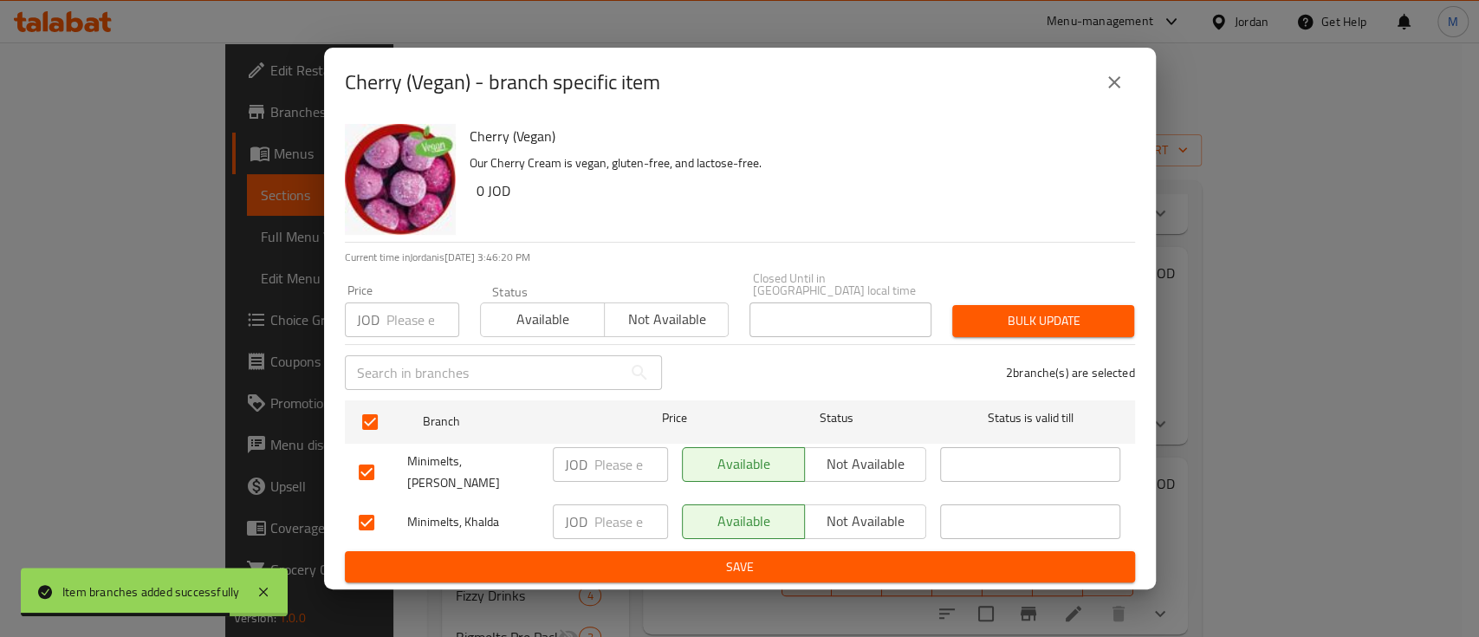
drag, startPoint x: 873, startPoint y: 463, endPoint x: 874, endPoint y: 471, distance: 8.7
click at [873, 463] on span "Not available" at bounding box center [866, 463] width 108 height 25
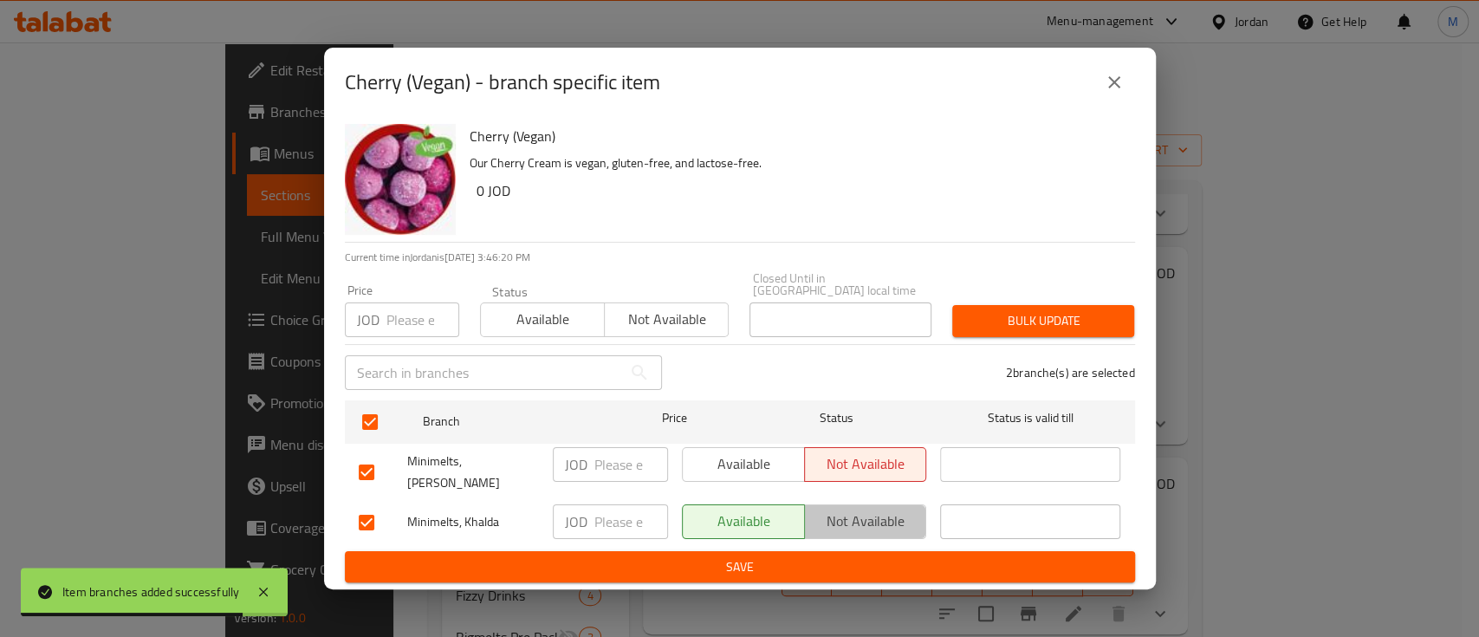
click at [876, 508] on span "Not available" at bounding box center [866, 520] width 108 height 25
click at [883, 556] on span "Save" at bounding box center [740, 567] width 762 height 22
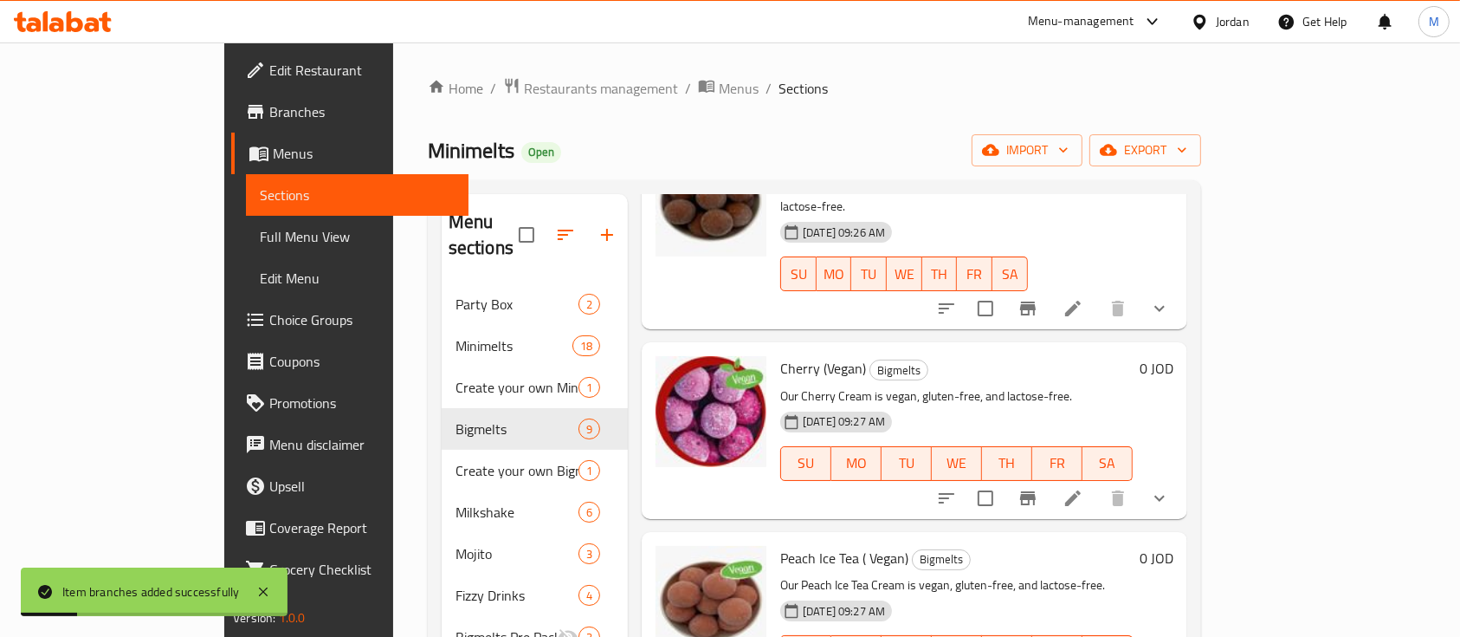
scroll to position [1011, 0]
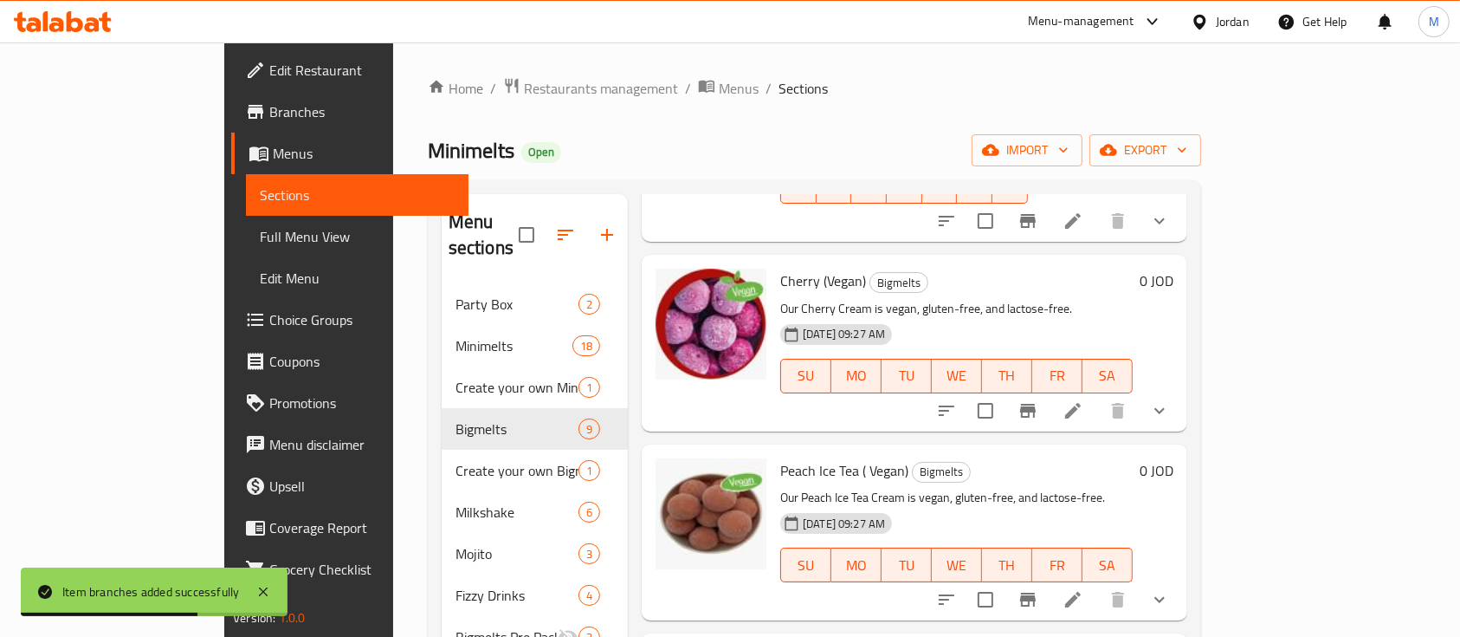
click at [1039, 589] on icon "Branch-specific-item" at bounding box center [1028, 599] width 21 height 21
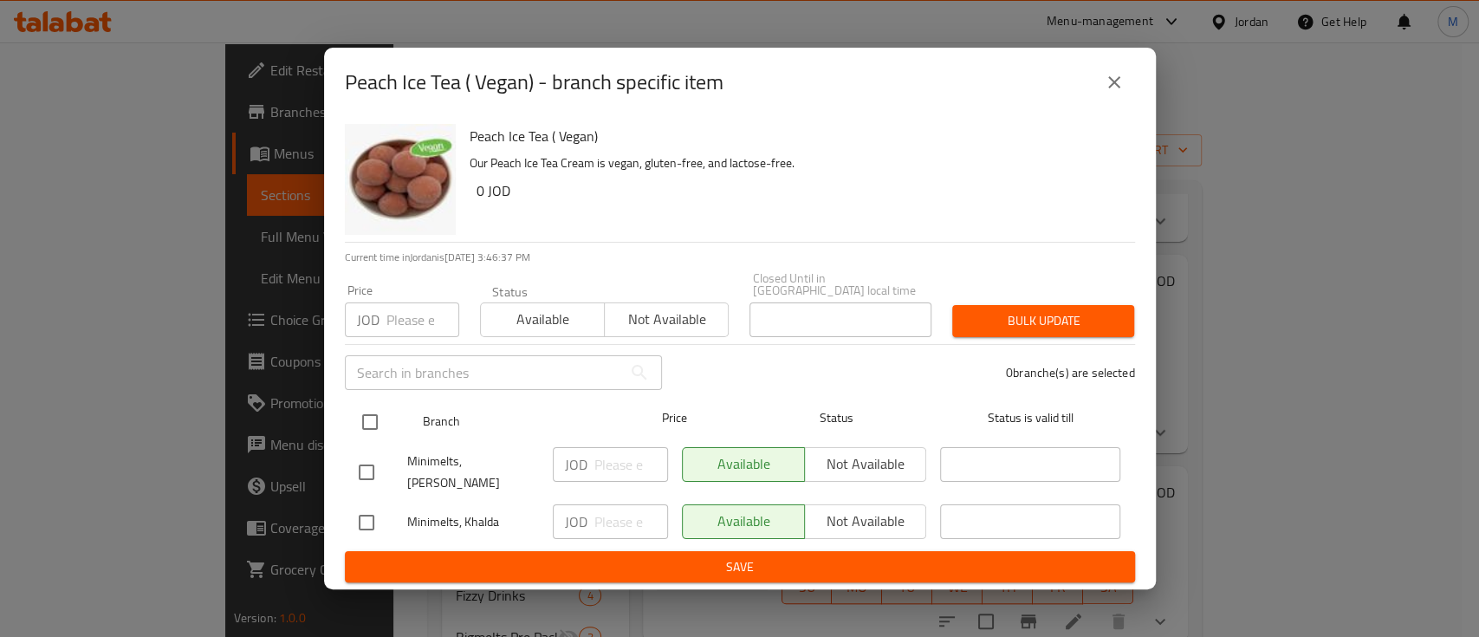
click at [369, 414] on input "checkbox" at bounding box center [370, 422] width 36 height 36
checkbox input "true"
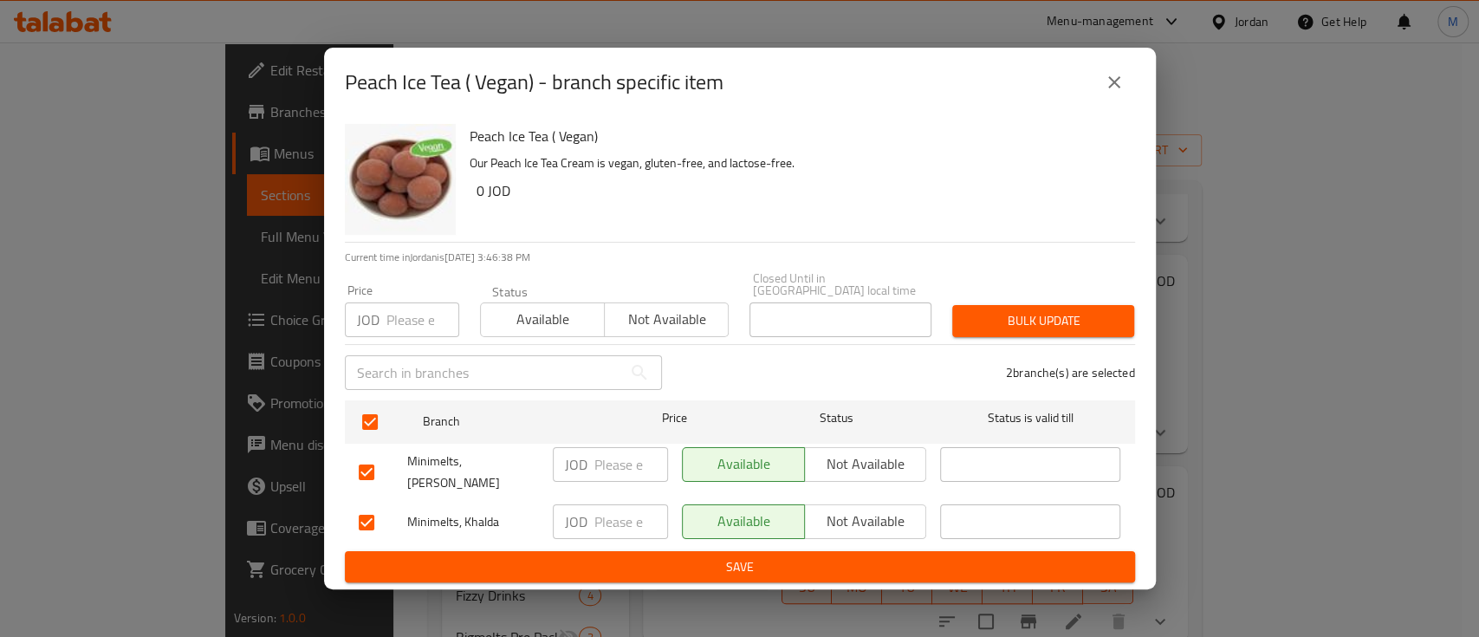
click at [853, 454] on span "Not available" at bounding box center [866, 463] width 108 height 25
click at [866, 508] on span "Not available" at bounding box center [866, 520] width 108 height 25
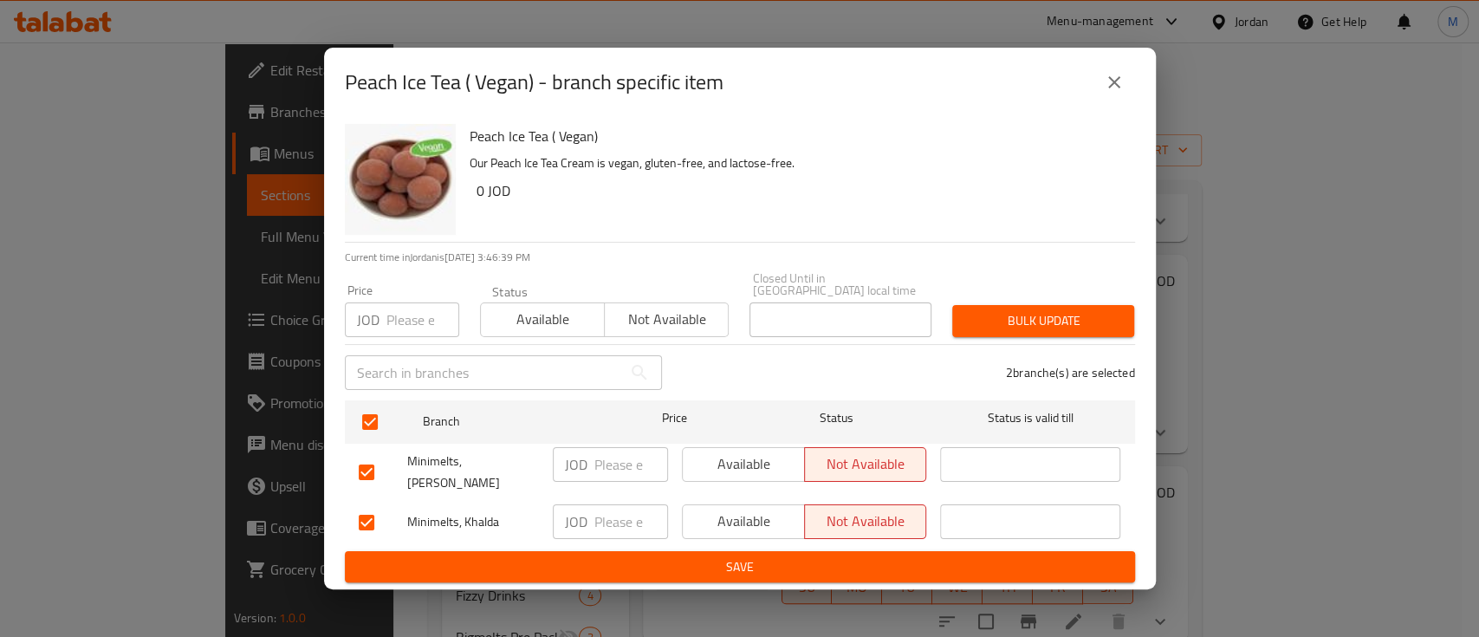
click at [894, 556] on span "Save" at bounding box center [740, 567] width 762 height 22
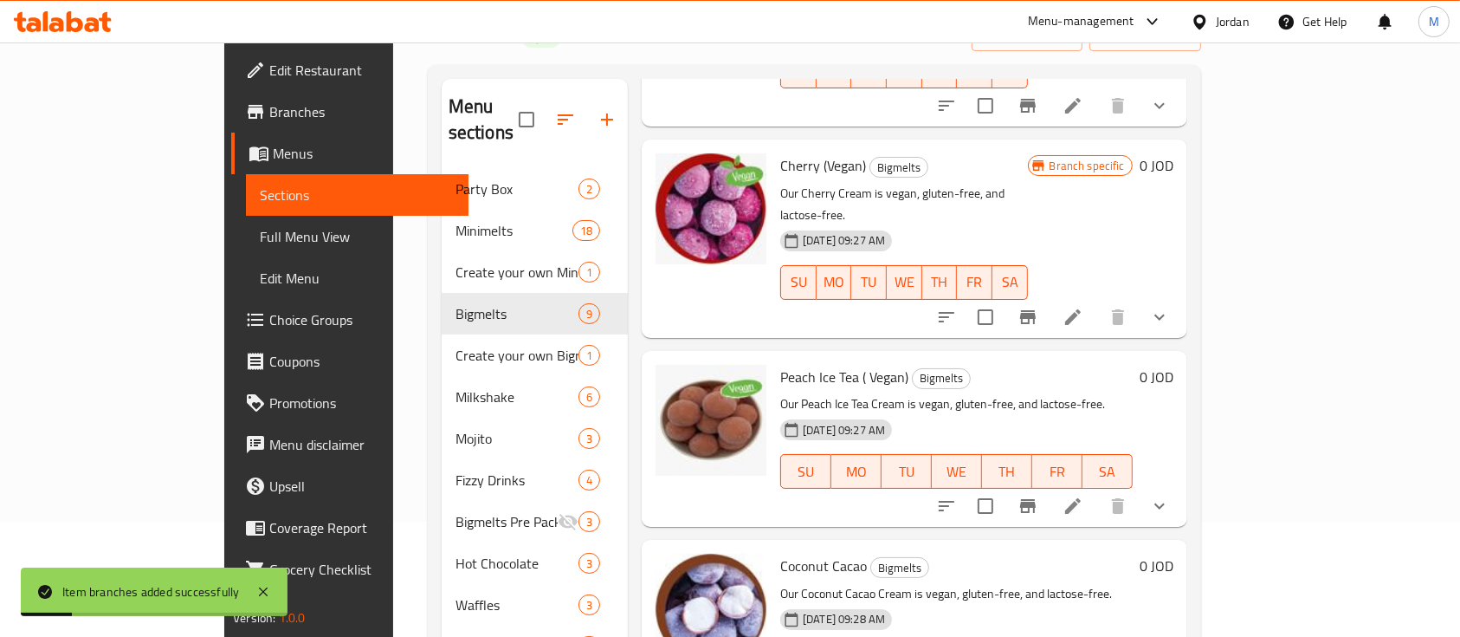
scroll to position [230, 0]
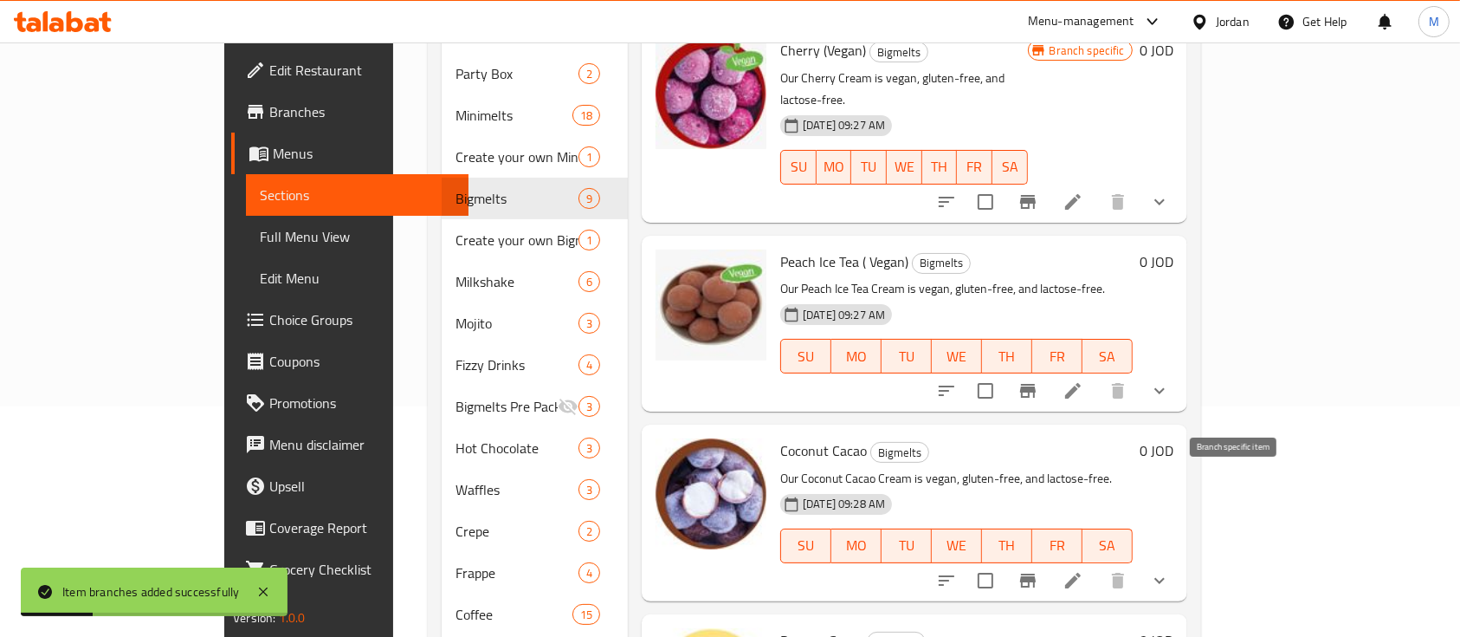
click at [1039, 570] on icon "Branch-specific-item" at bounding box center [1028, 580] width 21 height 21
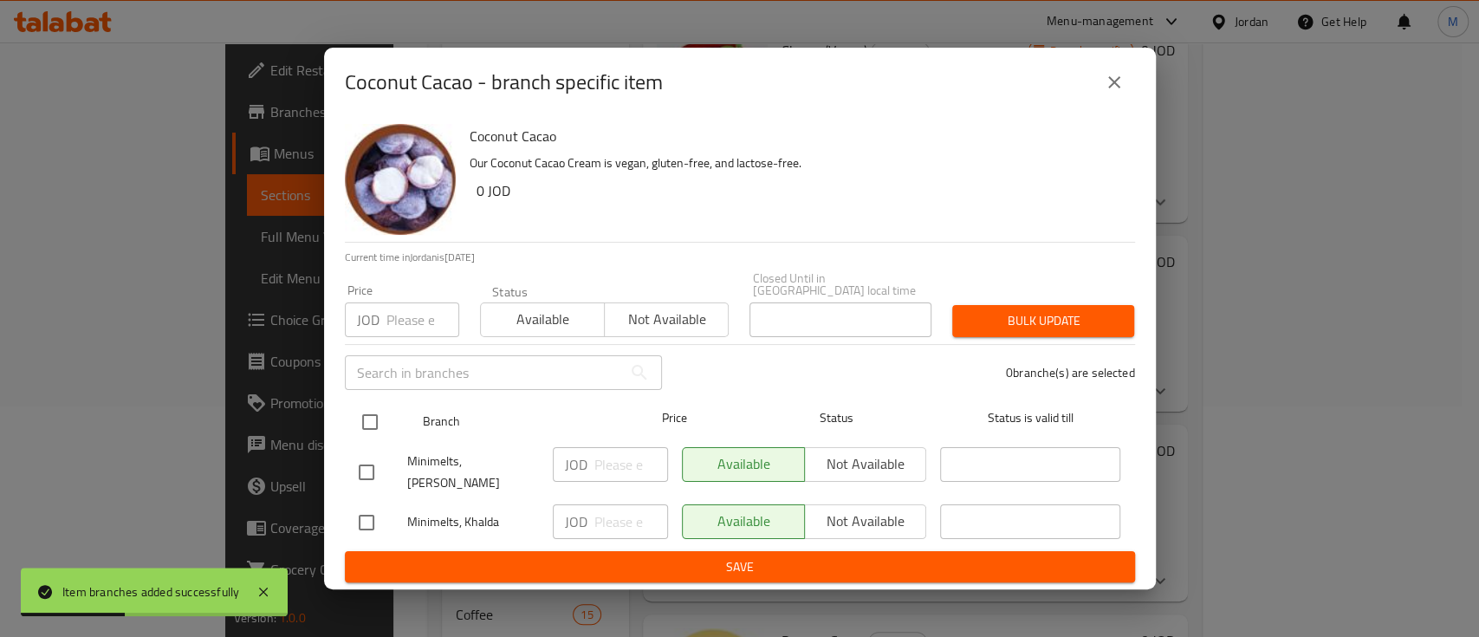
click at [364, 428] on input "checkbox" at bounding box center [370, 422] width 36 height 36
checkbox input "true"
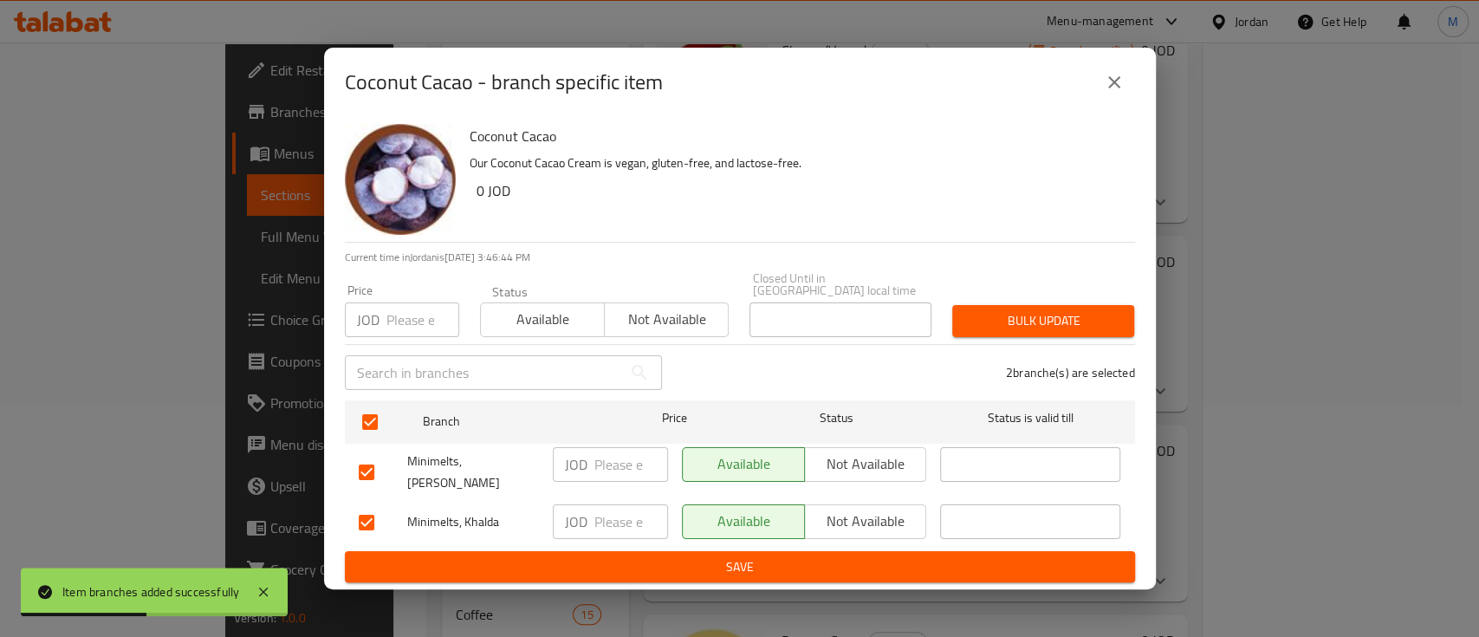
click at [832, 463] on span "Not available" at bounding box center [866, 463] width 108 height 25
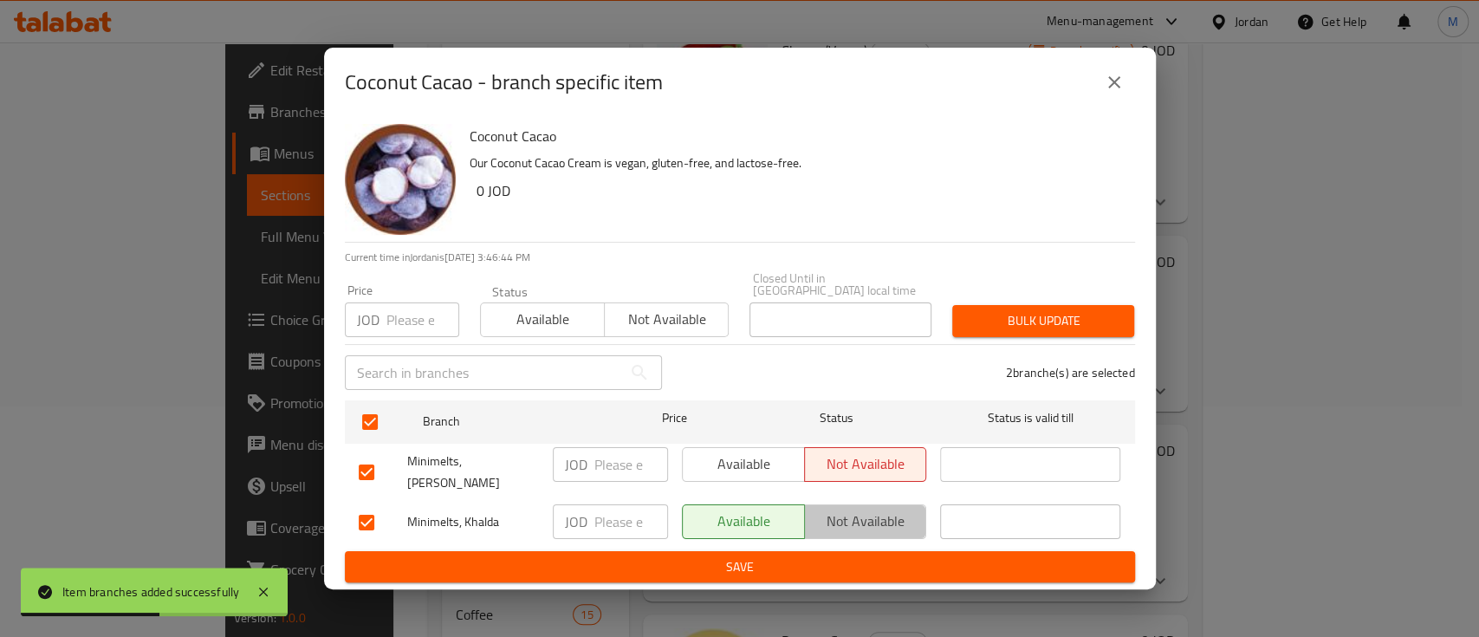
click at [836, 508] on span "Not available" at bounding box center [866, 520] width 108 height 25
click at [848, 556] on span "Save" at bounding box center [740, 567] width 762 height 22
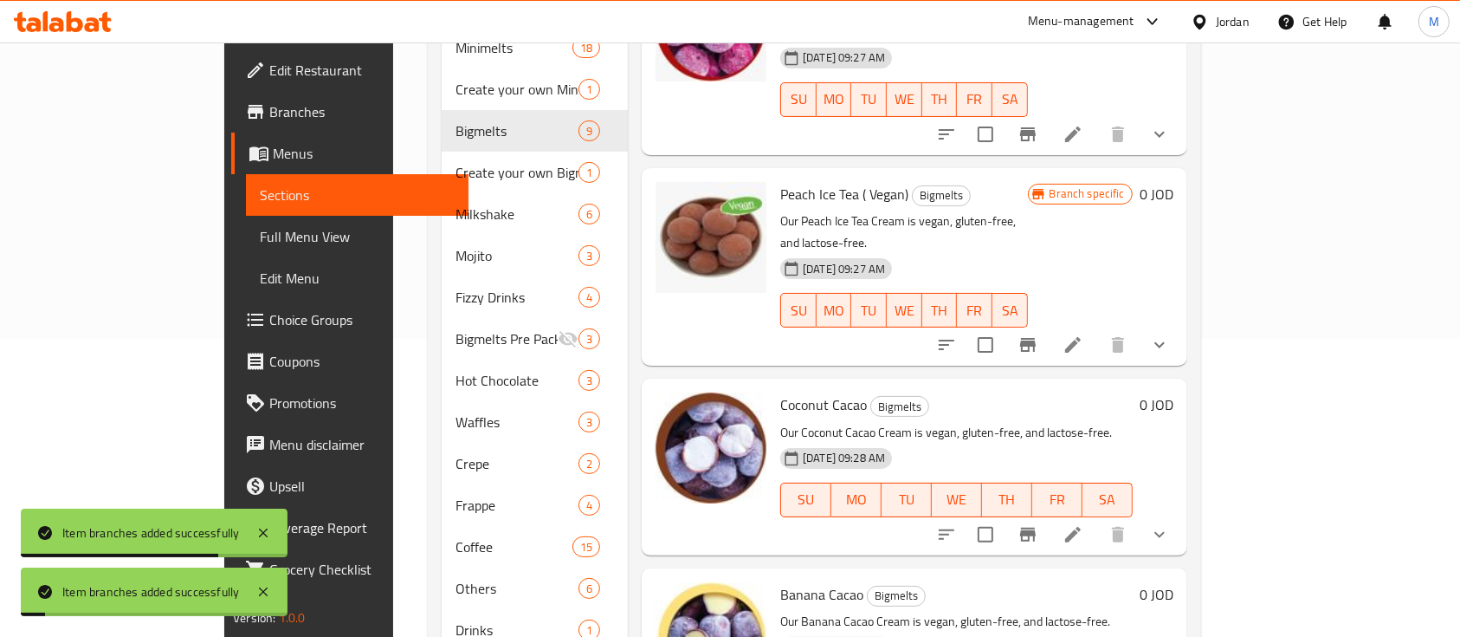
scroll to position [340, 0]
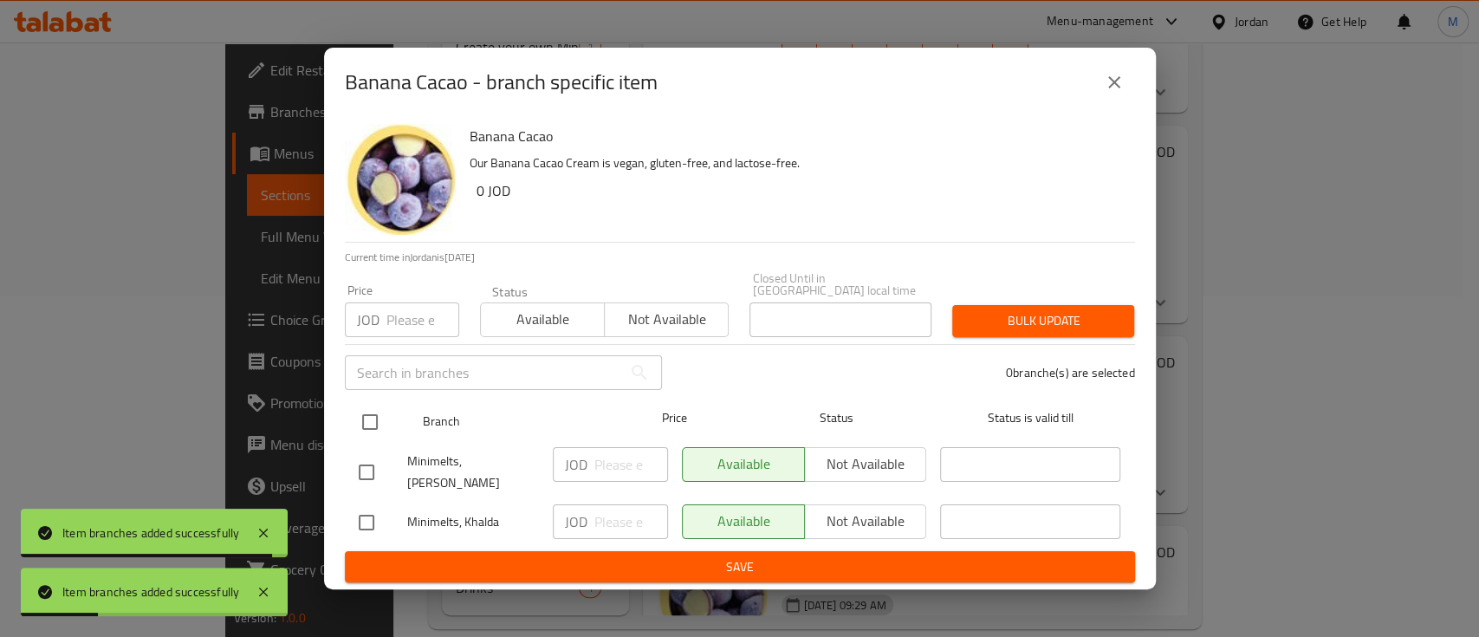
click at [381, 423] on input "checkbox" at bounding box center [370, 422] width 36 height 36
checkbox input "true"
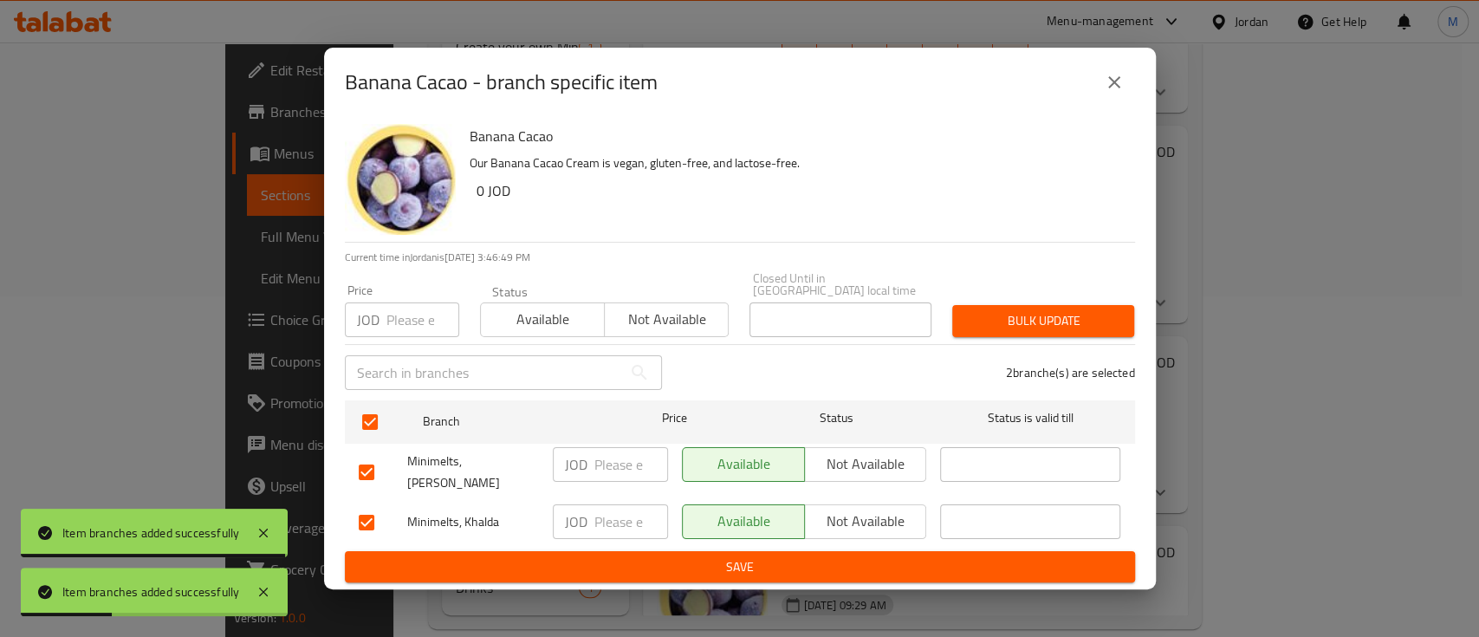
click at [847, 468] on span "Not available" at bounding box center [866, 463] width 108 height 25
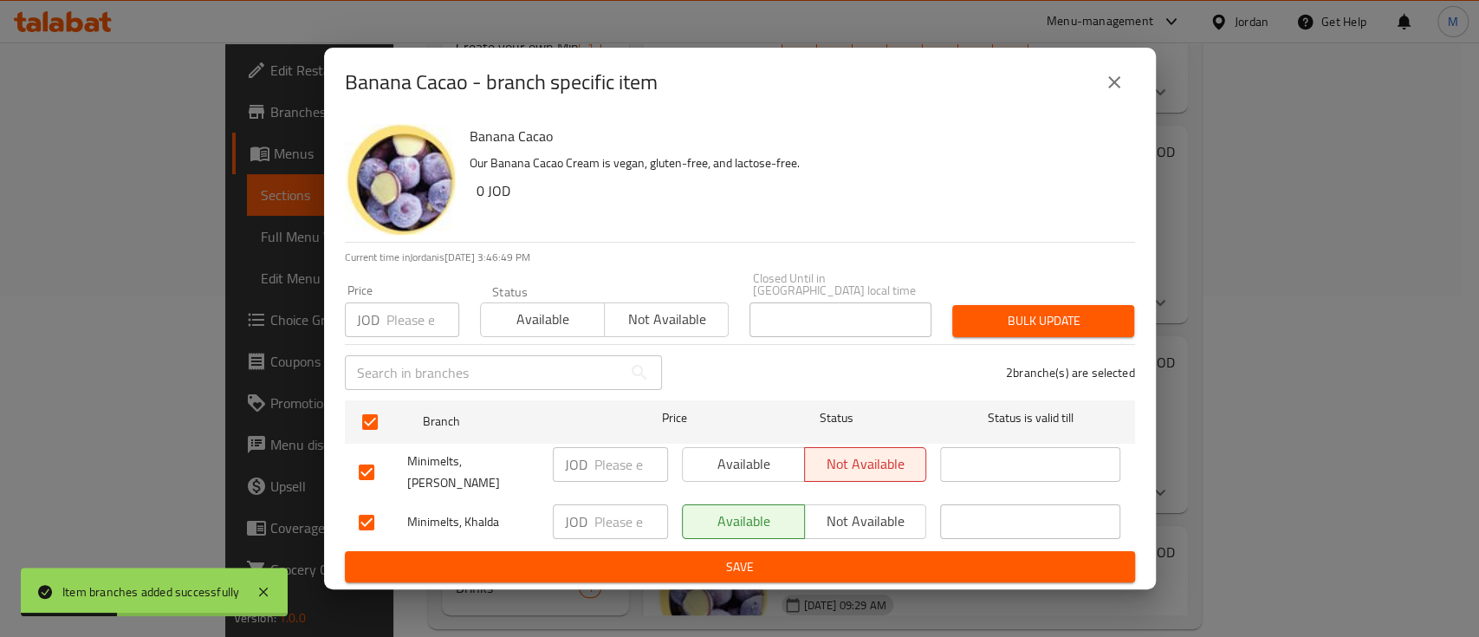
click at [855, 508] on span "Not available" at bounding box center [866, 520] width 108 height 25
click at [872, 562] on span "Save" at bounding box center [740, 567] width 762 height 22
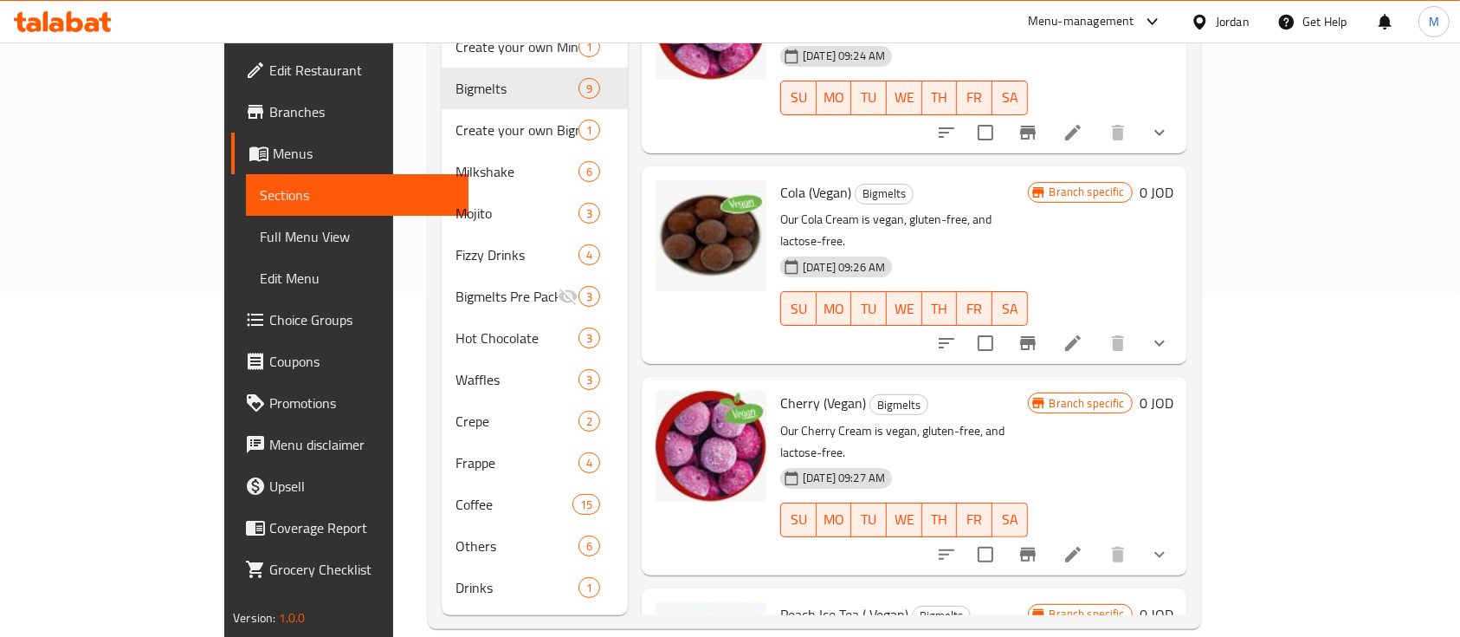
scroll to position [0, 0]
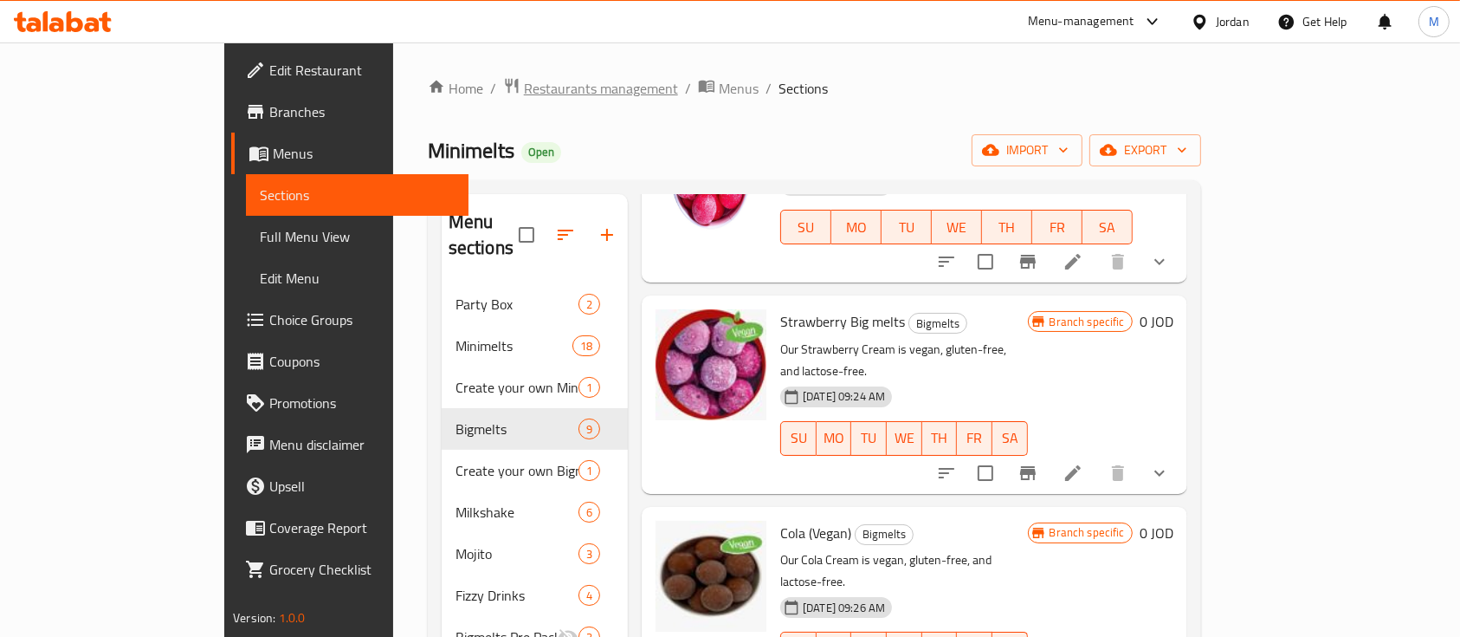
click at [524, 93] on span "Restaurants management" at bounding box center [601, 88] width 154 height 21
